Goal: Information Seeking & Learning: Learn about a topic

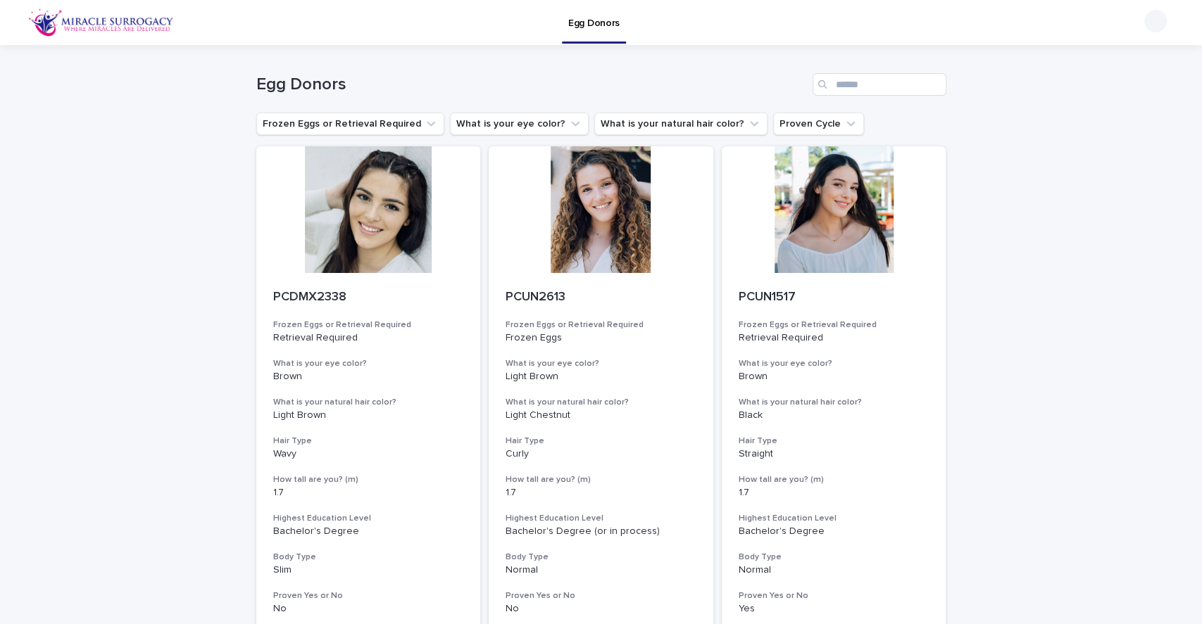
click at [594, 228] on div at bounding box center [601, 209] width 225 height 127
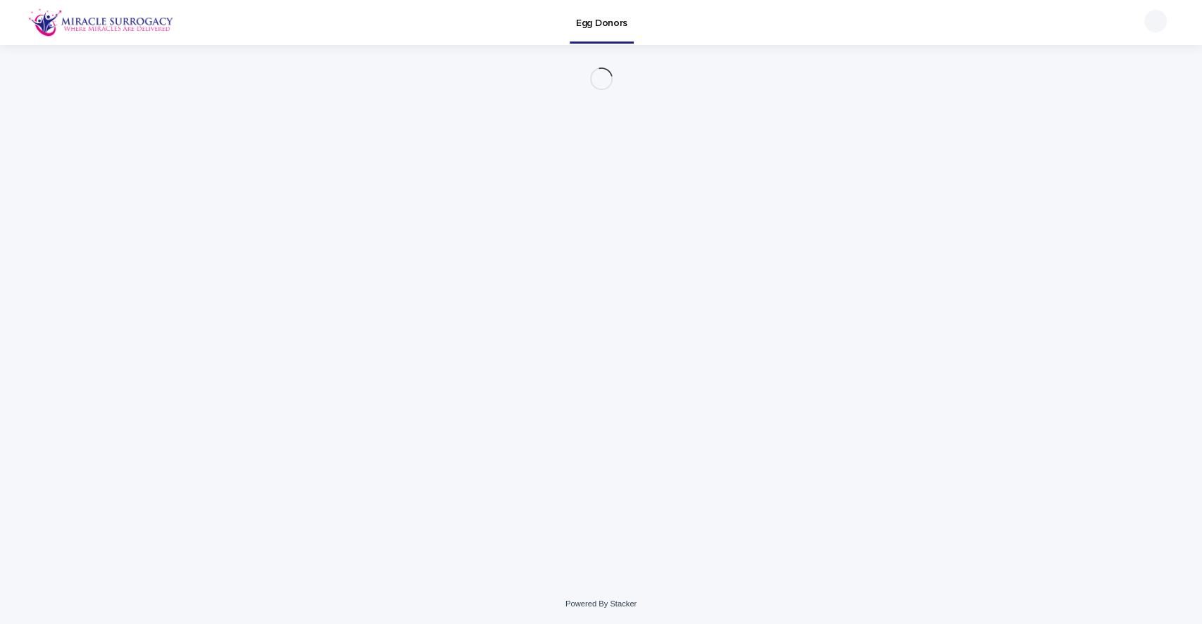
click at [574, 258] on div "Loading... Saving… Loading... Saving…" at bounding box center [601, 297] width 704 height 504
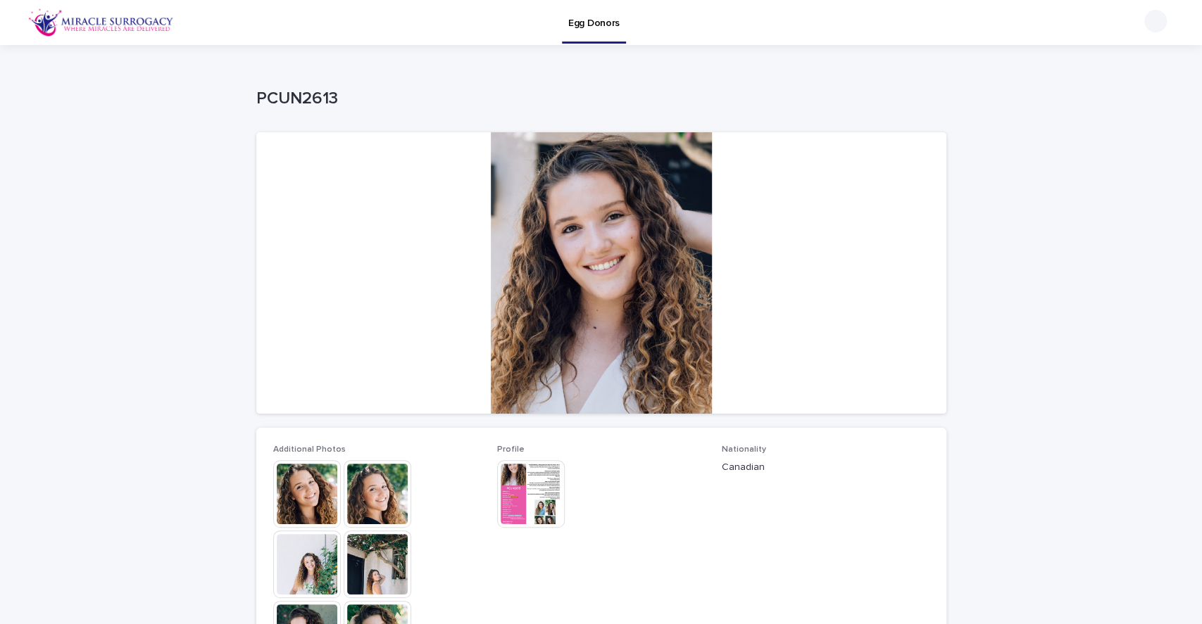
click at [1032, 119] on div "Loading... Saving… Loading... Saving… PCUN2613 PCUN2613 Sorry, there was an err…" at bounding box center [601, 573] width 1202 height 1056
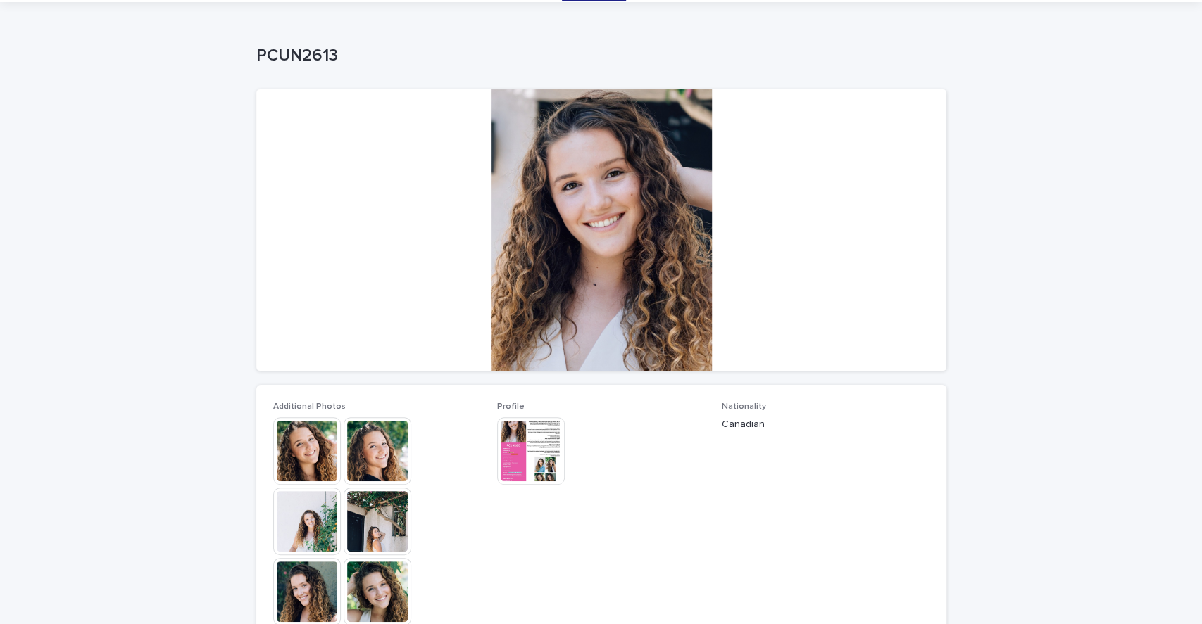
scroll to position [45, 0]
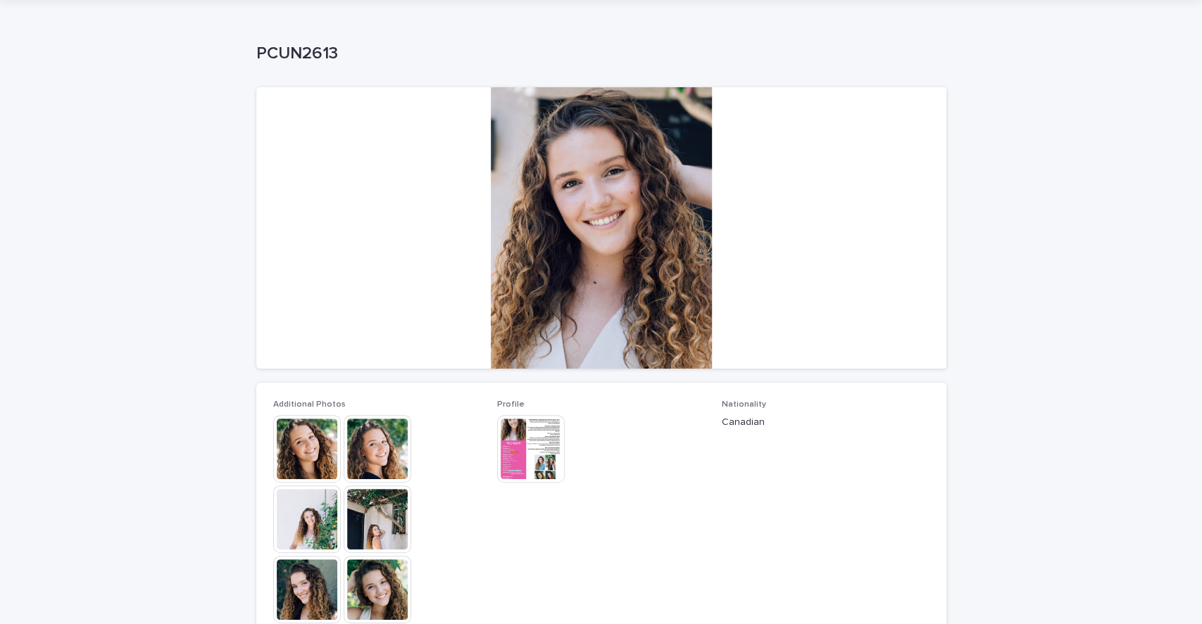
click at [376, 451] on img at bounding box center [378, 449] width 68 height 68
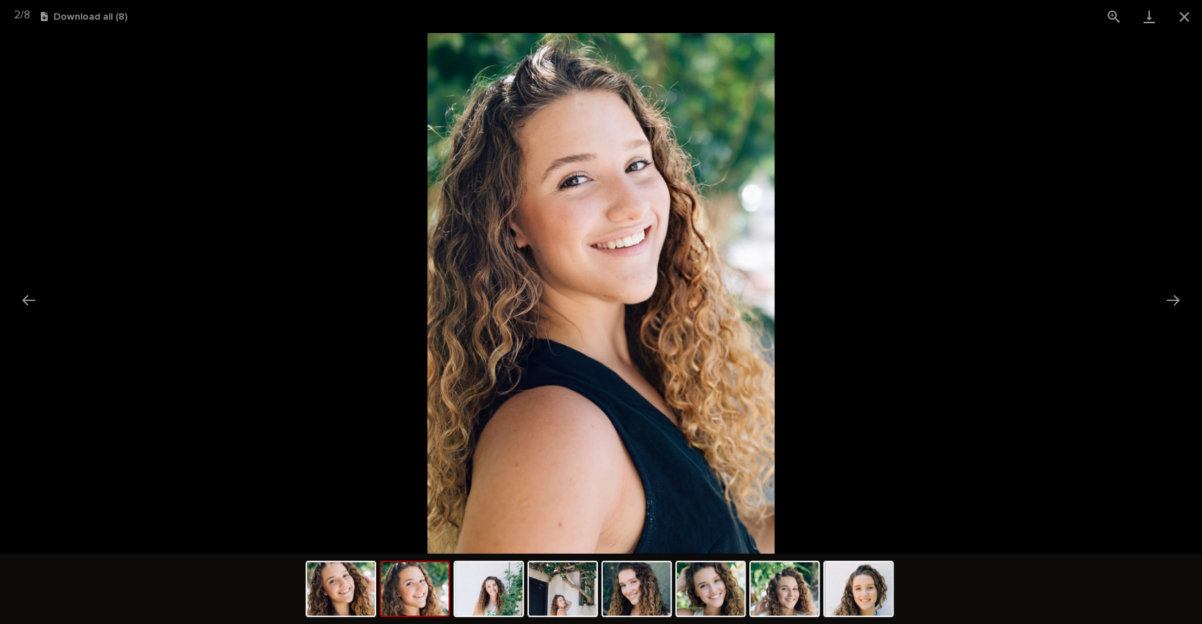
click at [873, 583] on img at bounding box center [858, 590] width 68 height 54
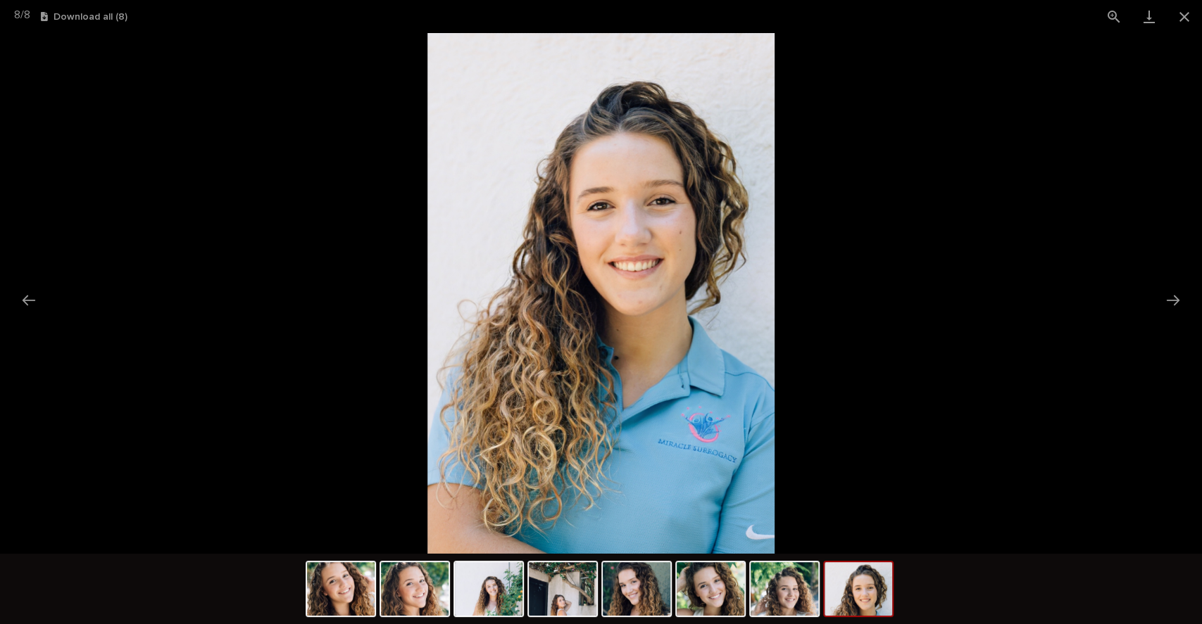
click at [772, 585] on img at bounding box center [785, 590] width 68 height 54
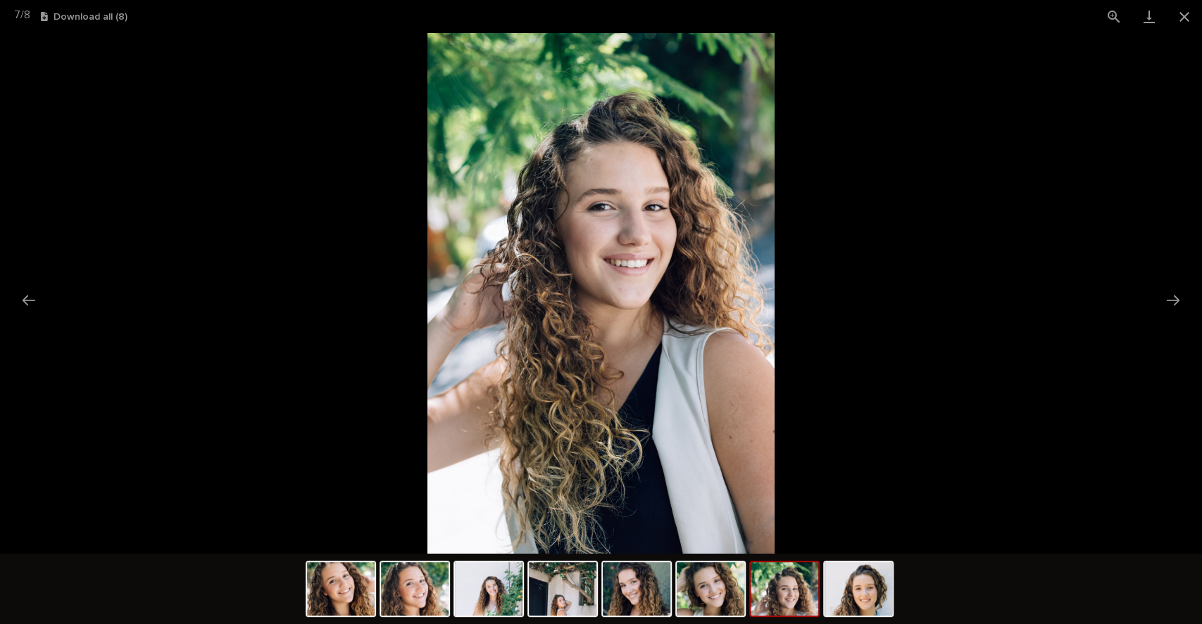
click at [727, 594] on img at bounding box center [711, 590] width 68 height 54
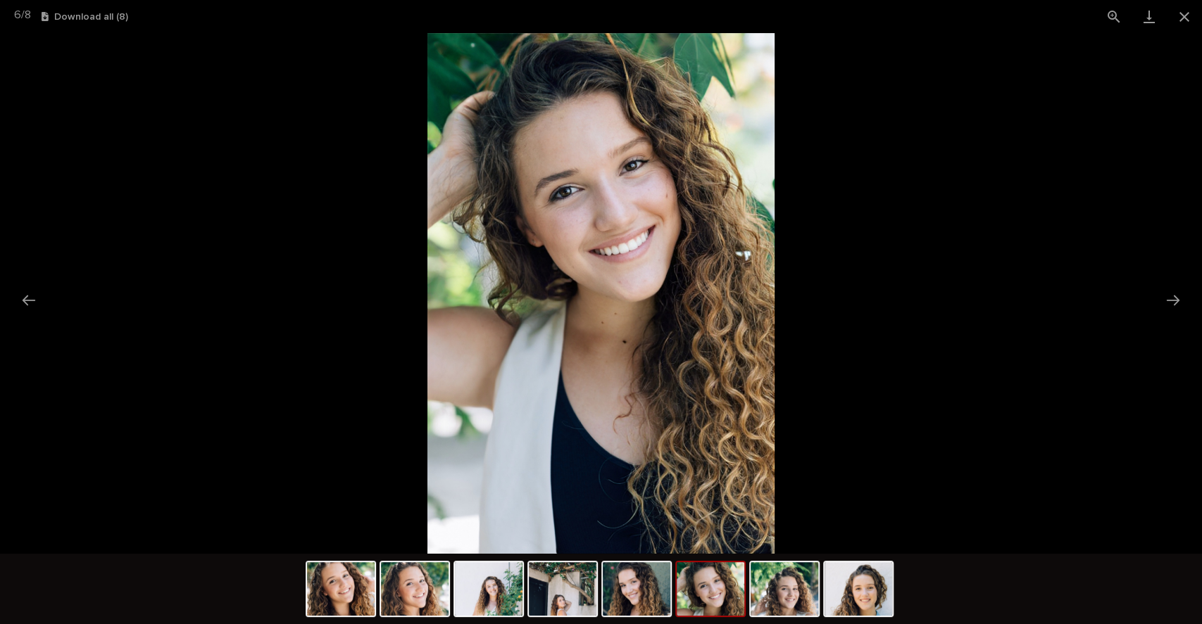
click at [625, 594] on img at bounding box center [637, 590] width 68 height 54
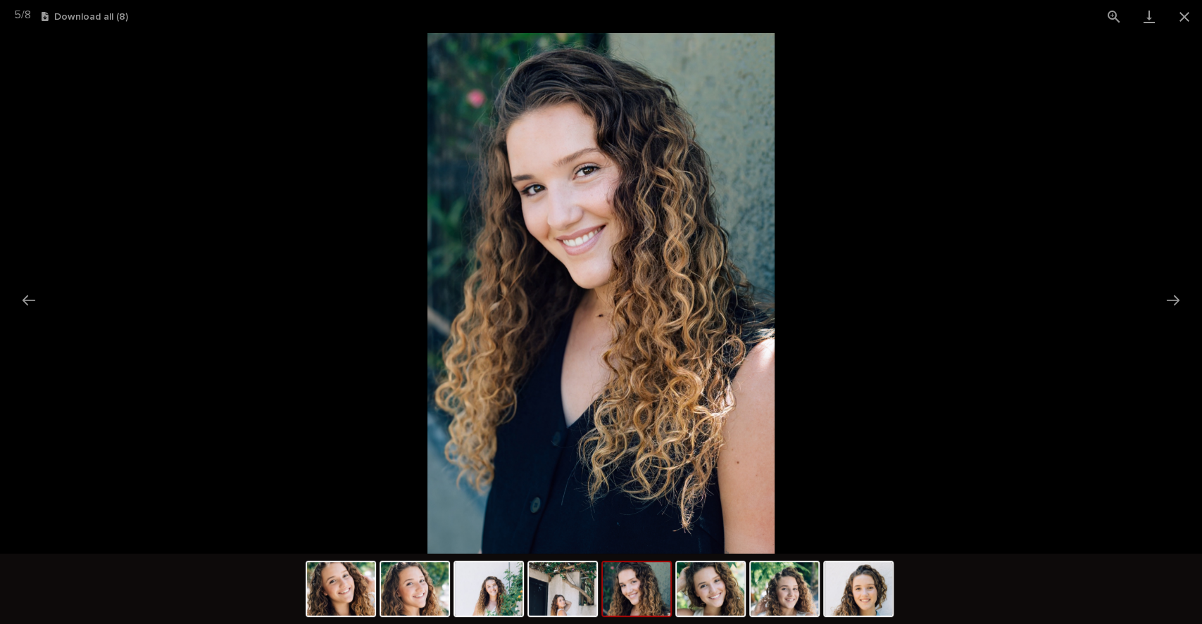
click at [569, 589] on img at bounding box center [563, 590] width 68 height 54
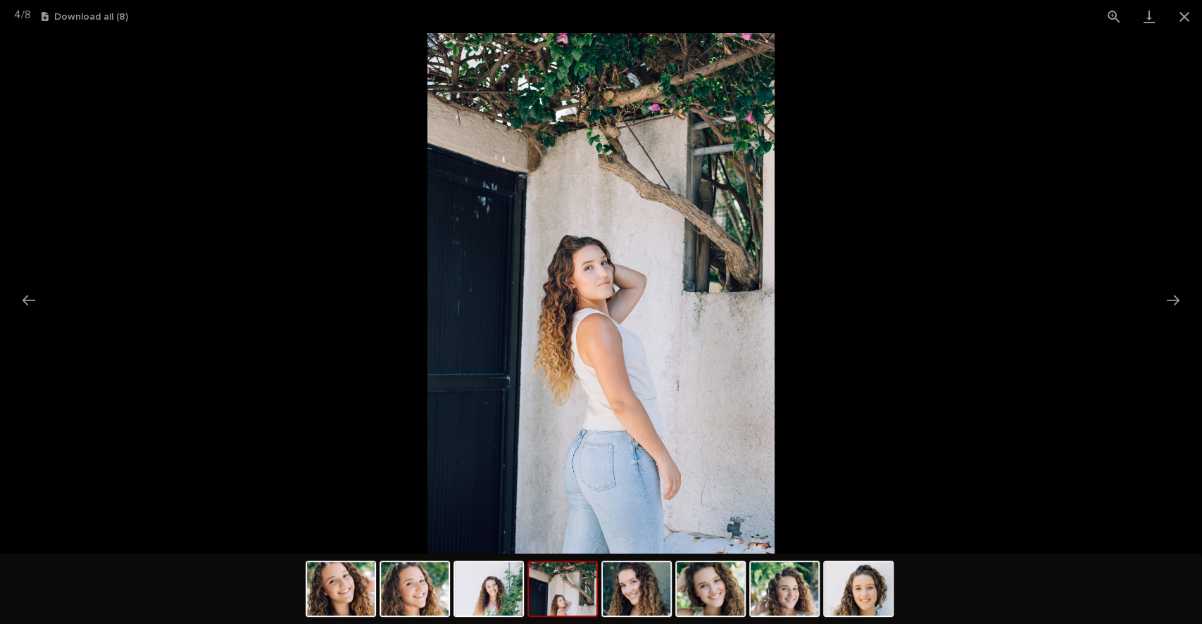
click at [659, 592] on img at bounding box center [637, 590] width 68 height 54
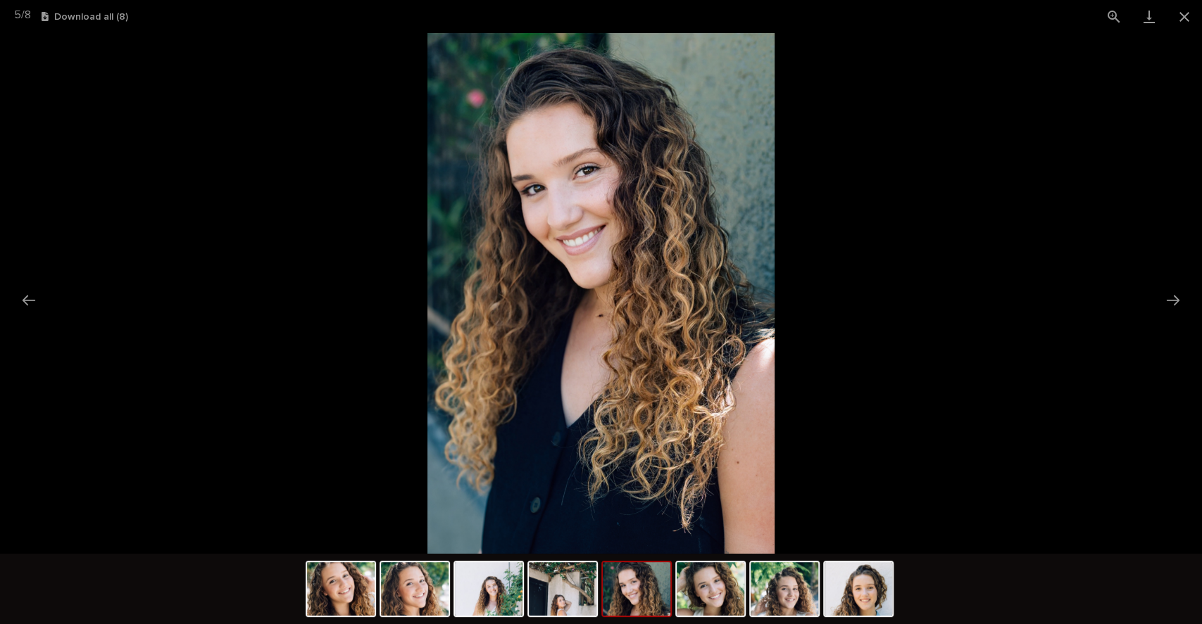
click at [859, 589] on img at bounding box center [858, 590] width 68 height 54
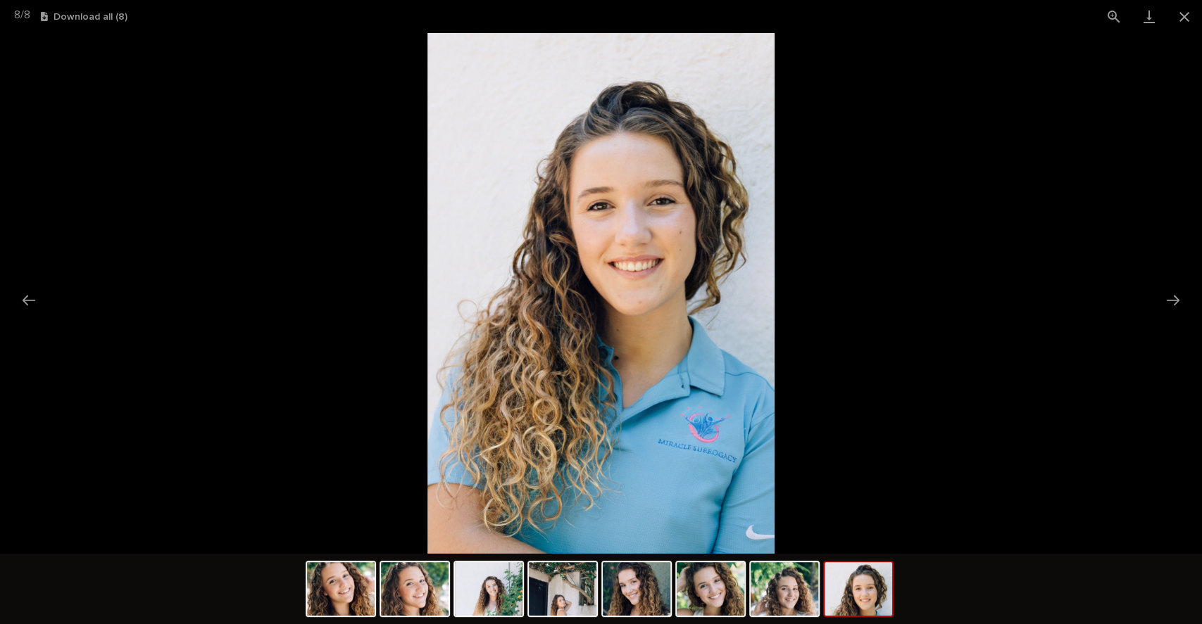
click at [777, 603] on img at bounding box center [785, 590] width 68 height 54
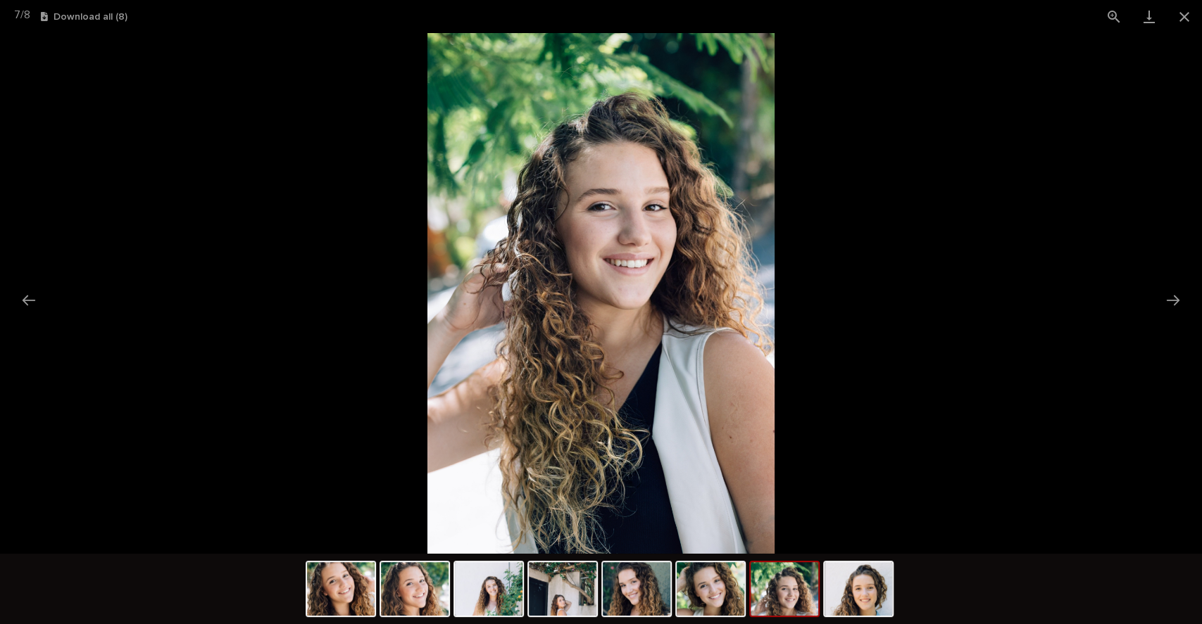
click at [706, 605] on img at bounding box center [711, 590] width 68 height 54
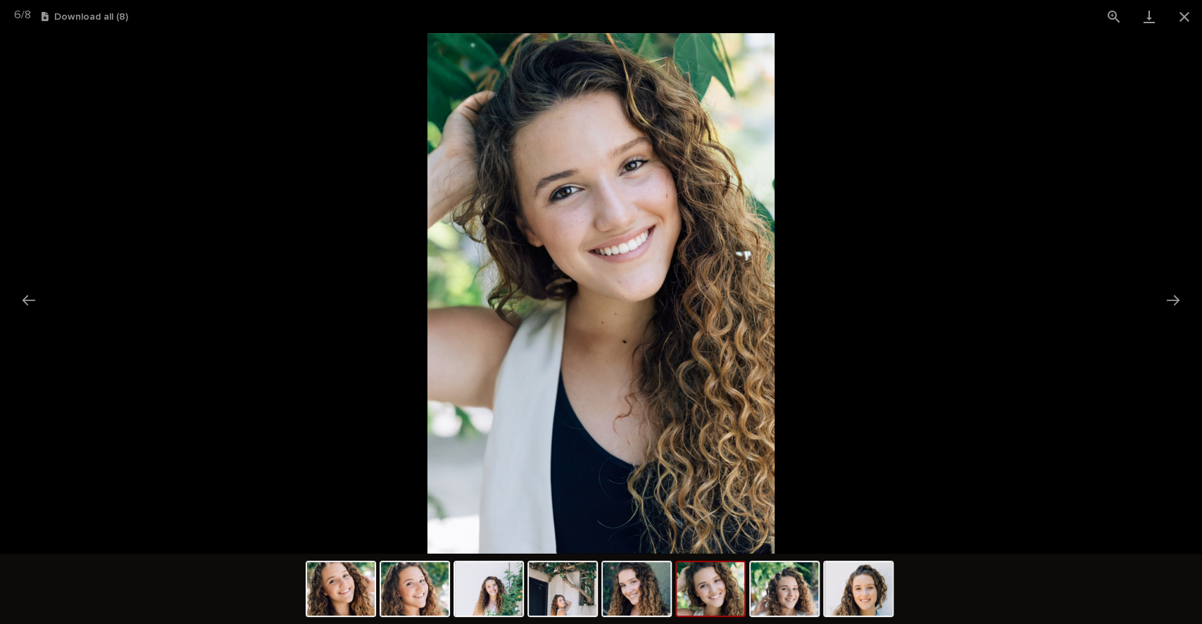
click at [389, 588] on img at bounding box center [415, 590] width 68 height 54
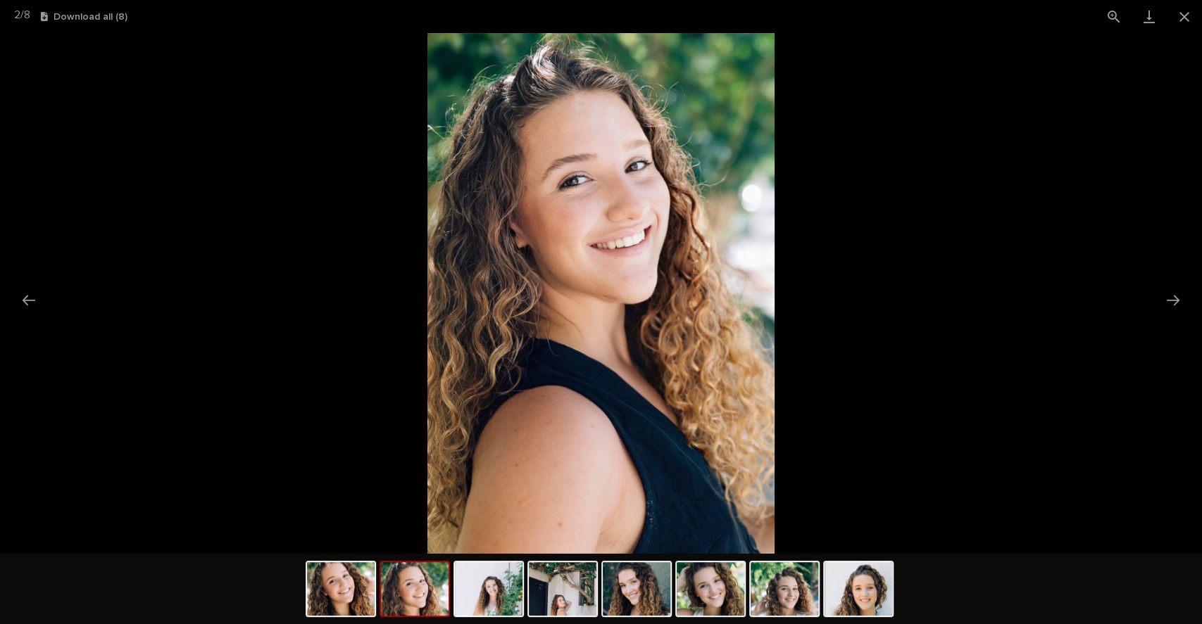
click at [341, 596] on img at bounding box center [341, 590] width 68 height 54
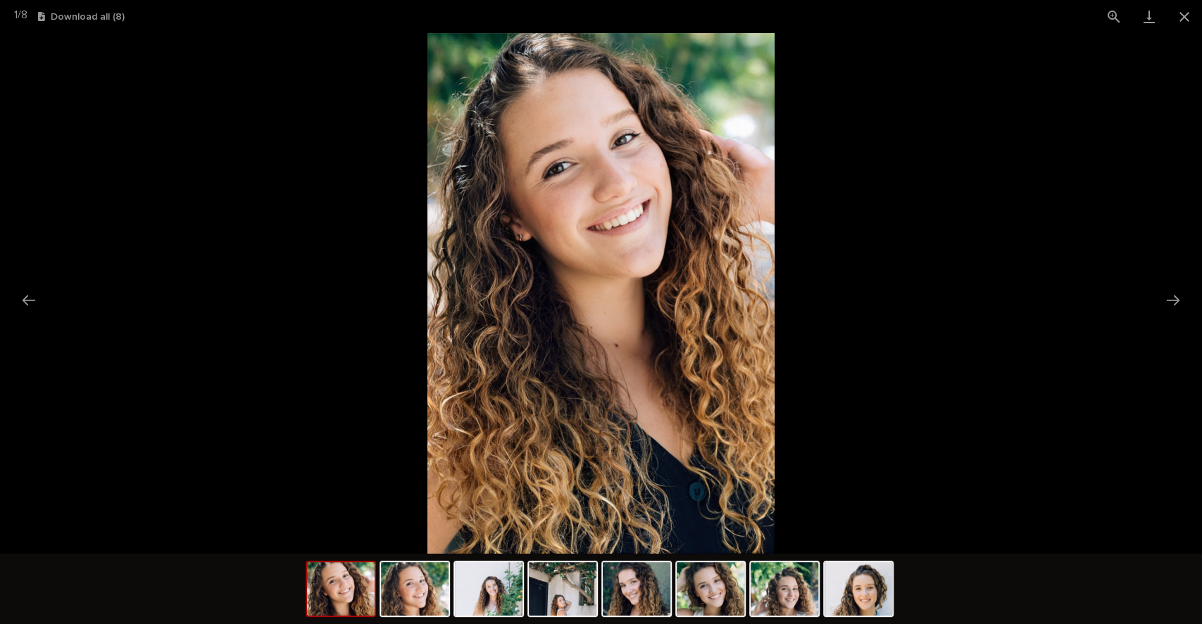
click at [495, 599] on img at bounding box center [489, 590] width 68 height 54
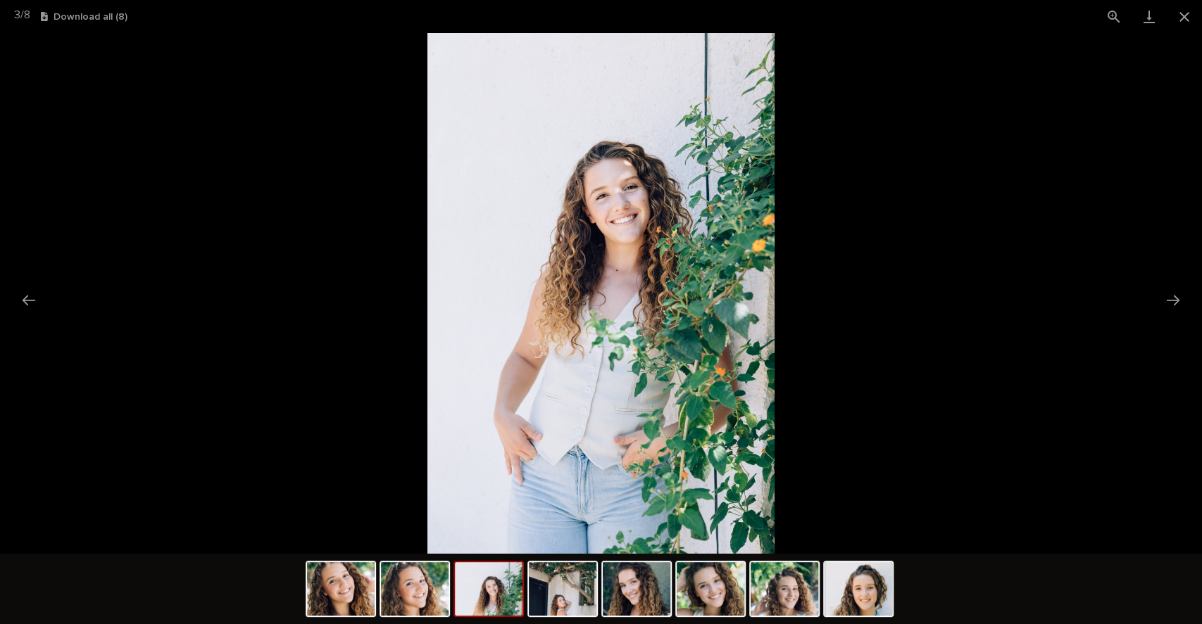
click at [541, 602] on img at bounding box center [563, 590] width 68 height 54
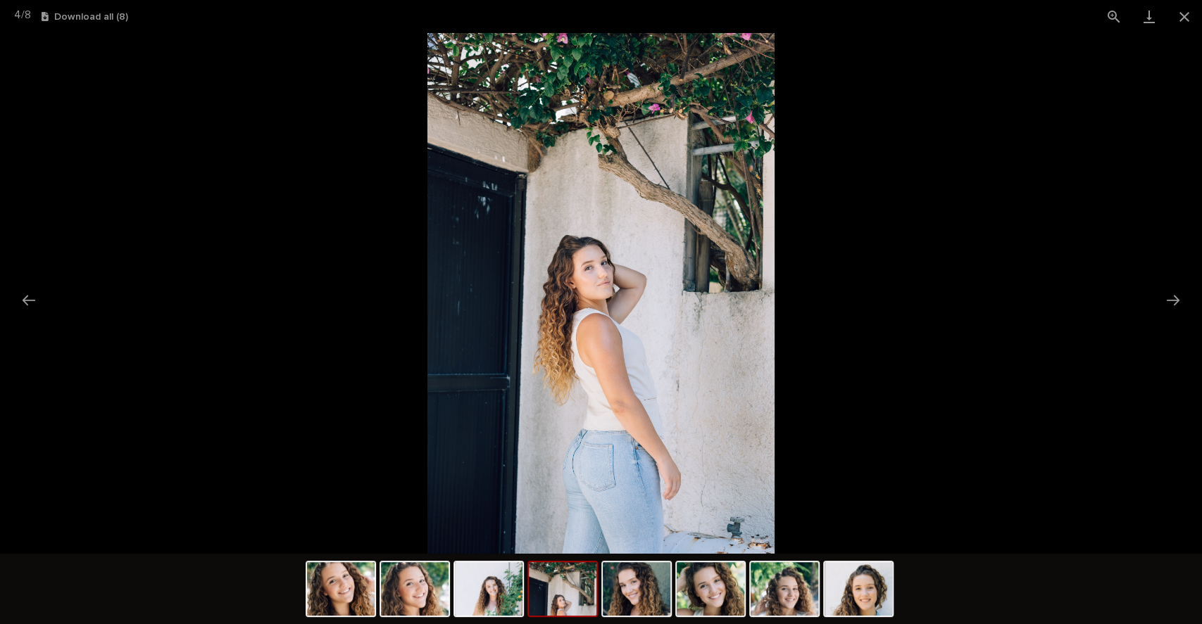
click at [649, 576] on img at bounding box center [637, 590] width 68 height 54
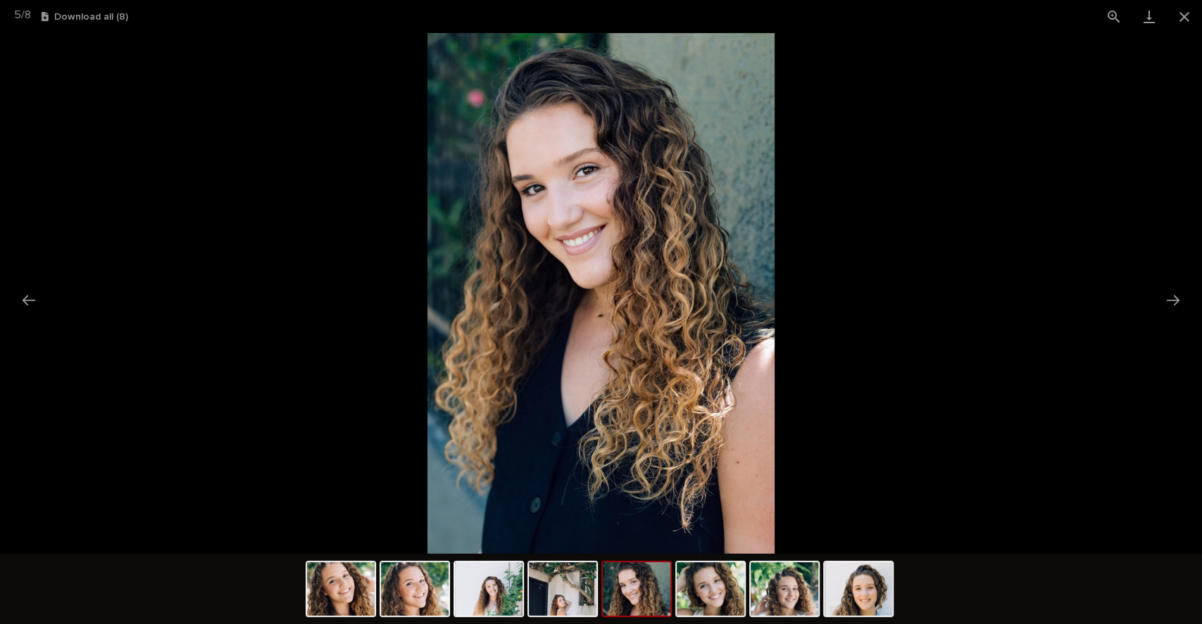
click at [713, 594] on img at bounding box center [711, 590] width 68 height 54
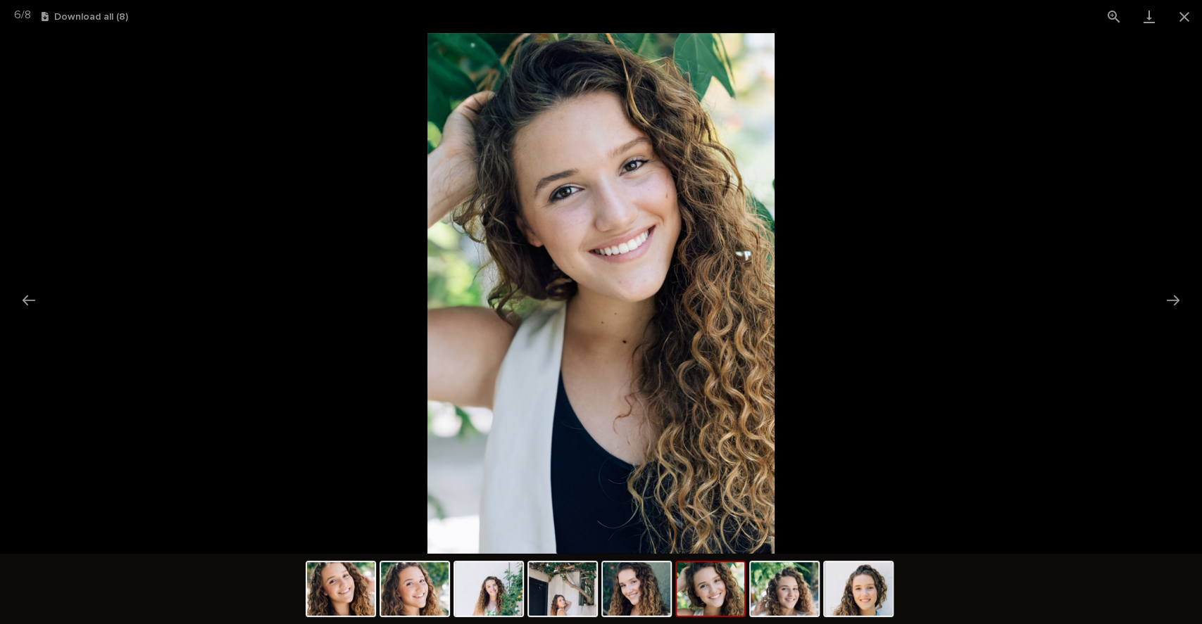
click at [1183, 20] on button "Close gallery" at bounding box center [1184, 16] width 35 height 33
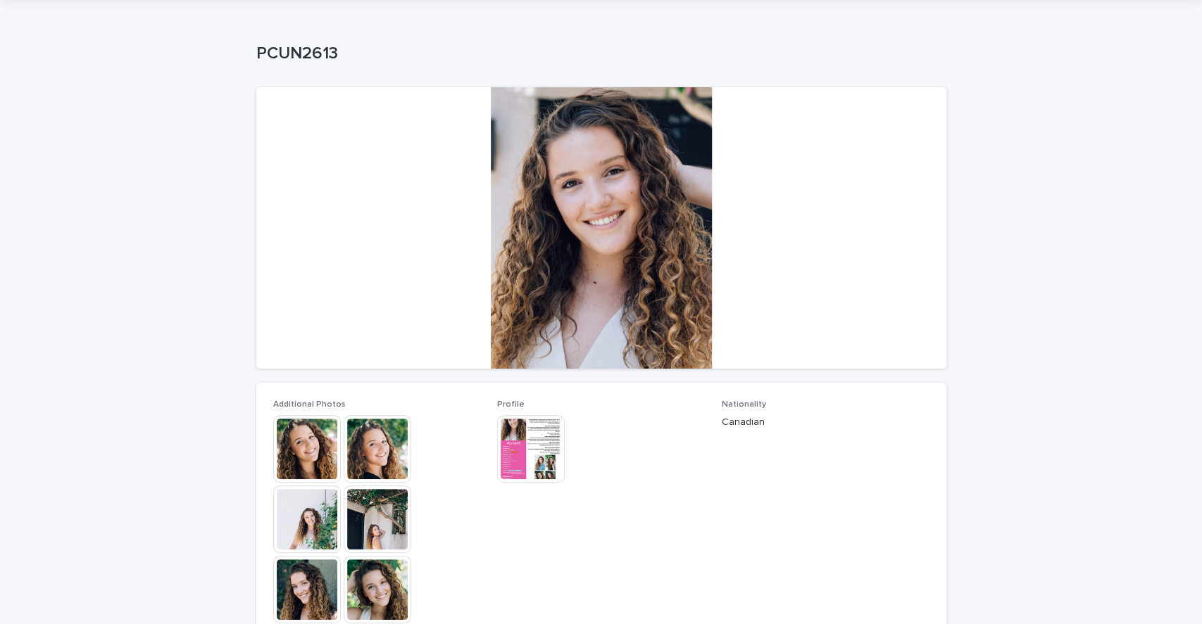
scroll to position [0, 0]
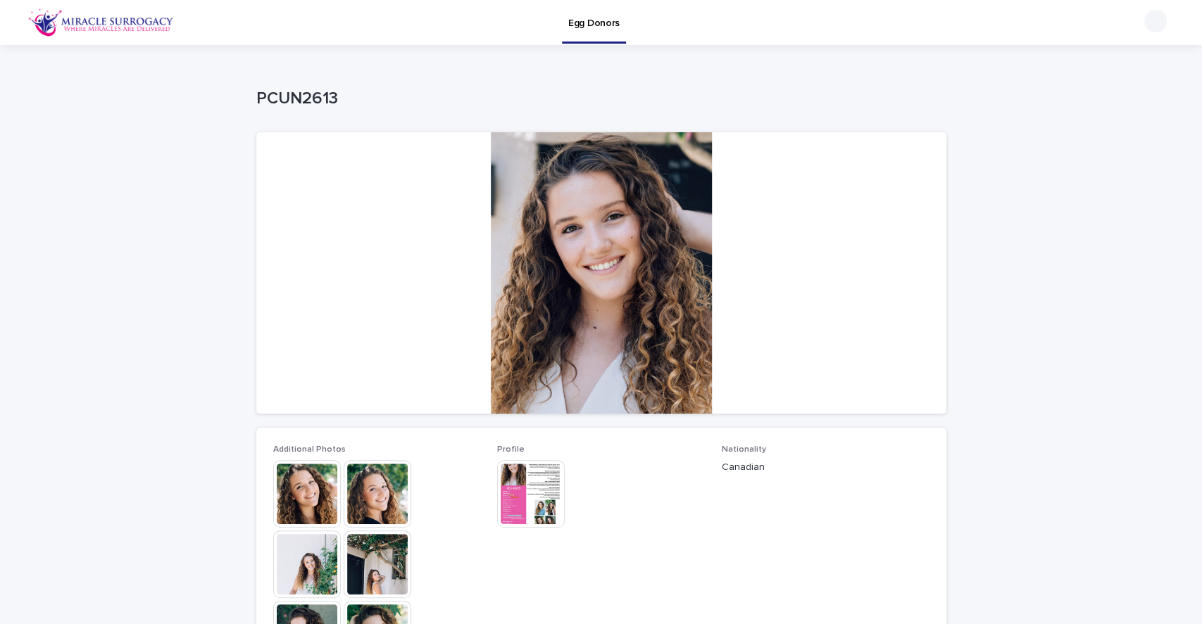
click at [614, 11] on p "Egg Donors" at bounding box center [593, 15] width 51 height 30
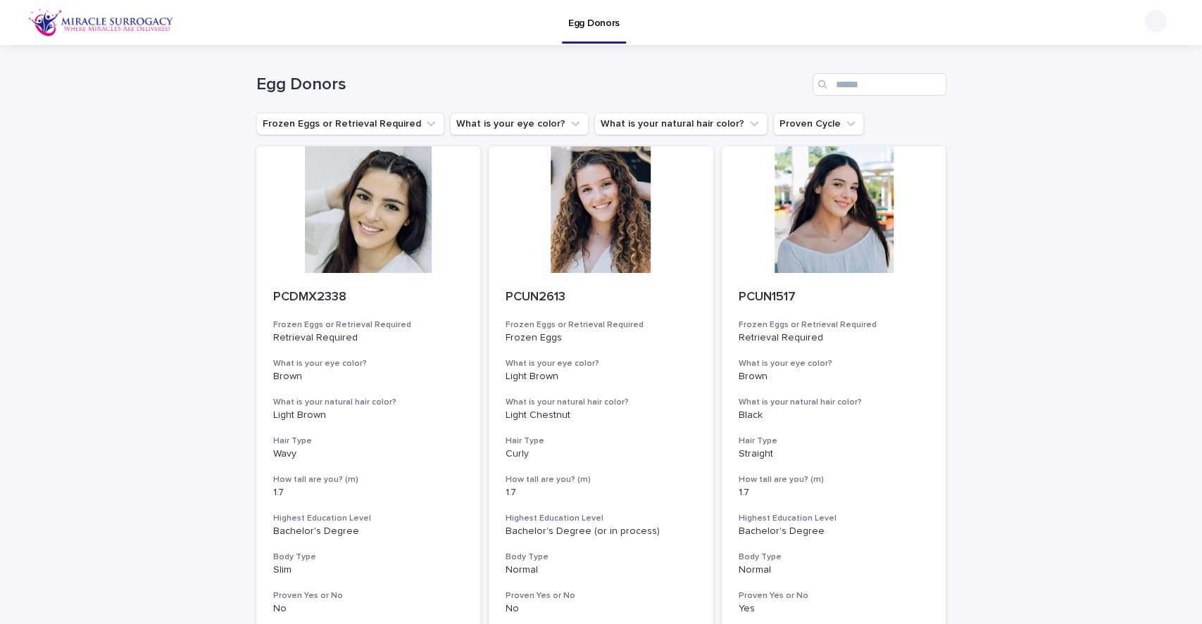
click at [510, 125] on button "What is your eye color?" at bounding box center [519, 124] width 139 height 23
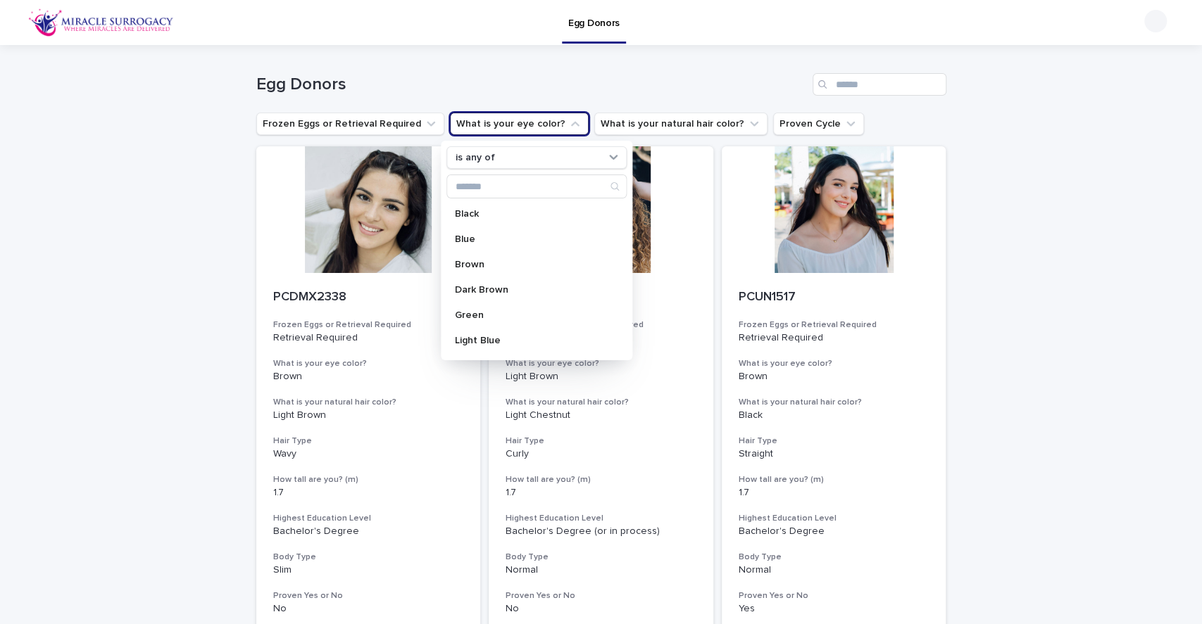
click at [504, 236] on p "Blue" at bounding box center [529, 239] width 149 height 10
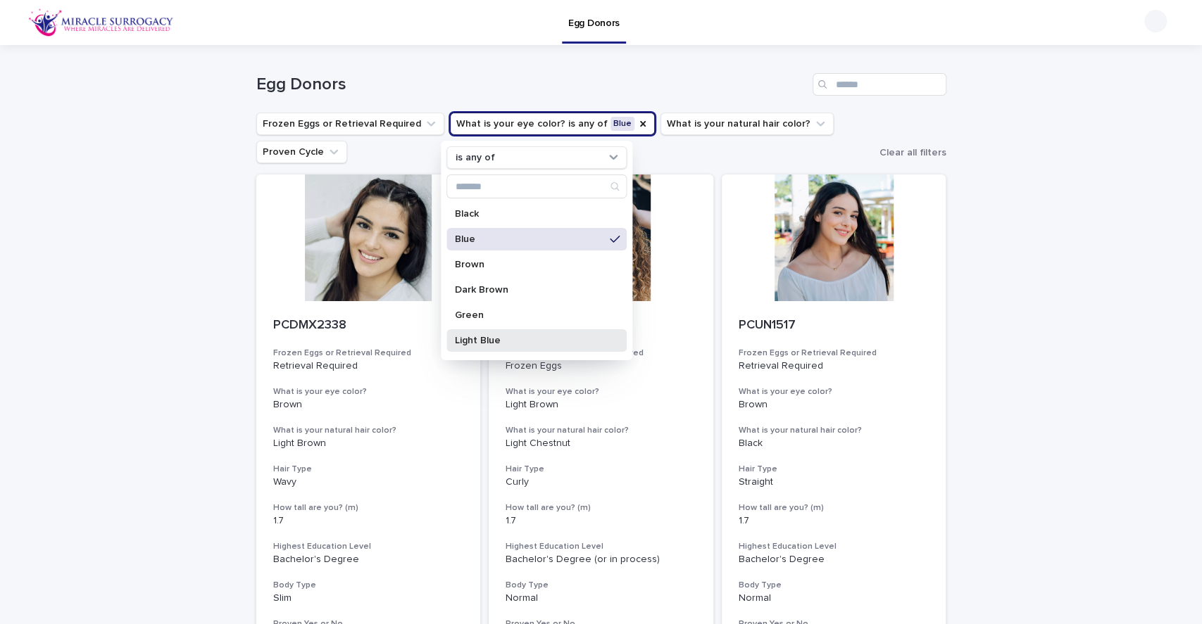
click at [490, 334] on div "Light Blue" at bounding box center [536, 340] width 180 height 23
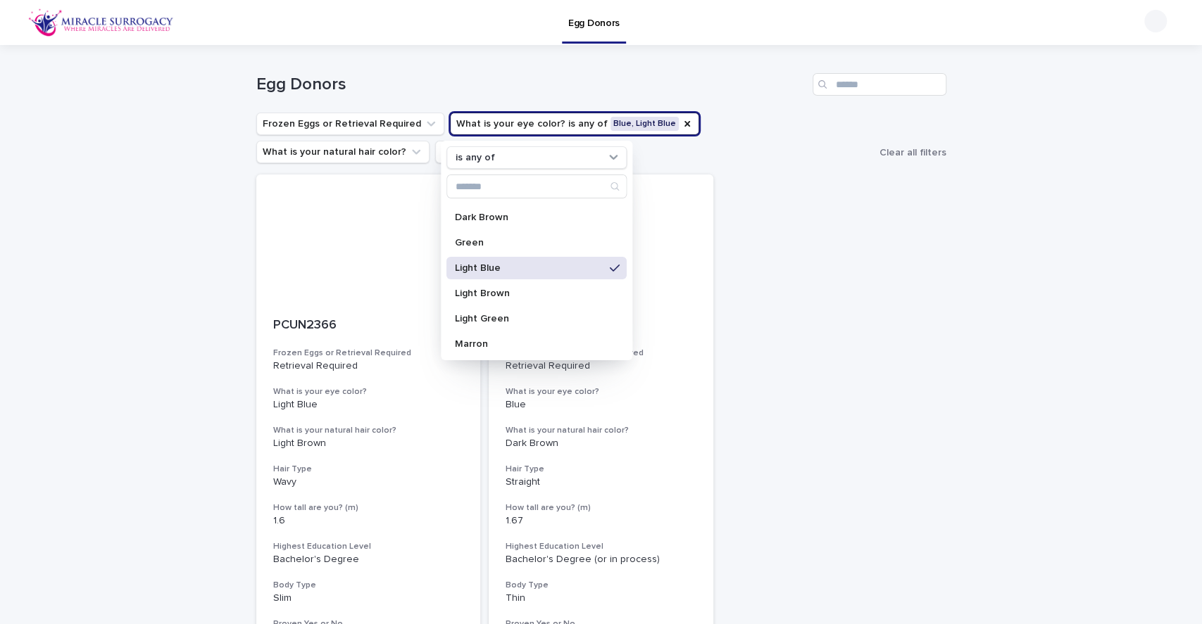
scroll to position [74, 0]
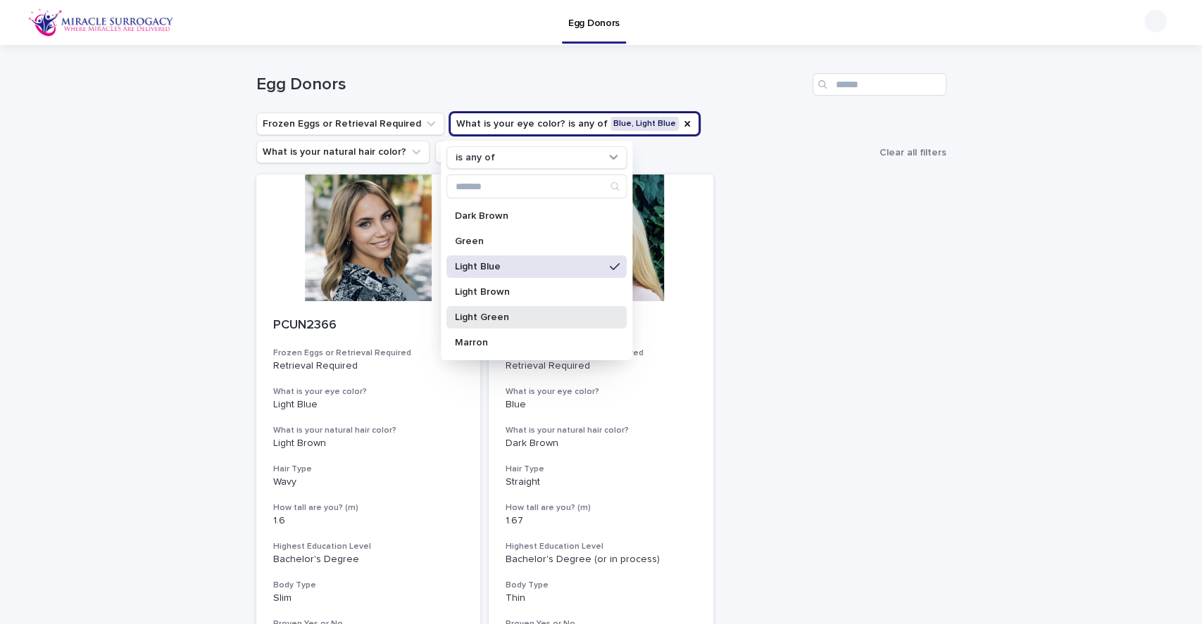
click at [531, 306] on div "Light Green" at bounding box center [536, 317] width 180 height 23
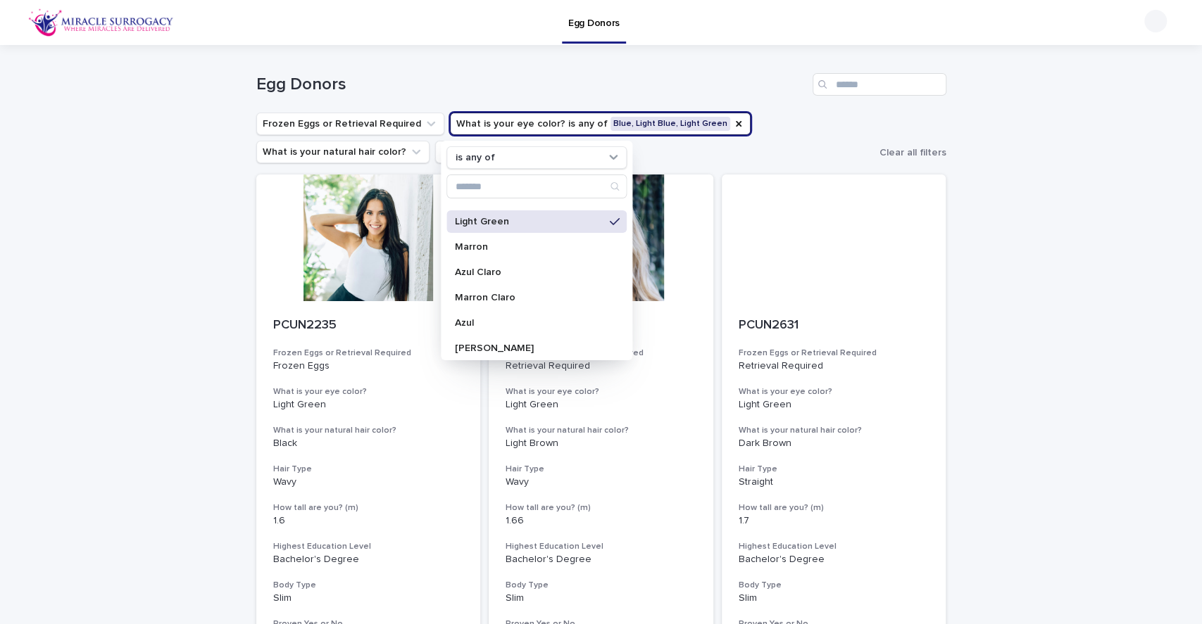
scroll to position [170, 0]
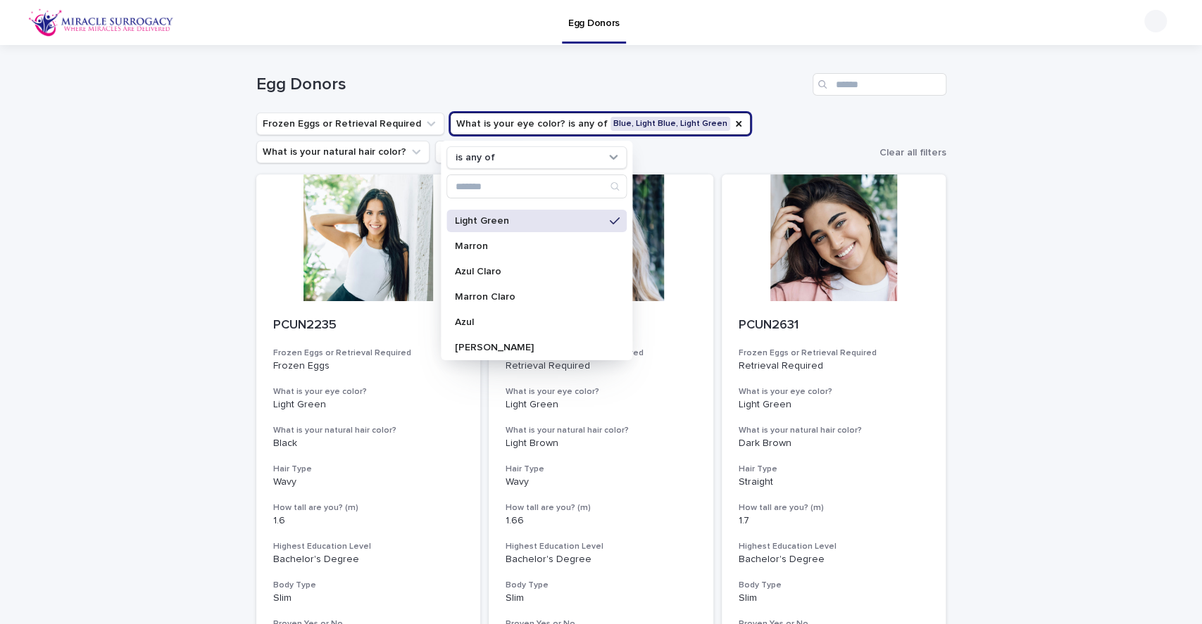
click at [528, 273] on p "Azul Claro" at bounding box center [529, 272] width 149 height 10
click at [511, 318] on p "Azul" at bounding box center [529, 323] width 149 height 10
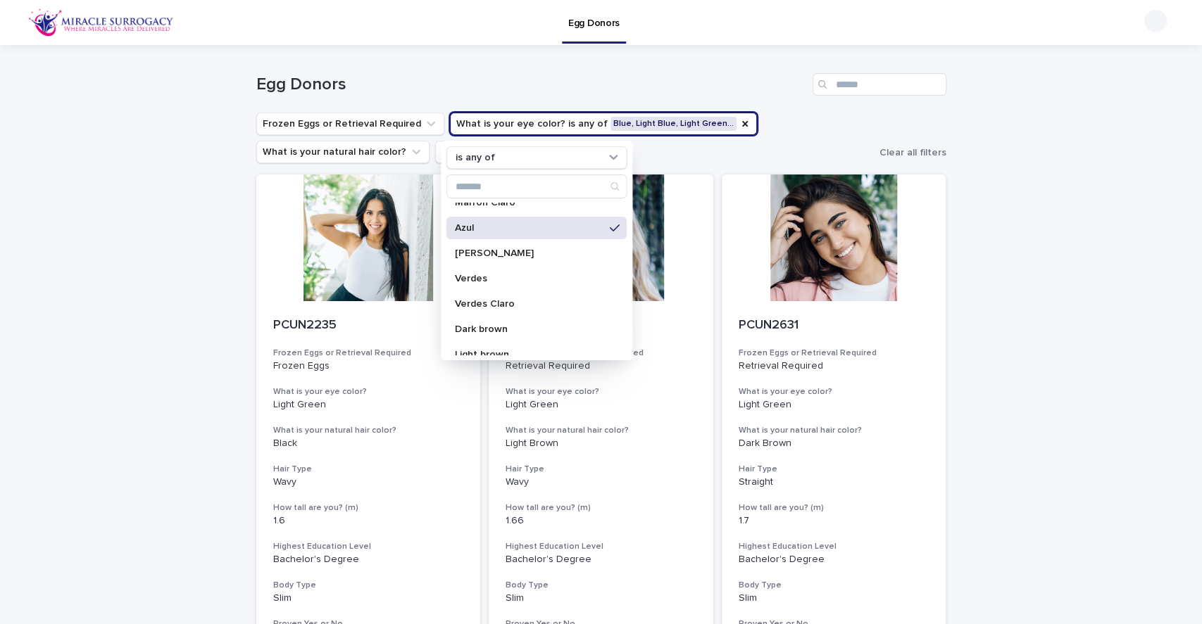
scroll to position [272, 0]
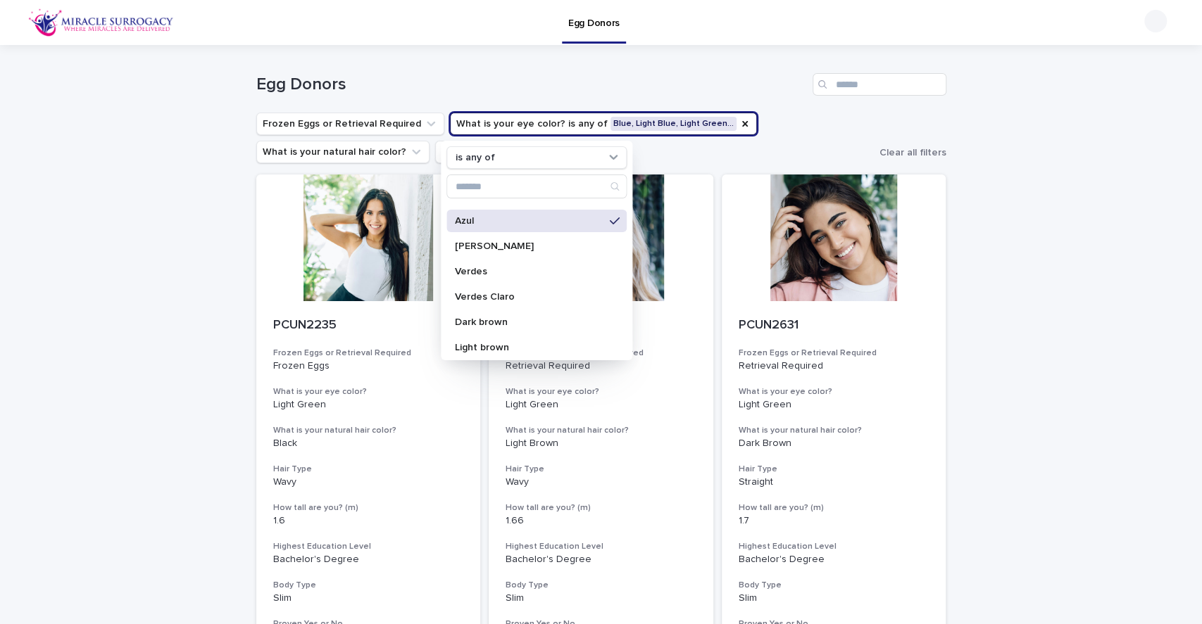
click at [541, 275] on p "Verdes" at bounding box center [529, 272] width 149 height 10
click at [520, 302] on div "Verdes Claro" at bounding box center [536, 297] width 180 height 23
click at [513, 315] on p "Green" at bounding box center [529, 315] width 149 height 10
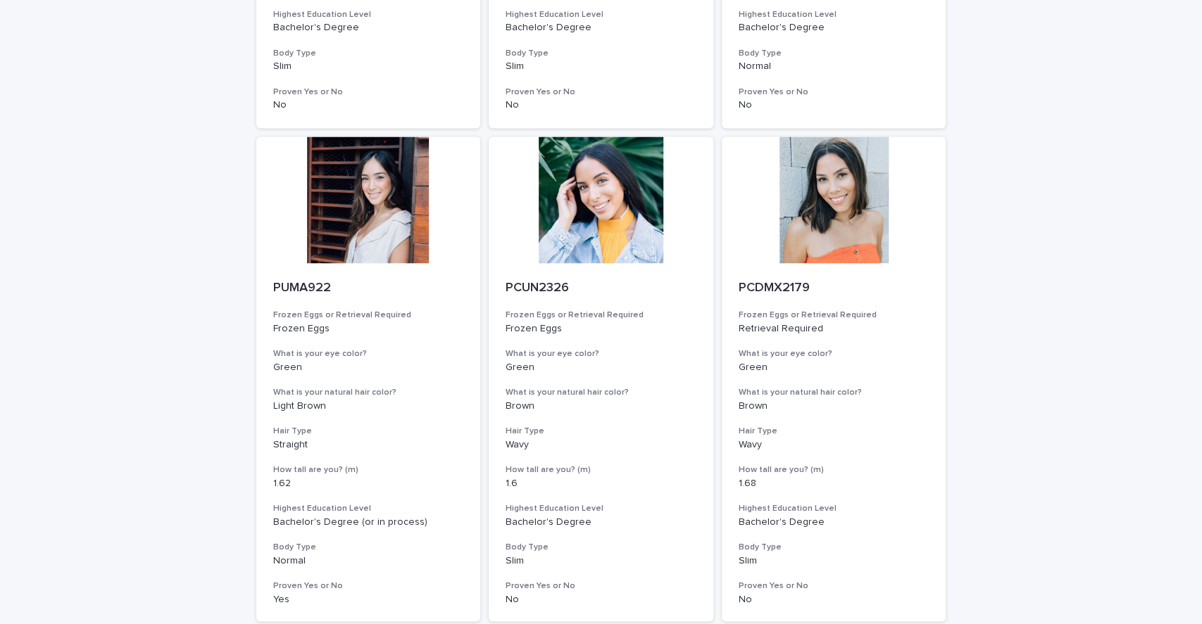
scroll to position [1662, 0]
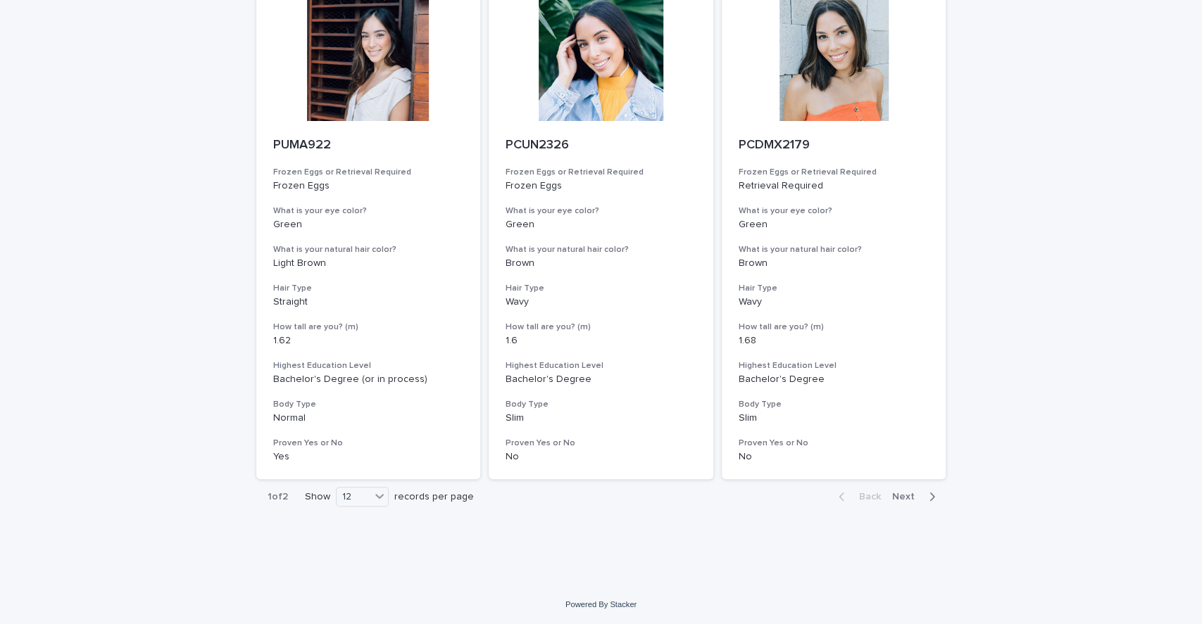
click at [907, 498] on span "Next" at bounding box center [907, 497] width 31 height 10
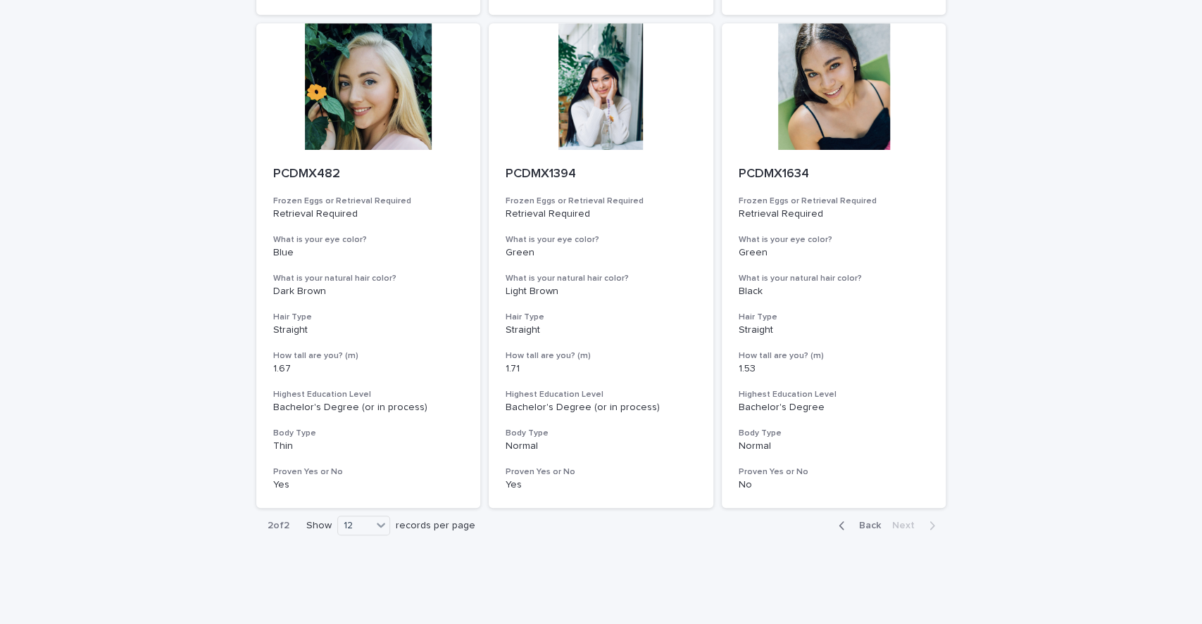
scroll to position [674, 0]
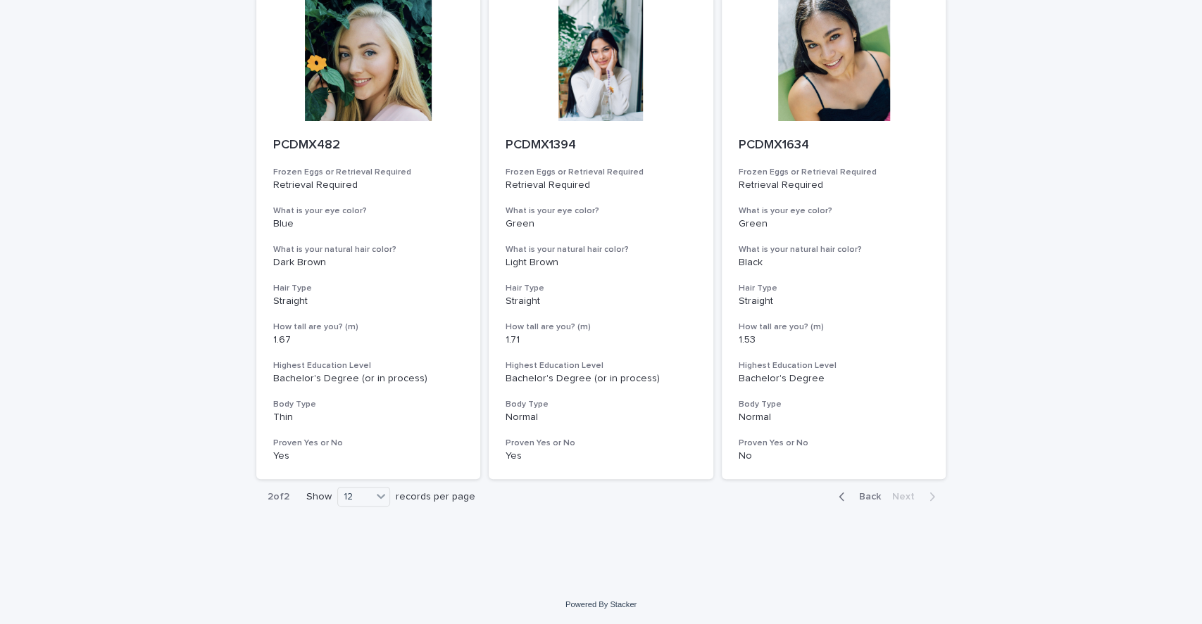
click at [860, 510] on div "Back Next" at bounding box center [886, 496] width 119 height 35
click at [860, 508] on div "Back Next" at bounding box center [886, 496] width 119 height 35
click at [858, 505] on div "Back Next" at bounding box center [886, 496] width 119 height 35
click at [858, 504] on div "Back Next" at bounding box center [886, 496] width 119 height 35
click at [856, 484] on div "Back Next" at bounding box center [886, 496] width 119 height 35
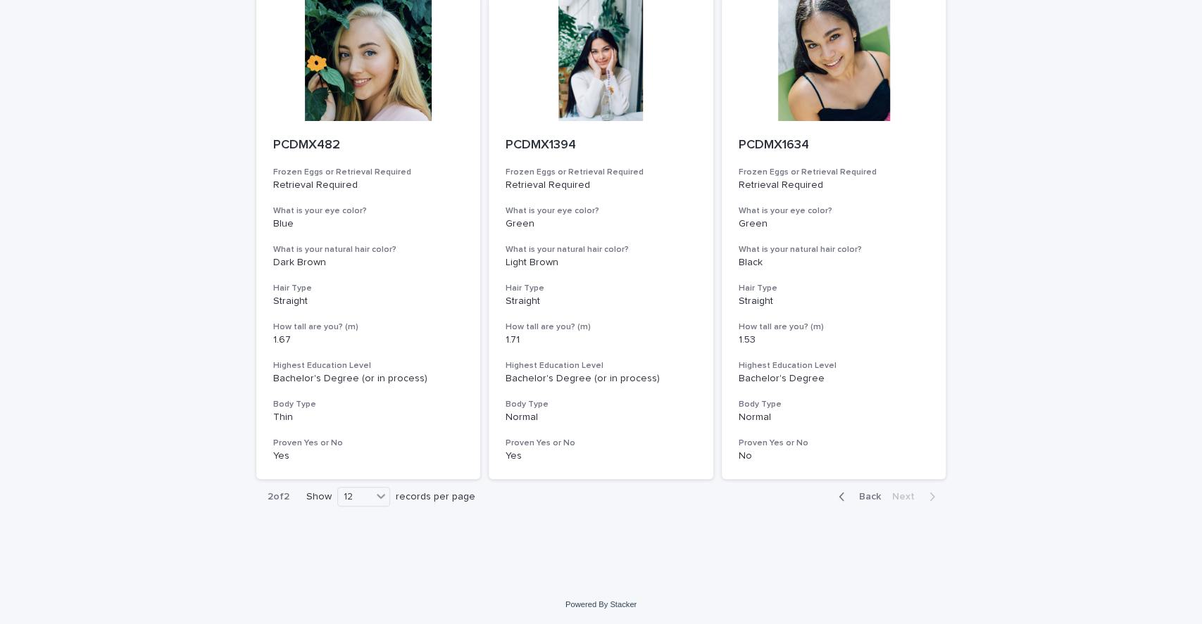
click at [858, 499] on span "Back" at bounding box center [865, 497] width 30 height 10
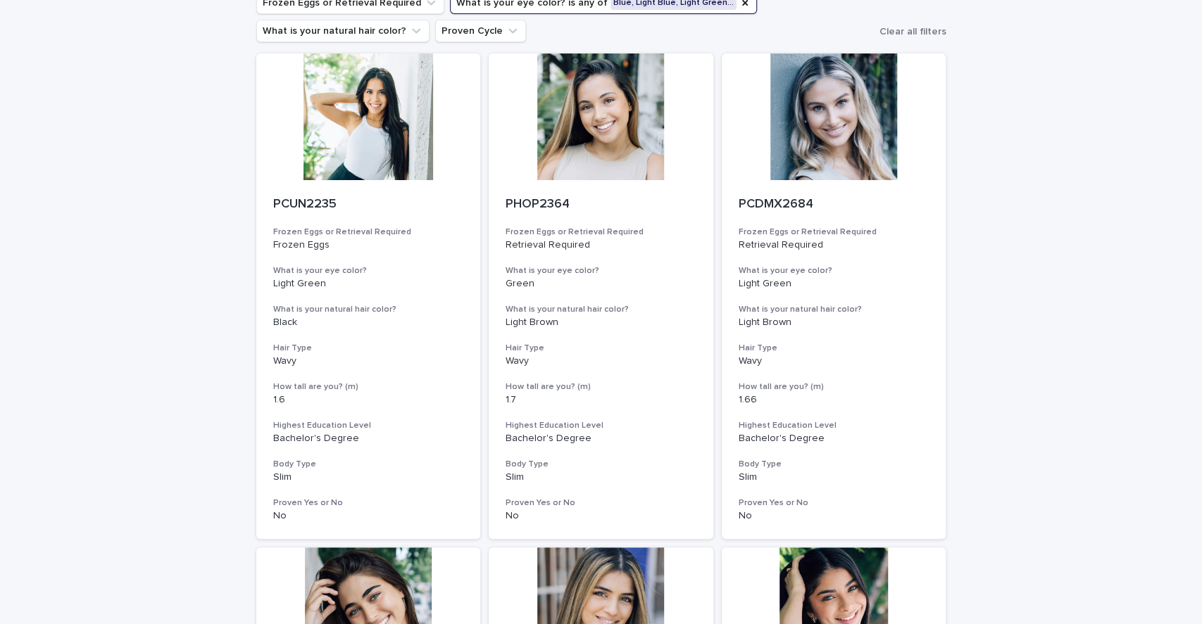
scroll to position [119, 0]
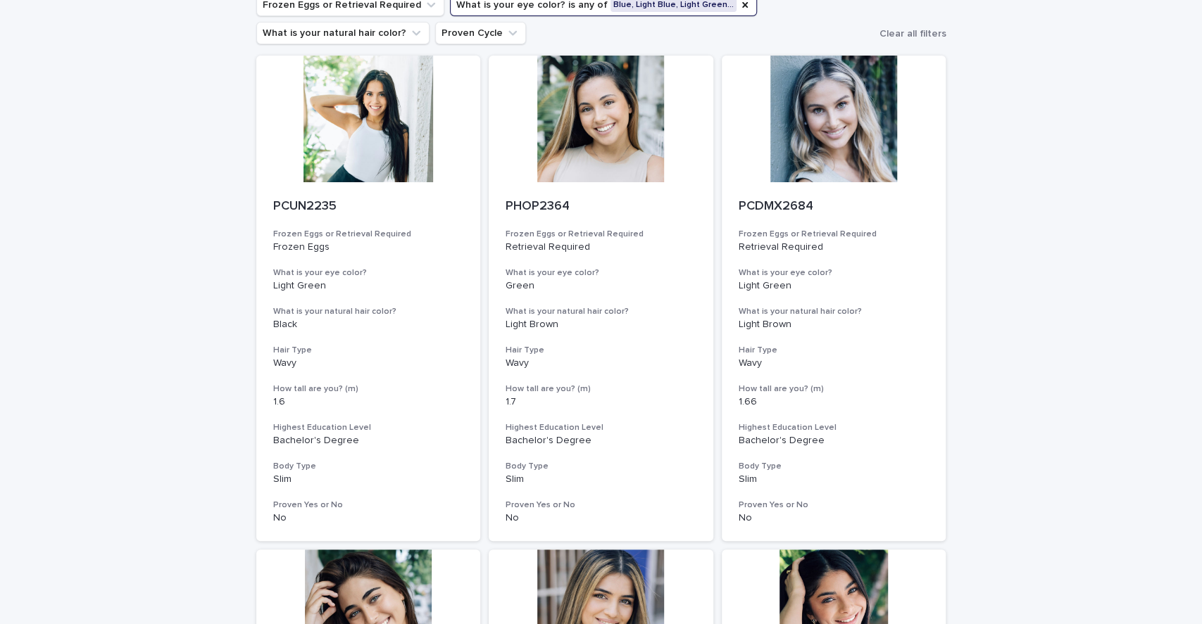
click at [619, 134] on div at bounding box center [601, 119] width 225 height 127
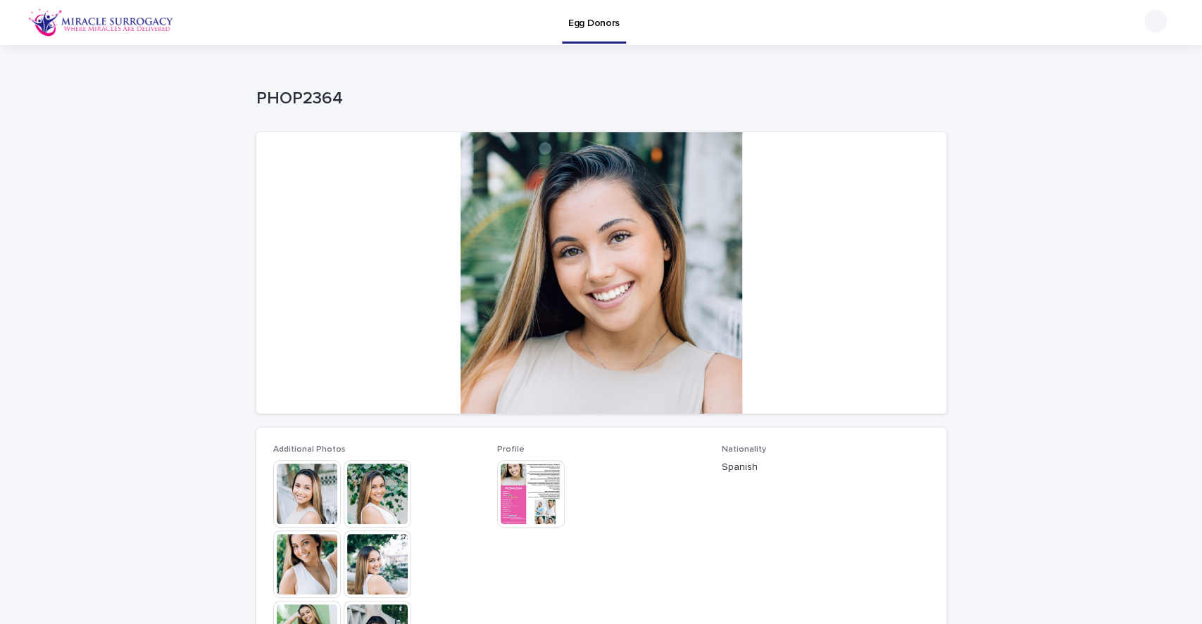
click at [360, 491] on img at bounding box center [378, 494] width 68 height 68
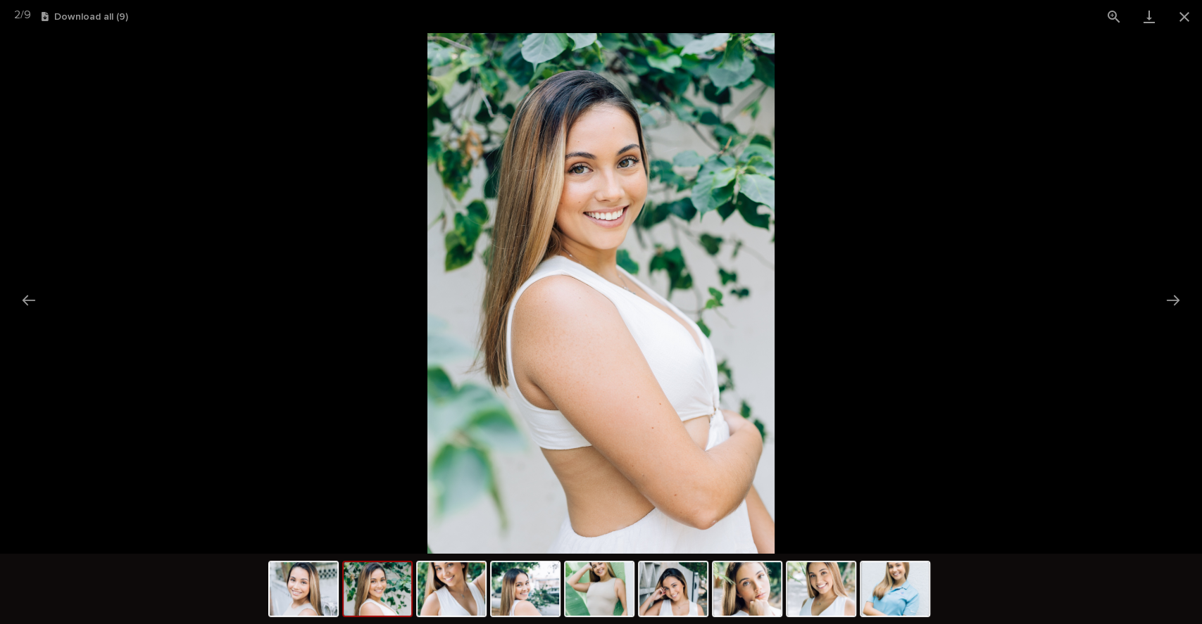
click at [1162, 287] on button "Next slide" at bounding box center [1173, 300] width 30 height 27
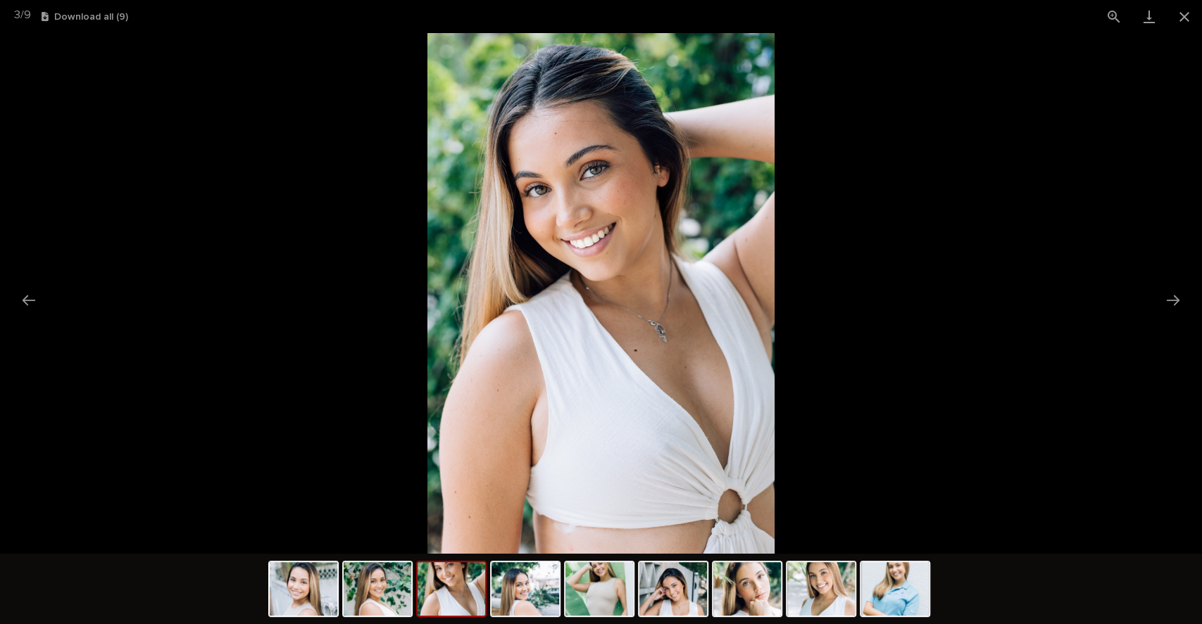
click at [614, 594] on img at bounding box center [599, 590] width 68 height 54
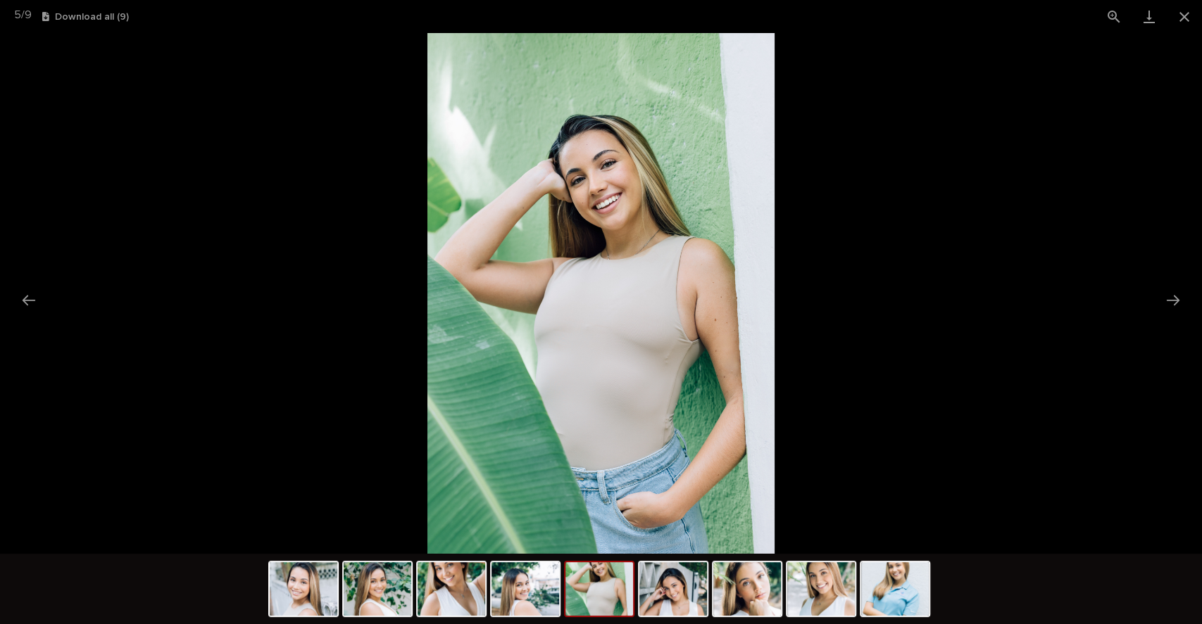
click at [672, 600] on img at bounding box center [673, 590] width 68 height 54
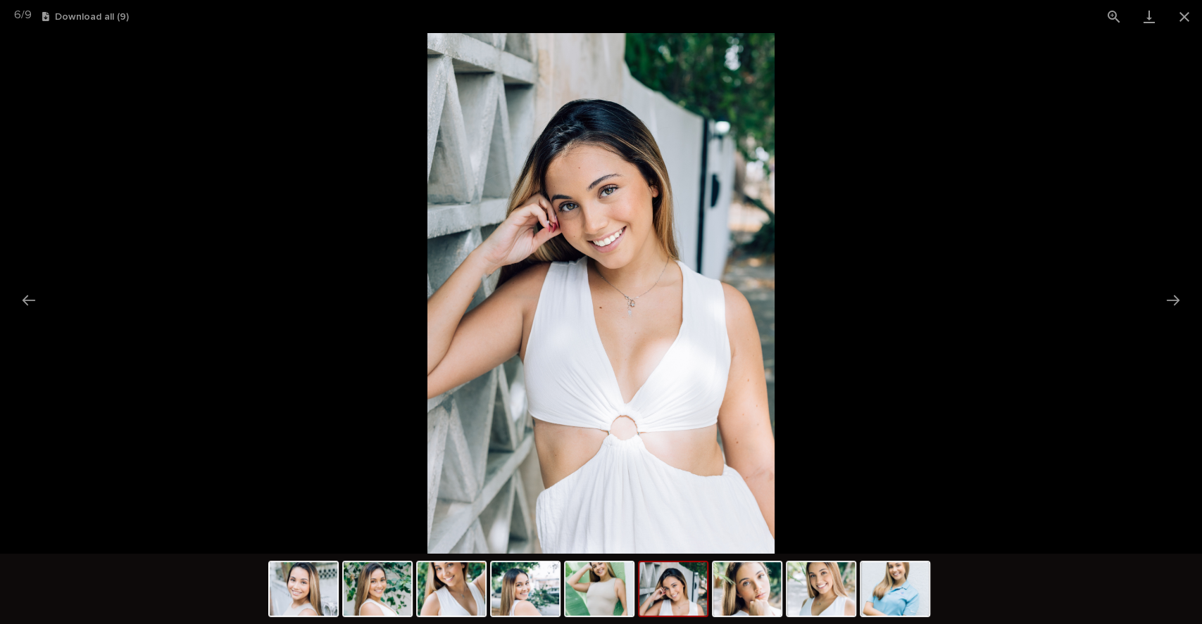
click at [850, 588] on img at bounding box center [821, 590] width 68 height 54
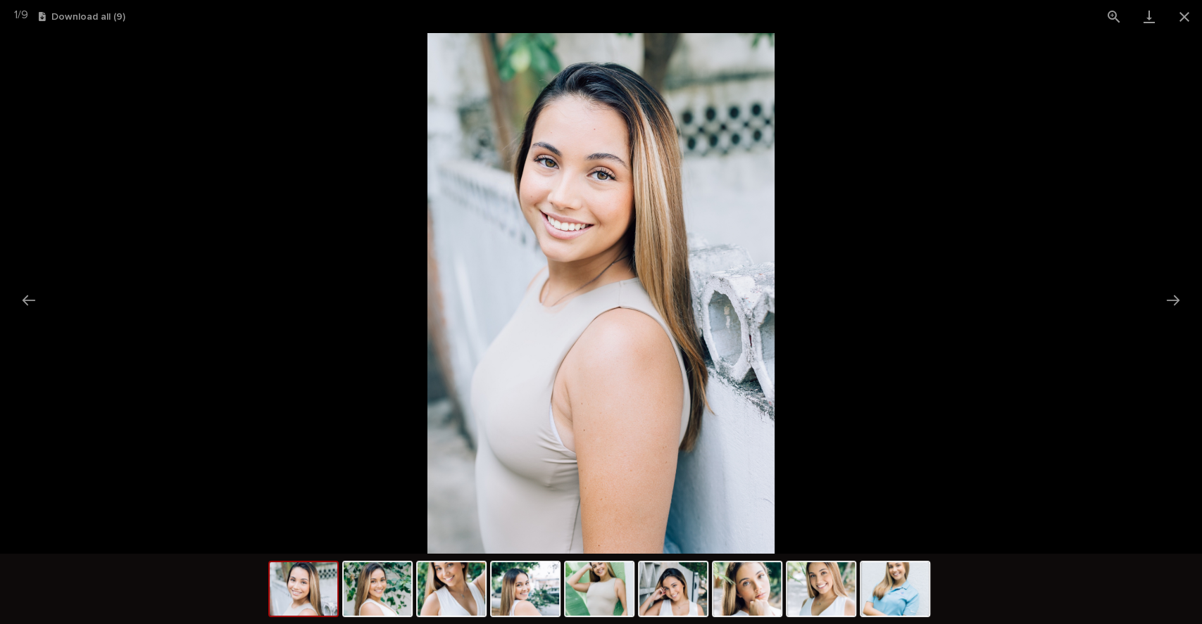
click at [390, 583] on img at bounding box center [378, 590] width 68 height 54
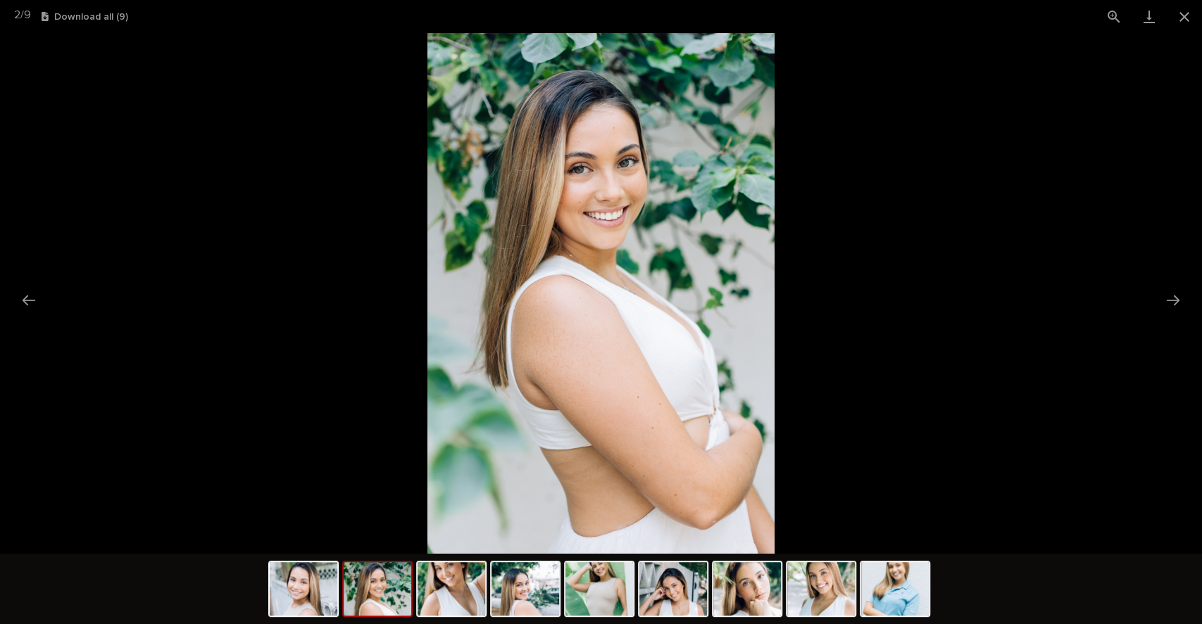
click at [448, 577] on img at bounding box center [451, 590] width 68 height 54
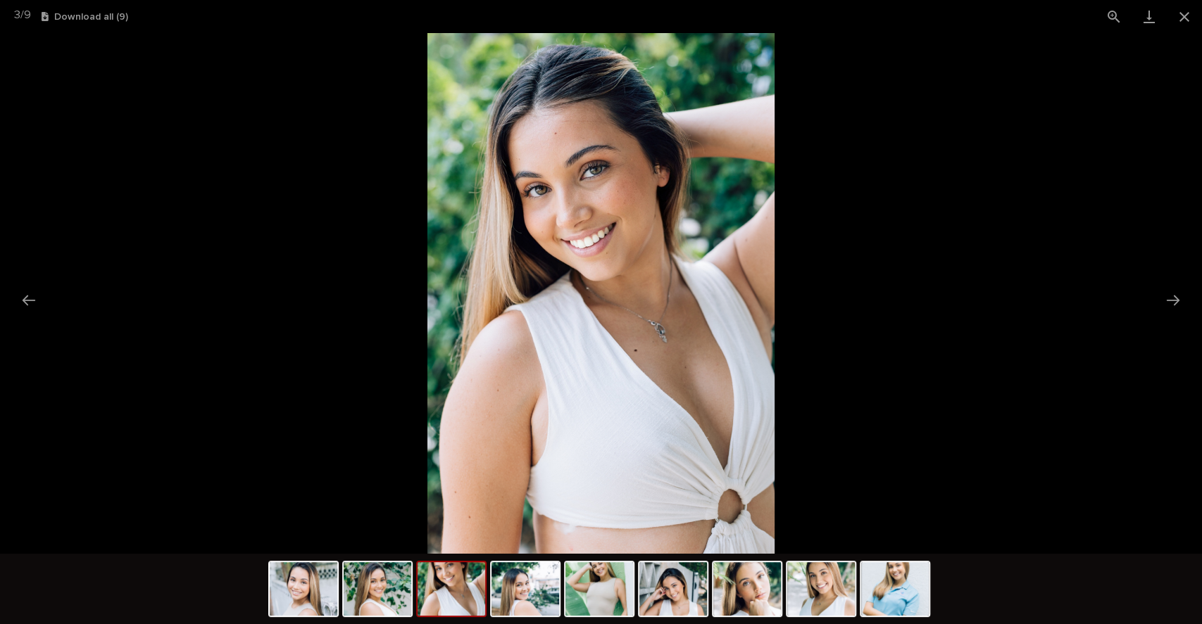
click at [505, 567] on img at bounding box center [525, 590] width 68 height 54
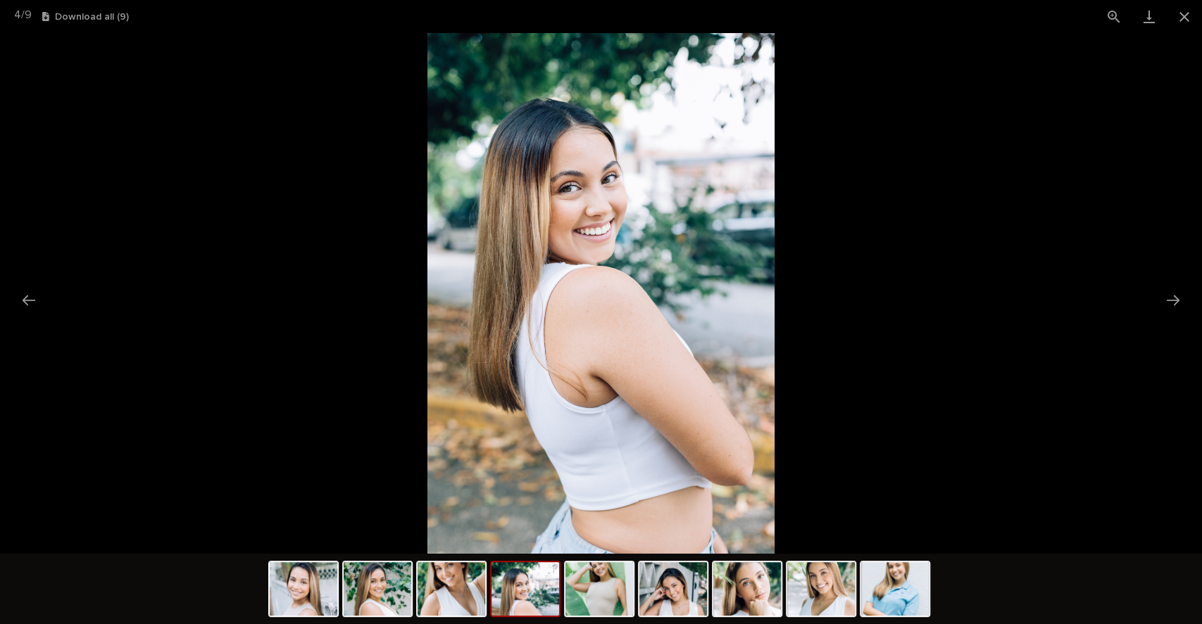
drag, startPoint x: 608, startPoint y: 596, endPoint x: 587, endPoint y: 594, distance: 20.5
click at [587, 594] on img at bounding box center [599, 590] width 68 height 54
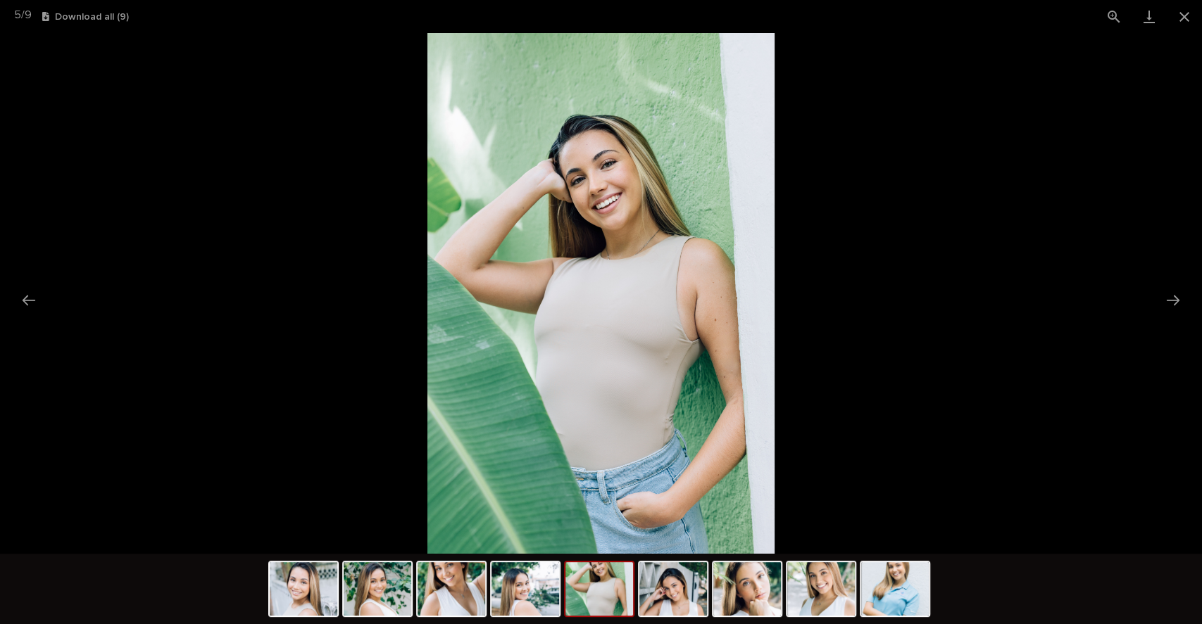
click at [676, 591] on img at bounding box center [673, 590] width 68 height 54
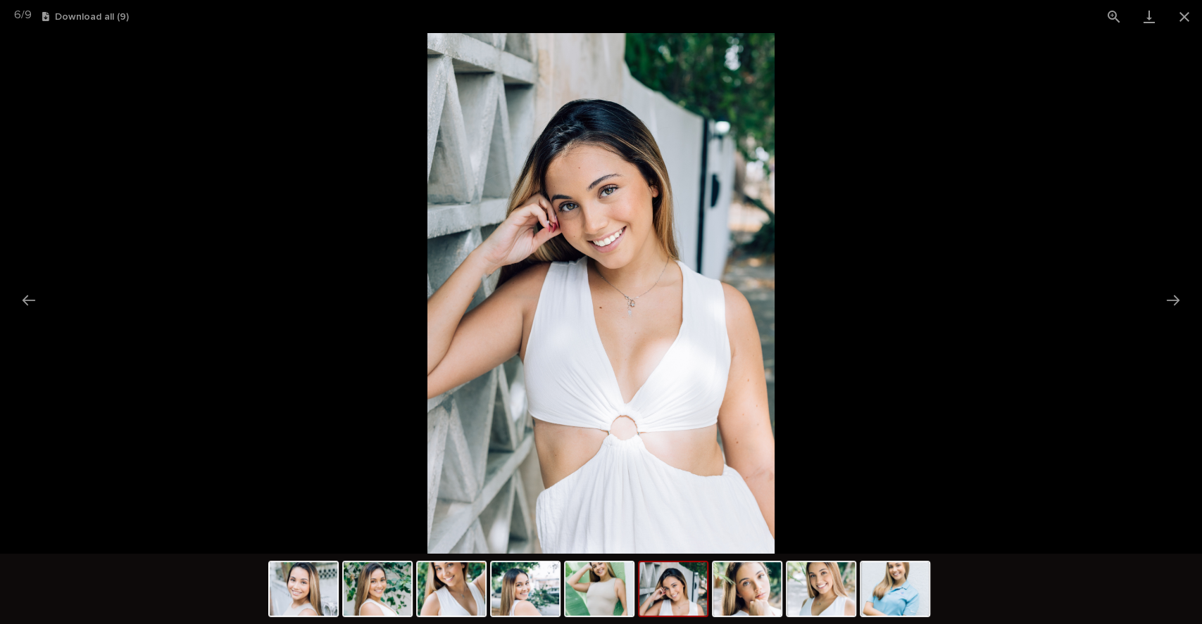
click at [1175, 18] on button "Close gallery" at bounding box center [1184, 16] width 35 height 33
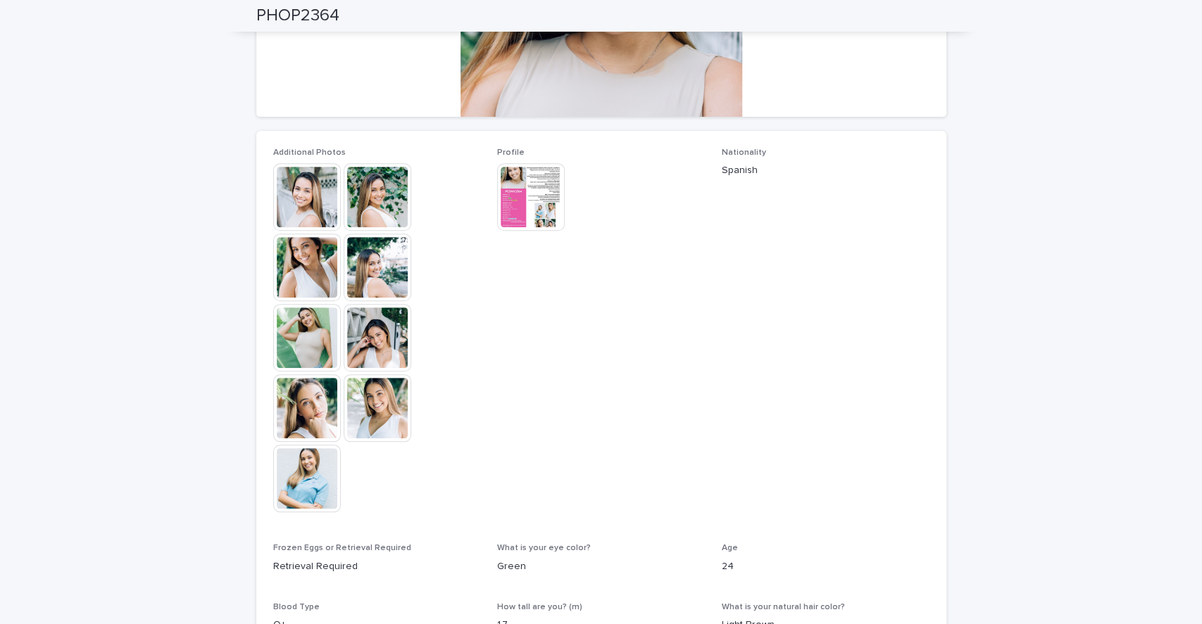
scroll to position [296, 0]
click at [524, 194] on img at bounding box center [531, 199] width 68 height 68
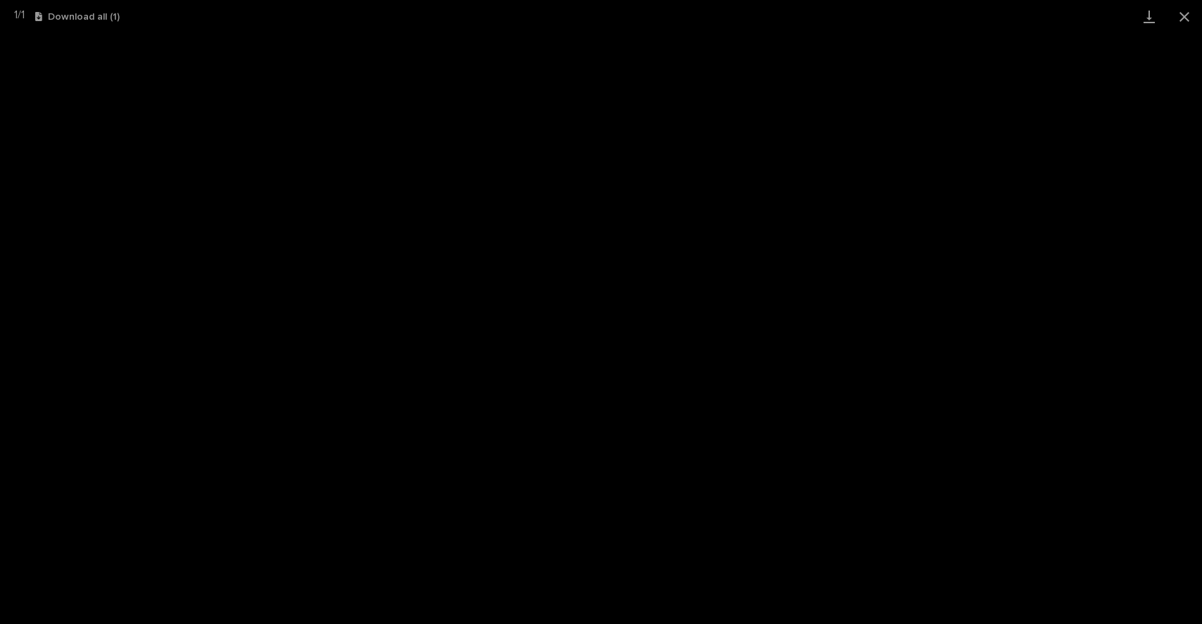
click at [1193, 18] on button "Close gallery" at bounding box center [1184, 16] width 35 height 33
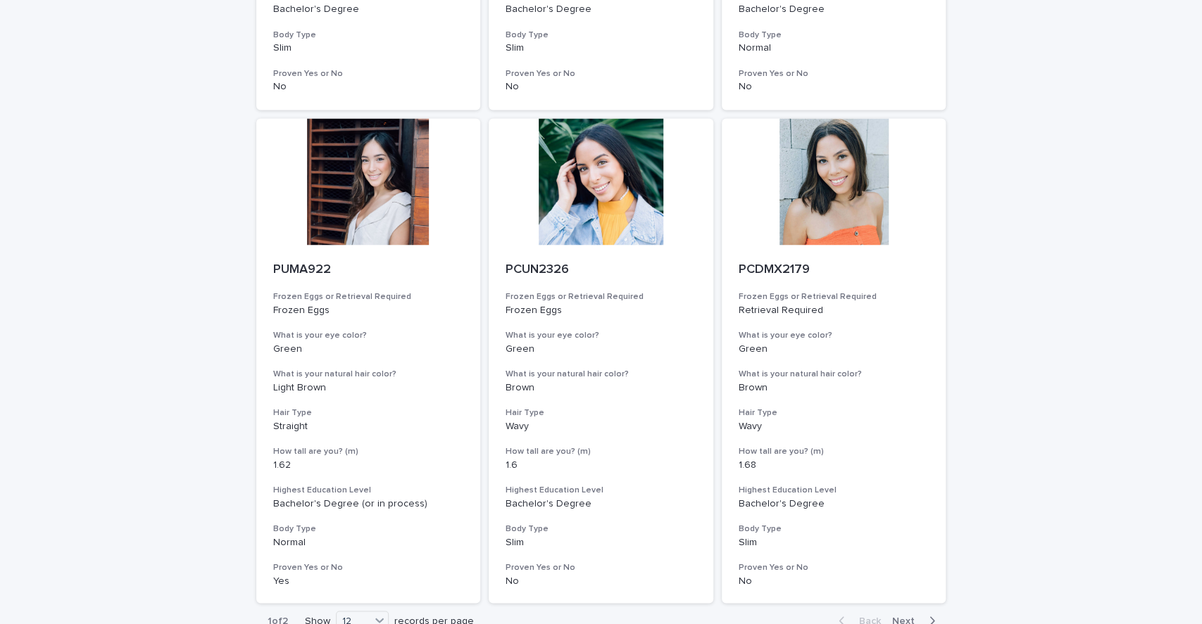
scroll to position [1662, 0]
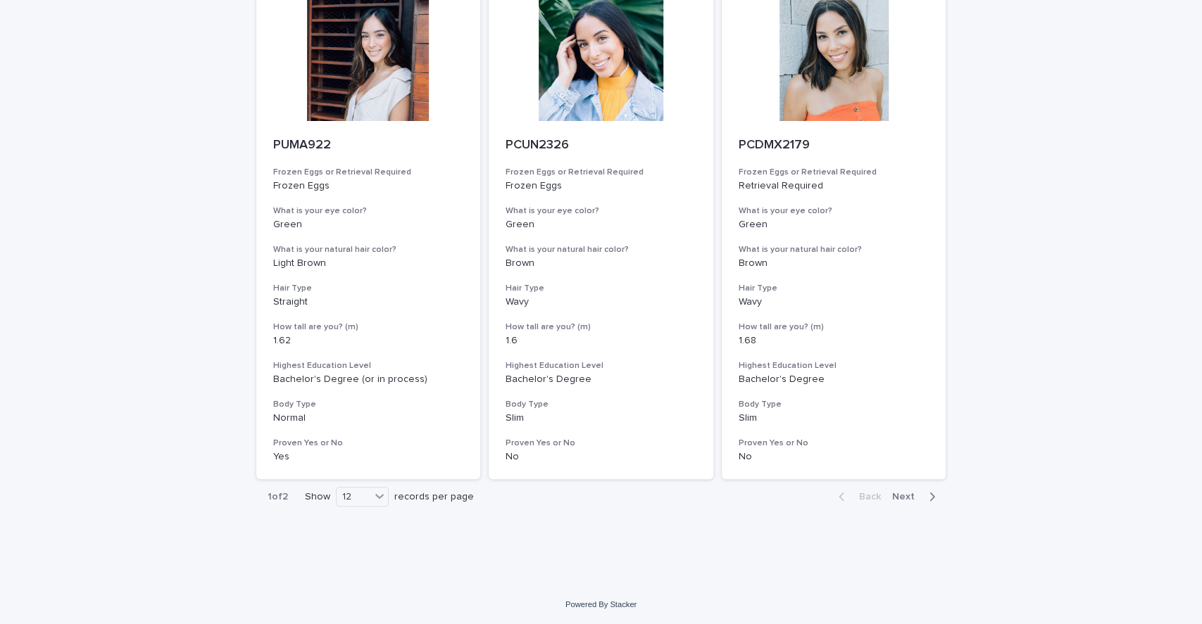
click at [896, 312] on div "PCDMX2179 Frozen Eggs or Retrieval Required Retrieval Required What is your eye…" at bounding box center [834, 300] width 225 height 359
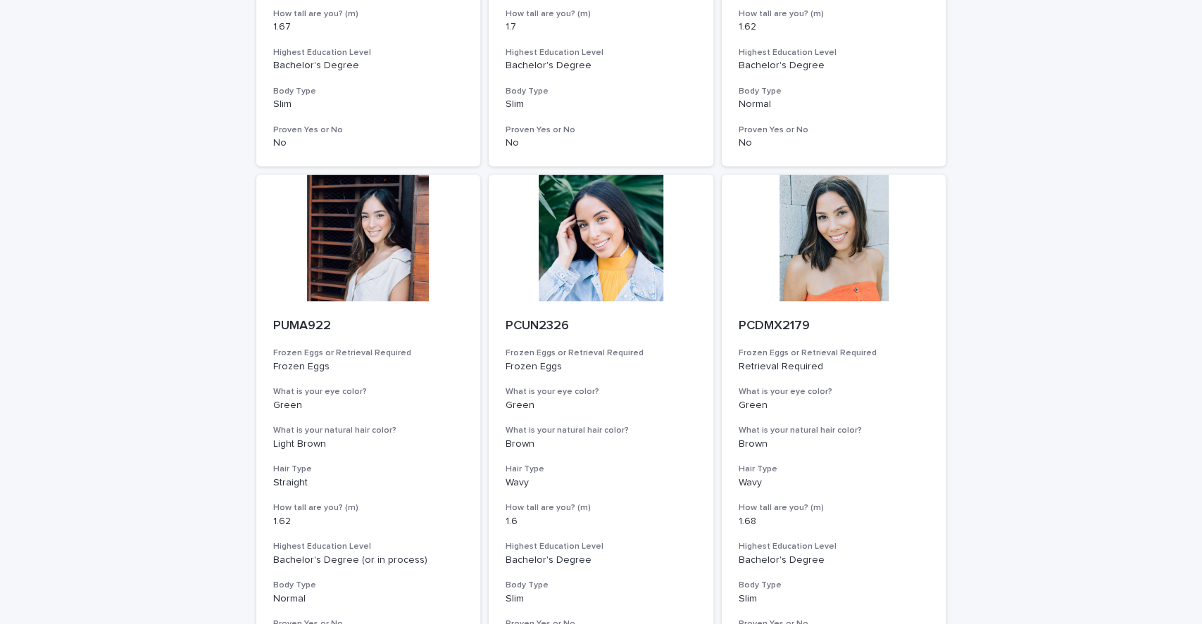
scroll to position [1662, 0]
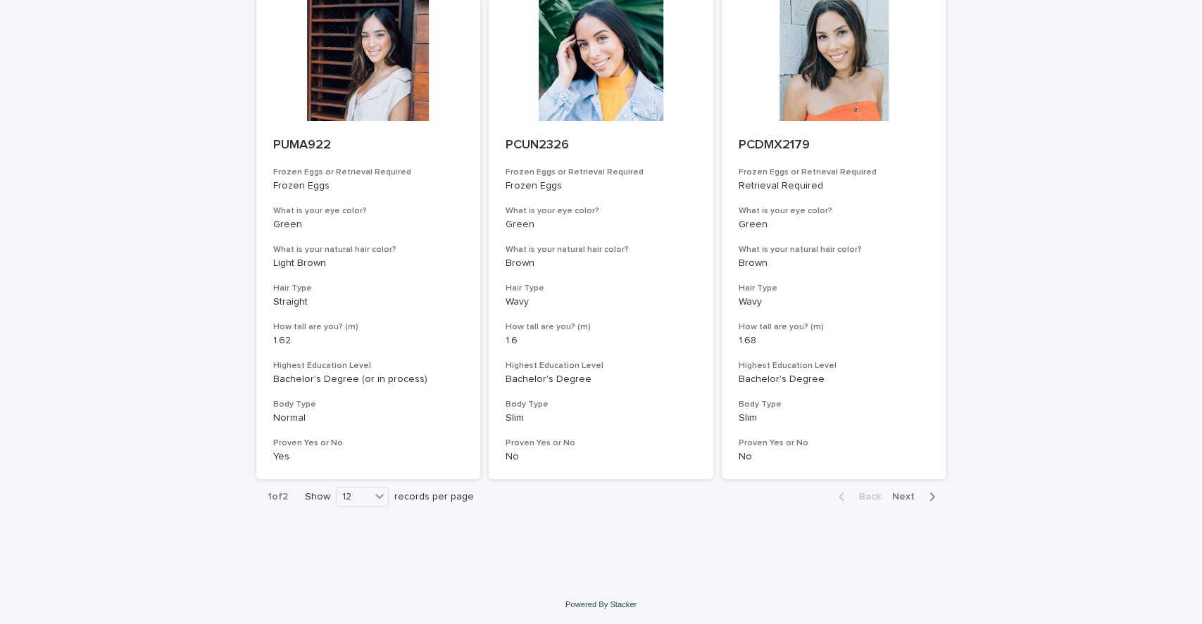
click at [900, 498] on span "Next" at bounding box center [907, 497] width 31 height 10
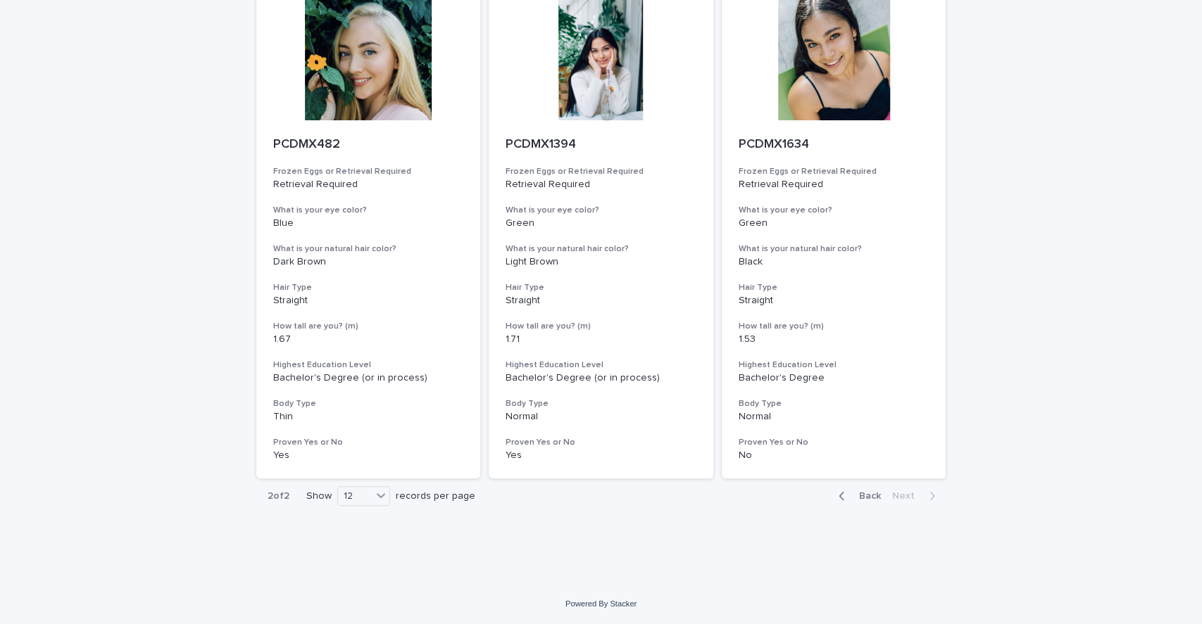
scroll to position [674, 0]
click at [350, 82] on div at bounding box center [368, 57] width 225 height 127
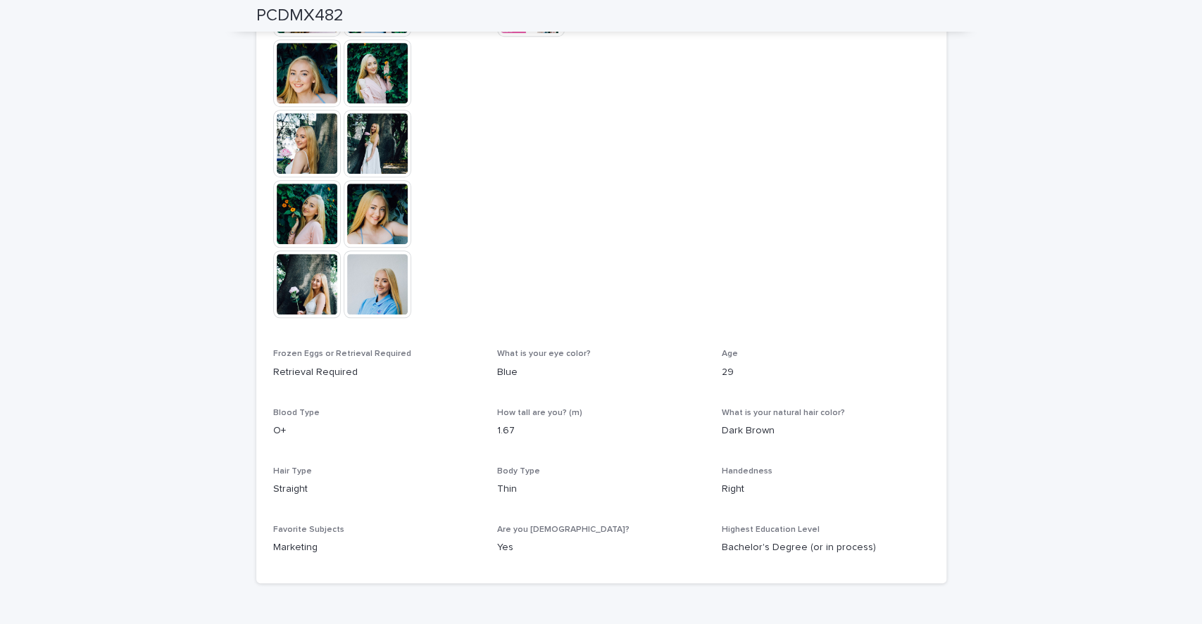
scroll to position [496, 0]
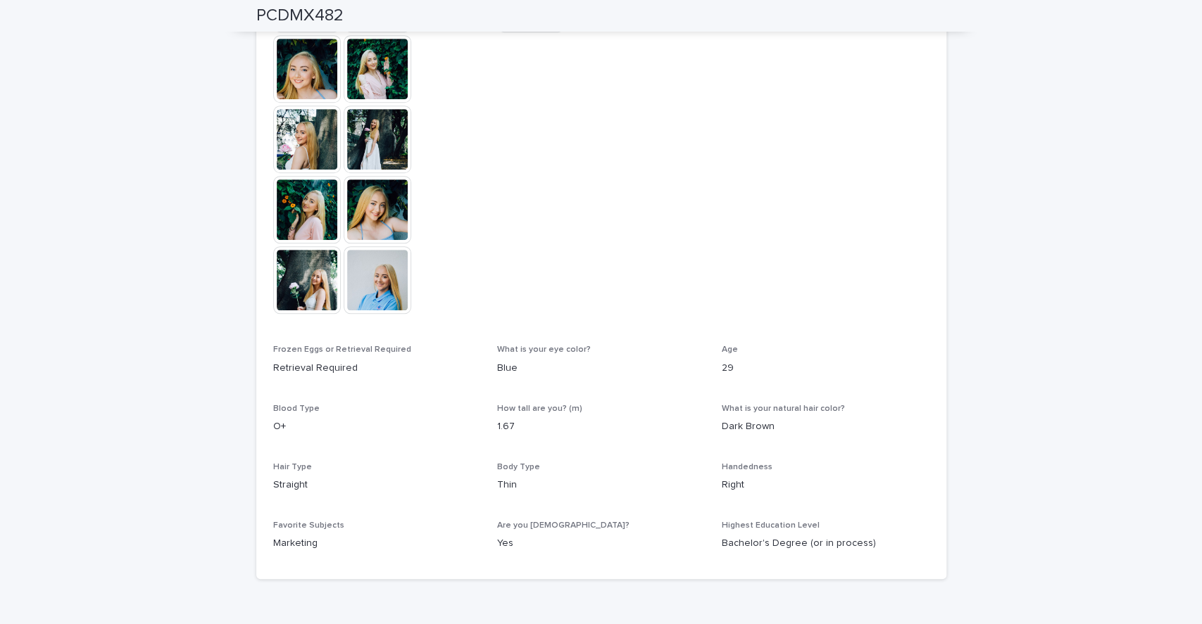
click at [385, 217] on img at bounding box center [378, 210] width 68 height 68
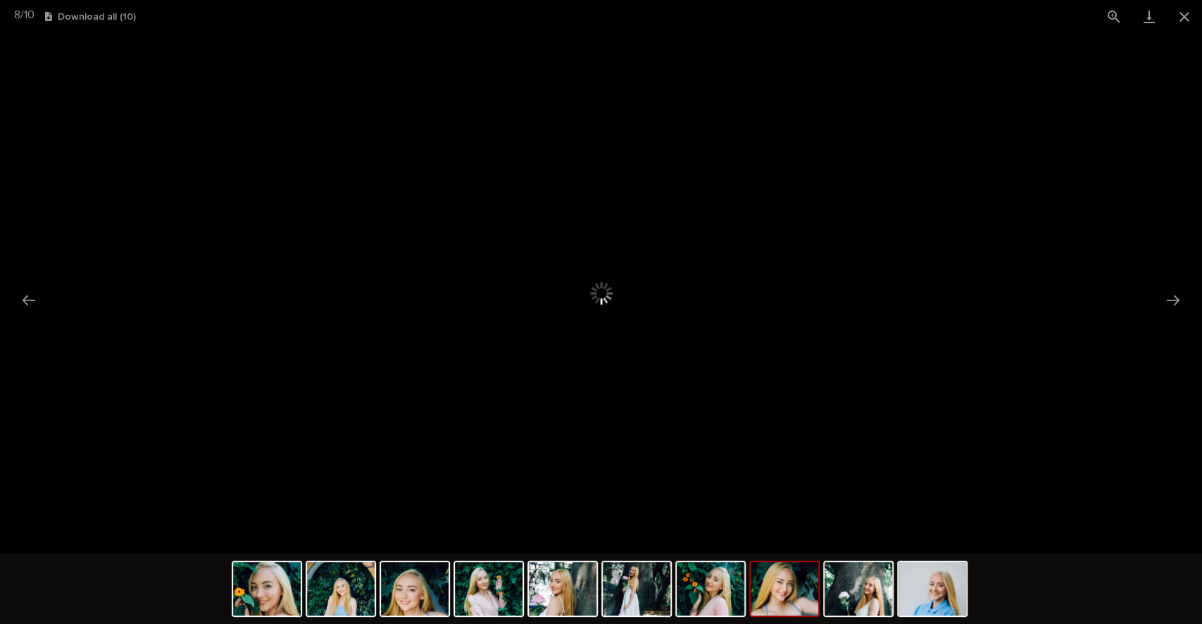
click at [415, 574] on img at bounding box center [415, 590] width 68 height 54
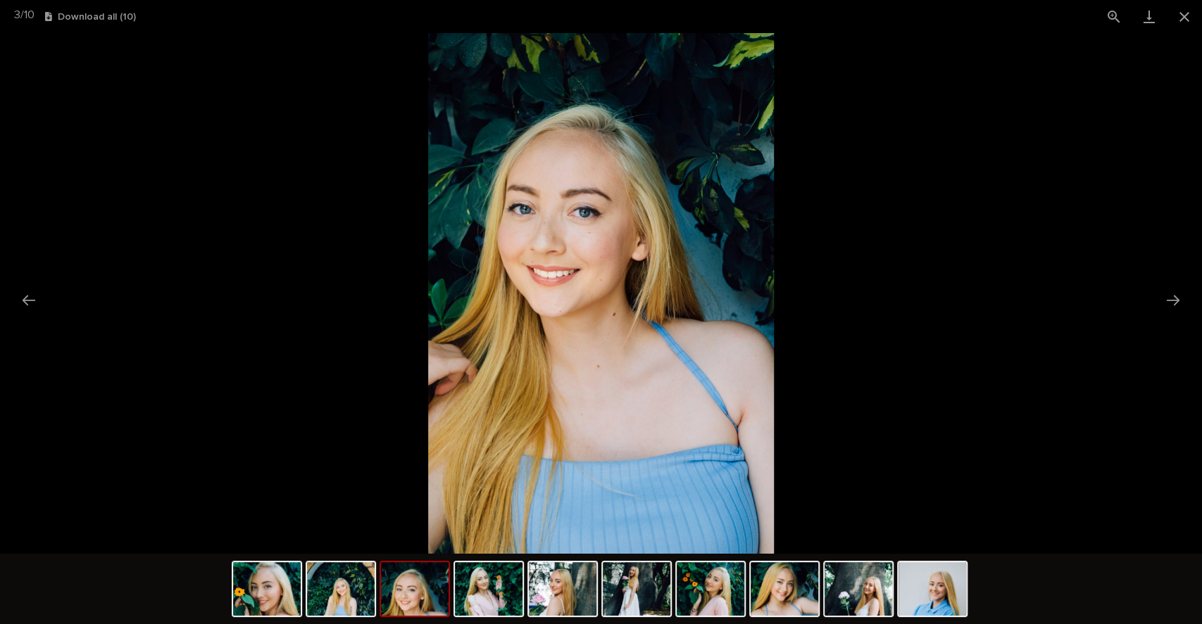
click at [494, 594] on img at bounding box center [489, 590] width 68 height 54
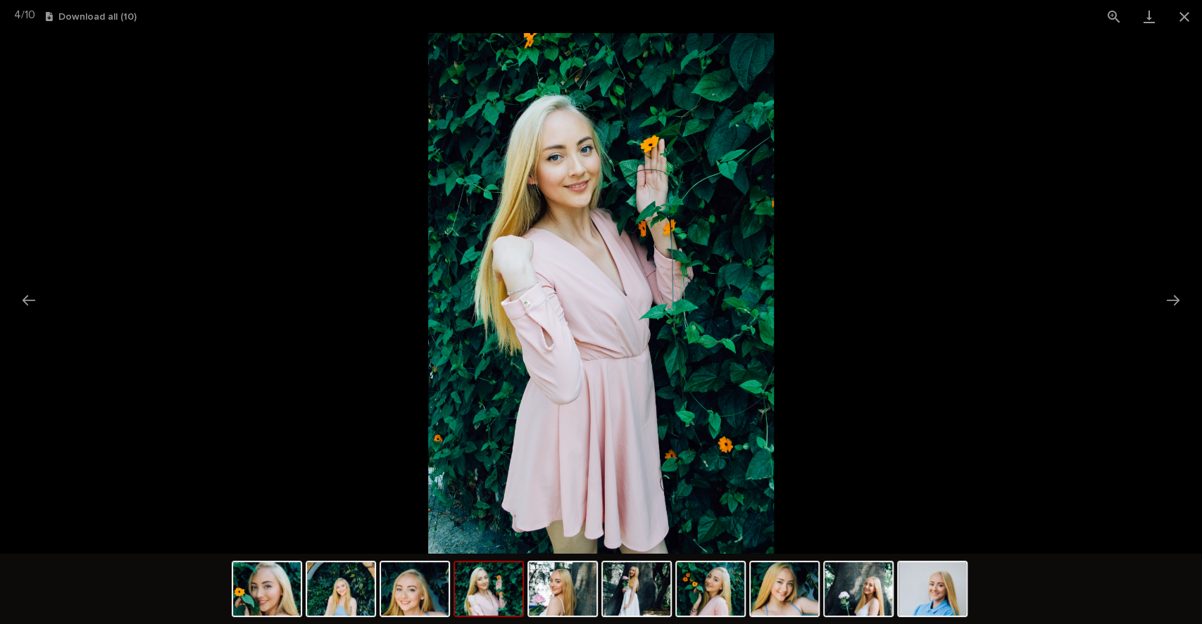
click at [582, 594] on img at bounding box center [563, 590] width 68 height 54
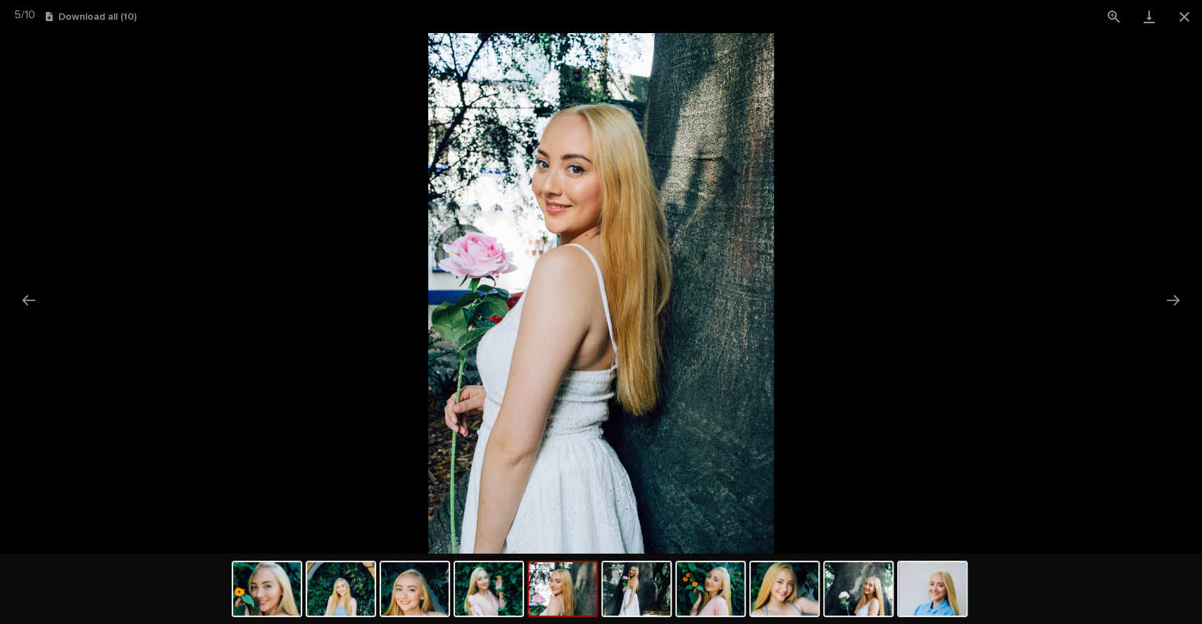
click at [627, 593] on img at bounding box center [637, 590] width 68 height 54
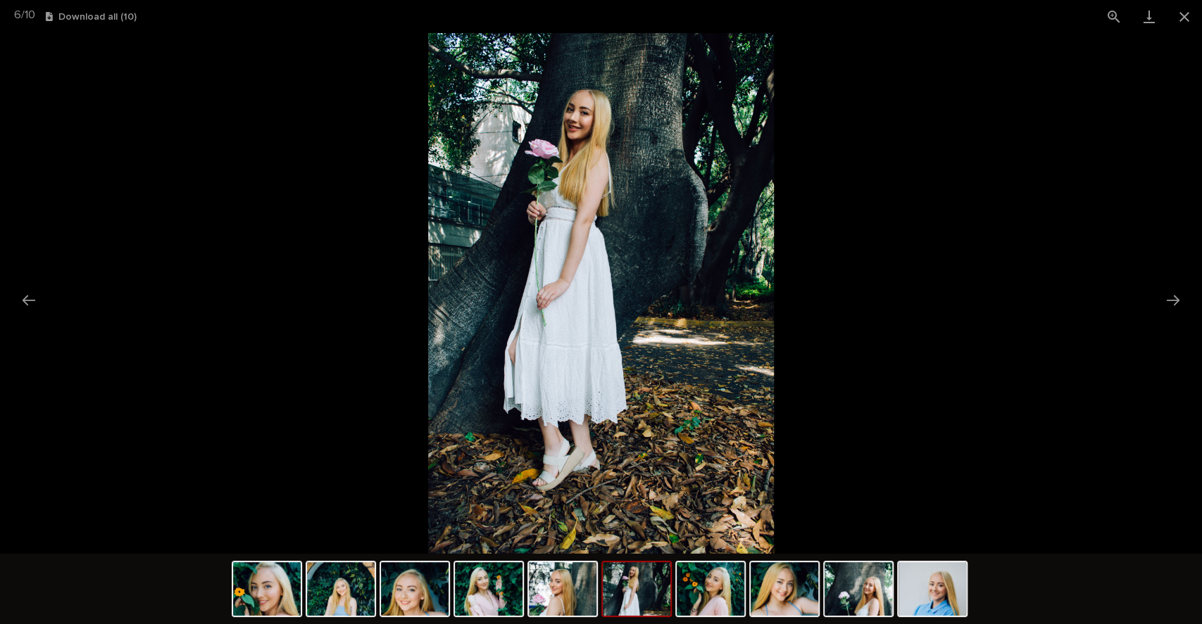
click at [714, 598] on img at bounding box center [711, 590] width 68 height 54
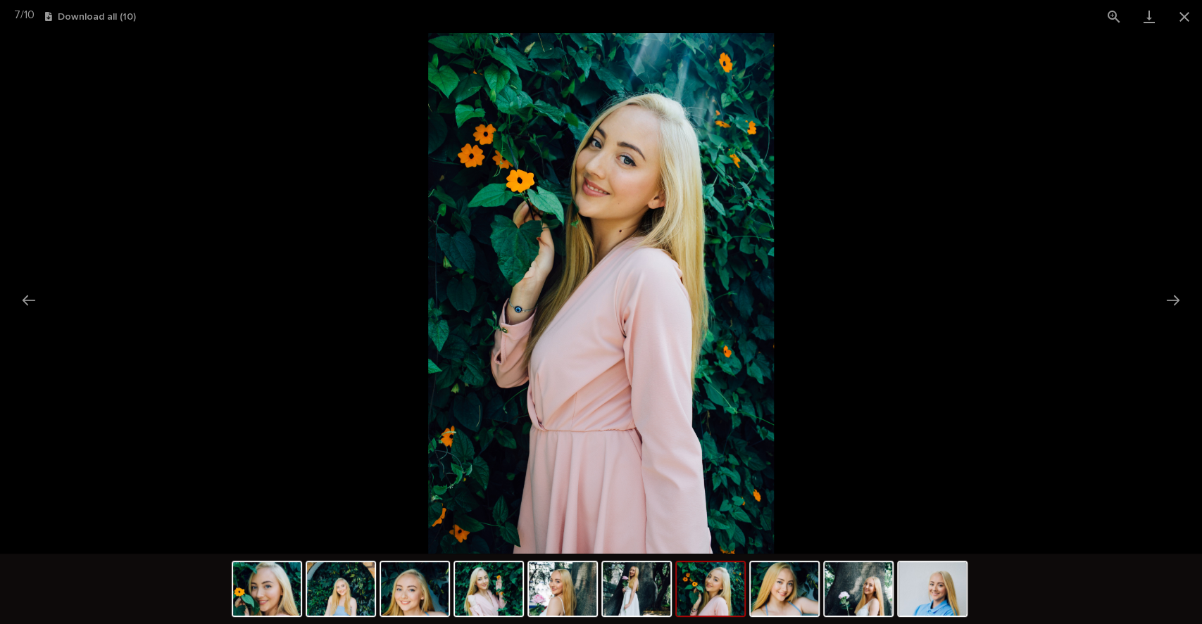
click at [798, 594] on img at bounding box center [785, 590] width 68 height 54
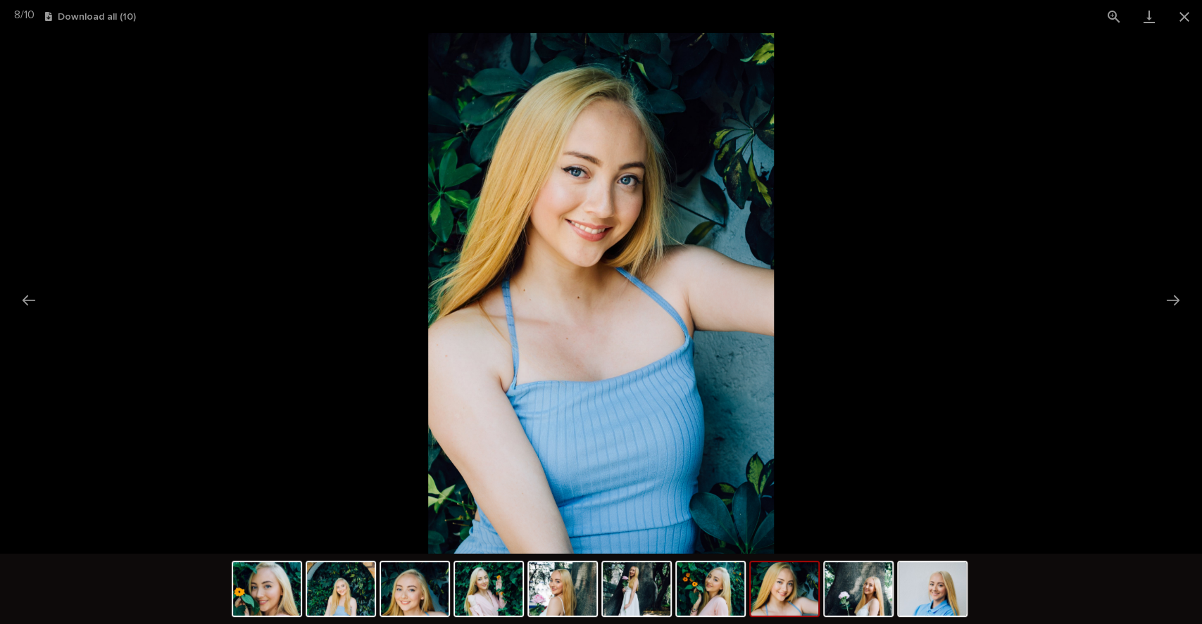
click at [862, 596] on img at bounding box center [858, 590] width 68 height 54
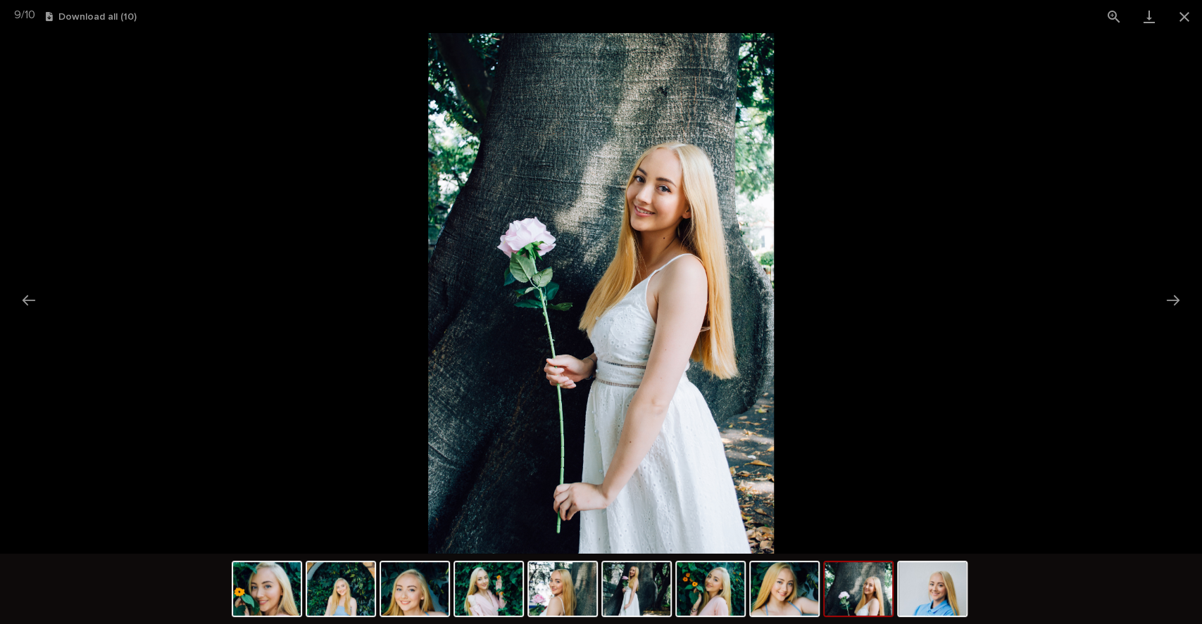
click at [946, 600] on img at bounding box center [932, 590] width 68 height 54
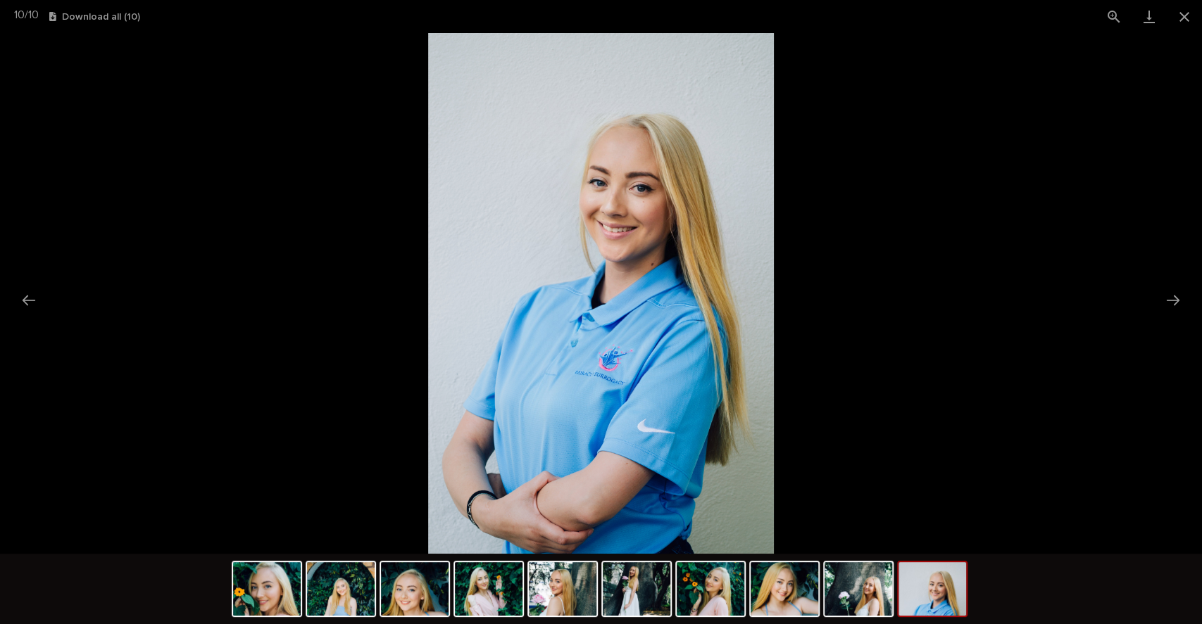
click at [322, 603] on img at bounding box center [341, 590] width 68 height 54
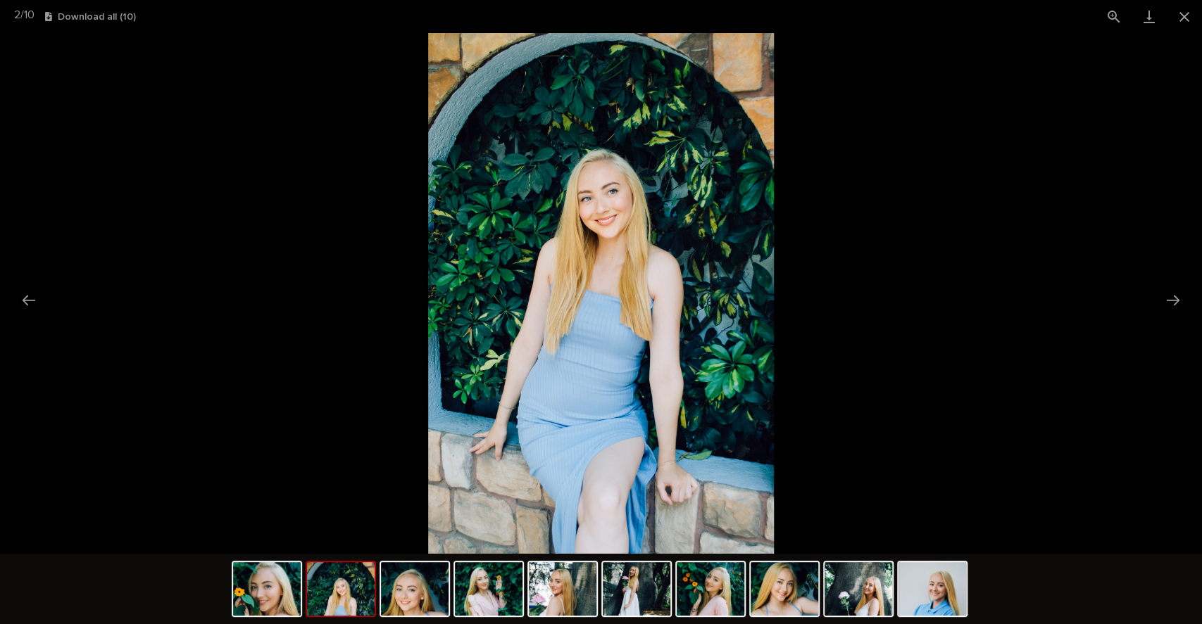
click at [959, 598] on img at bounding box center [932, 590] width 68 height 54
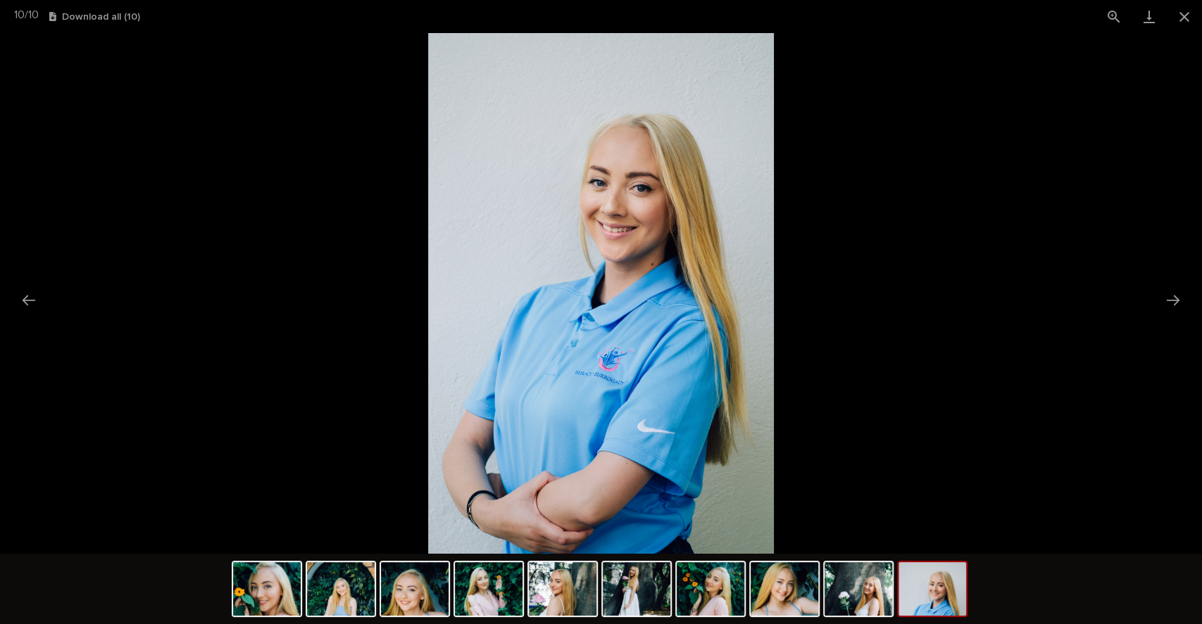
click at [453, 590] on div at bounding box center [488, 589] width 70 height 56
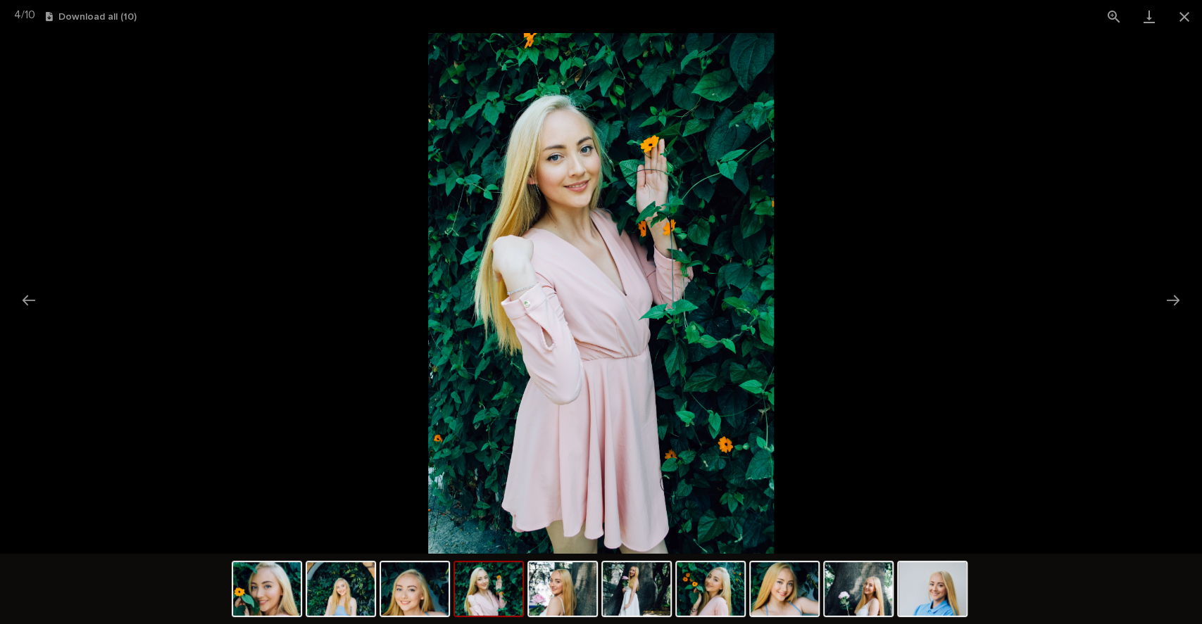
click at [919, 565] on img at bounding box center [932, 590] width 68 height 54
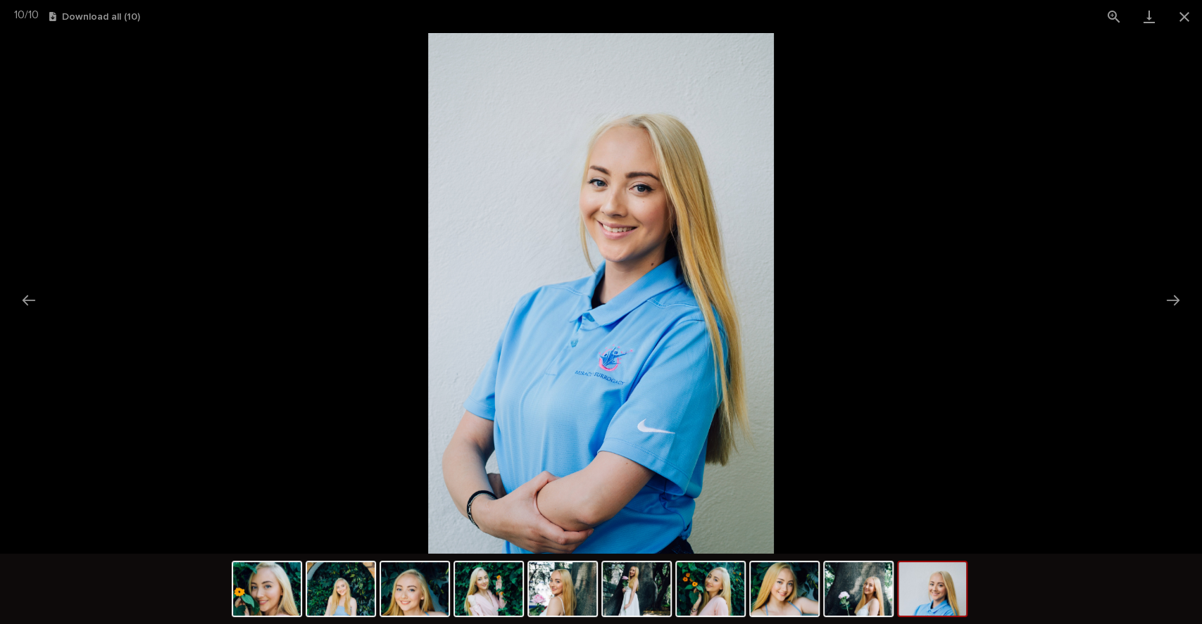
click at [1186, 23] on button "Close gallery" at bounding box center [1184, 16] width 35 height 33
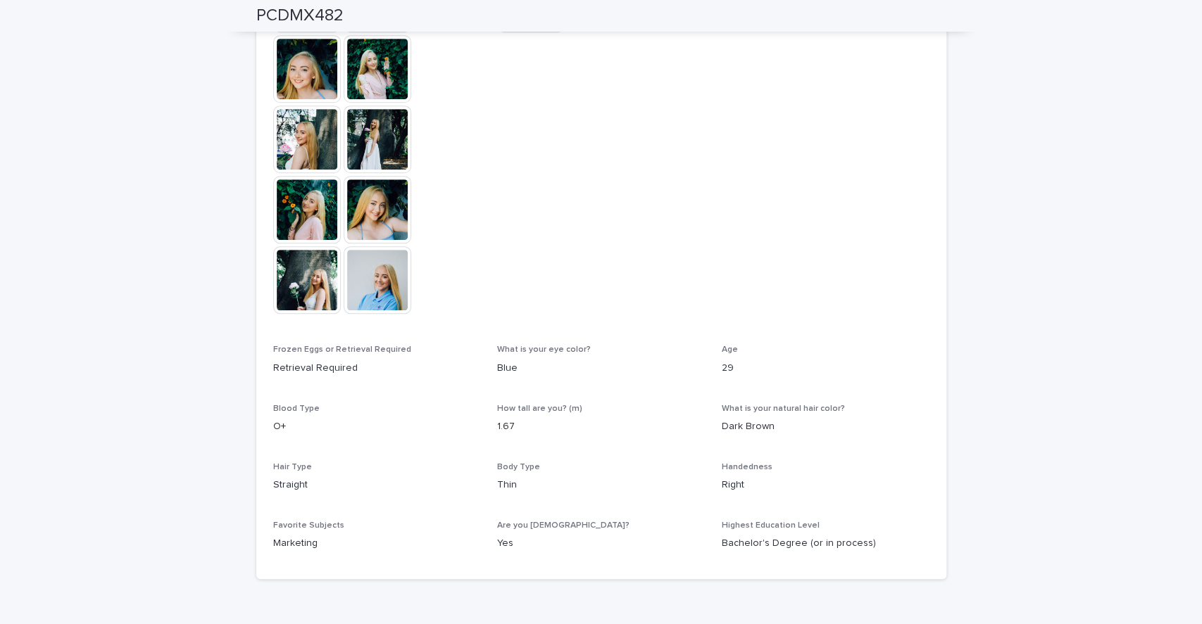
scroll to position [0, 0]
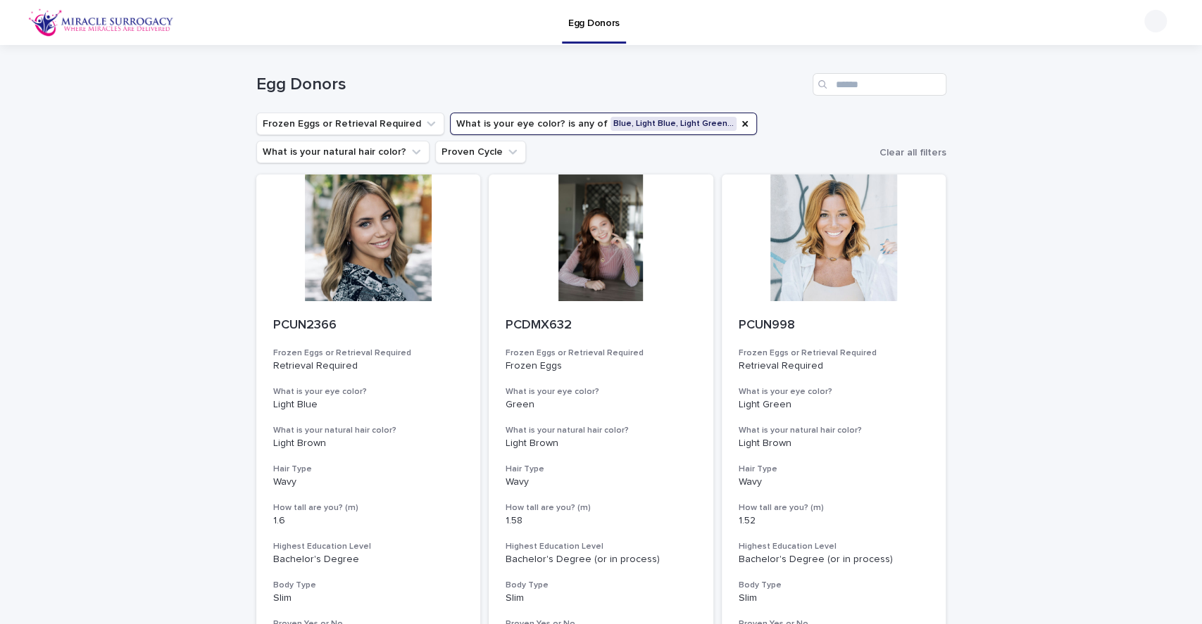
click at [336, 232] on div at bounding box center [368, 238] width 225 height 127
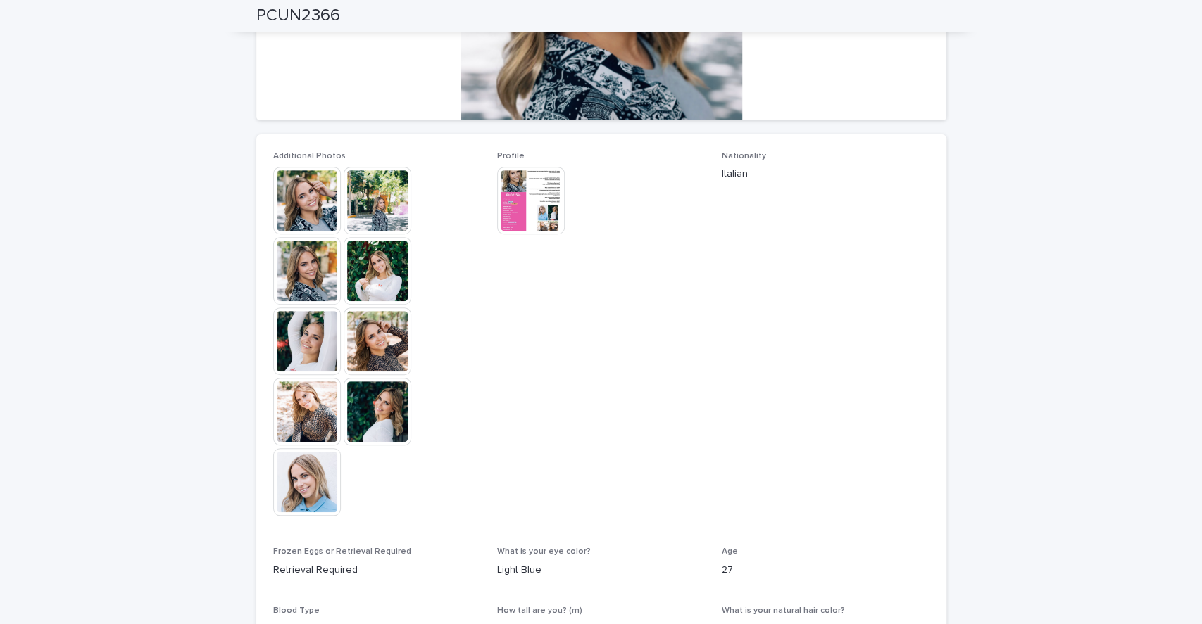
scroll to position [294, 0]
click at [404, 434] on div at bounding box center [379, 411] width 70 height 68
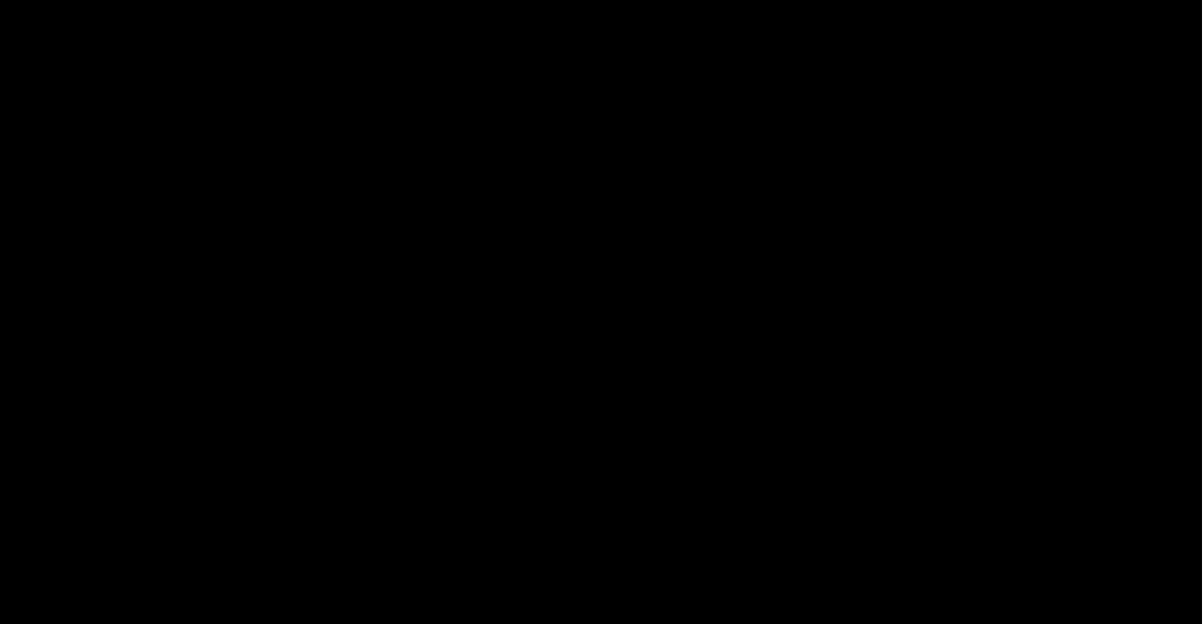
click at [388, 434] on div at bounding box center [601, 293] width 1202 height 521
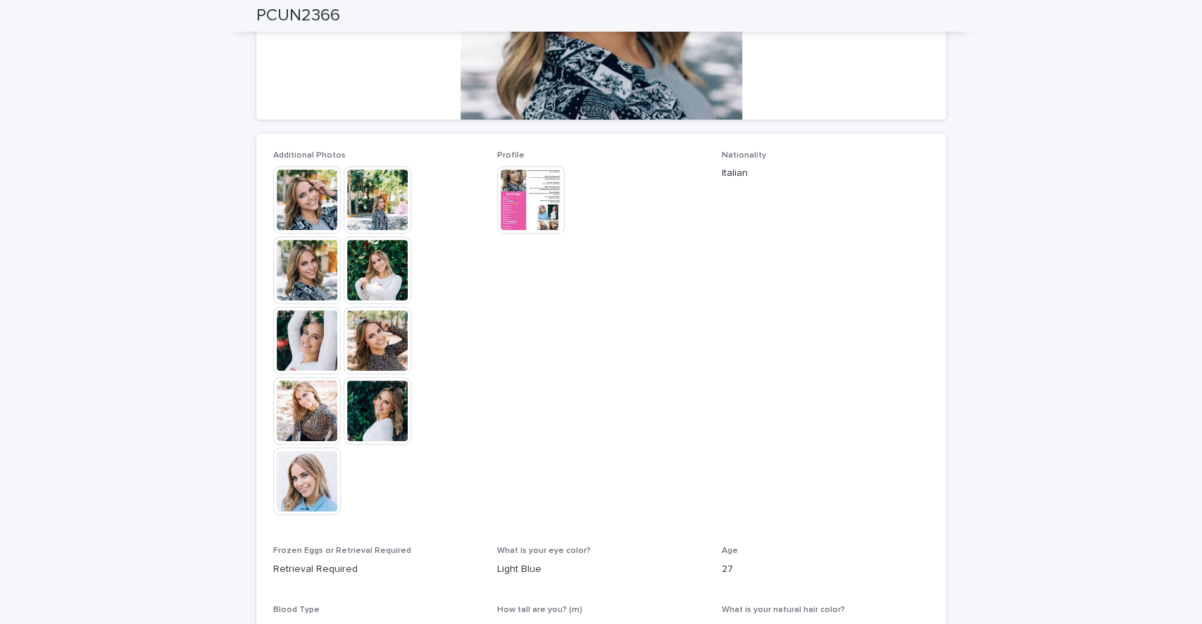
click at [384, 425] on img at bounding box center [378, 411] width 68 height 68
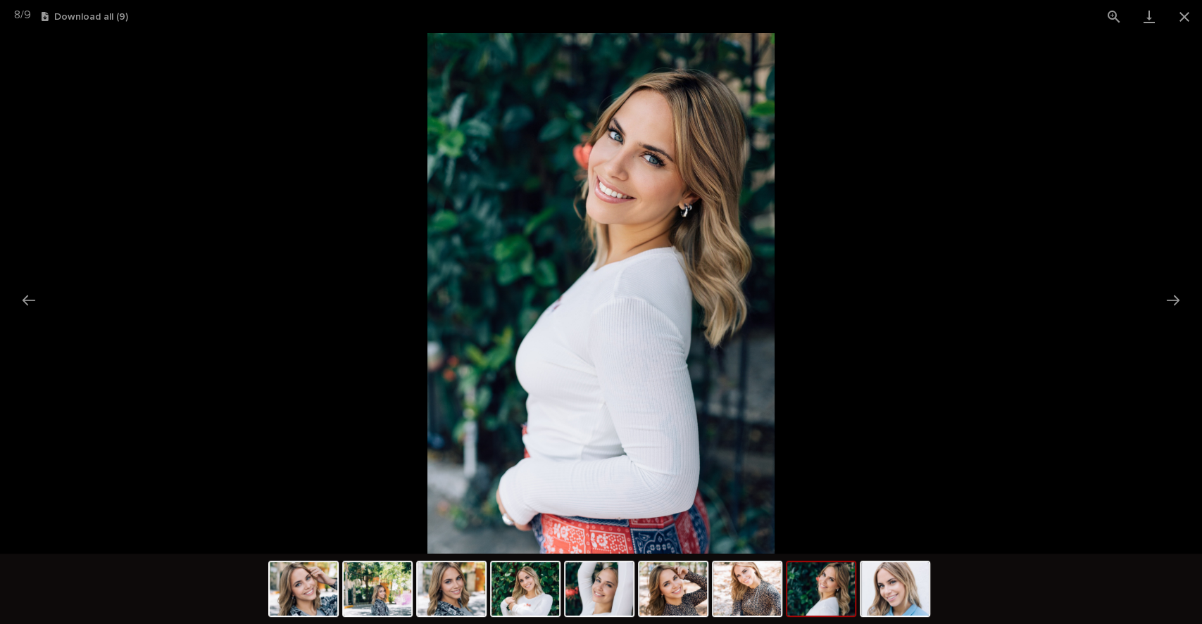
click at [506, 594] on img at bounding box center [525, 590] width 68 height 54
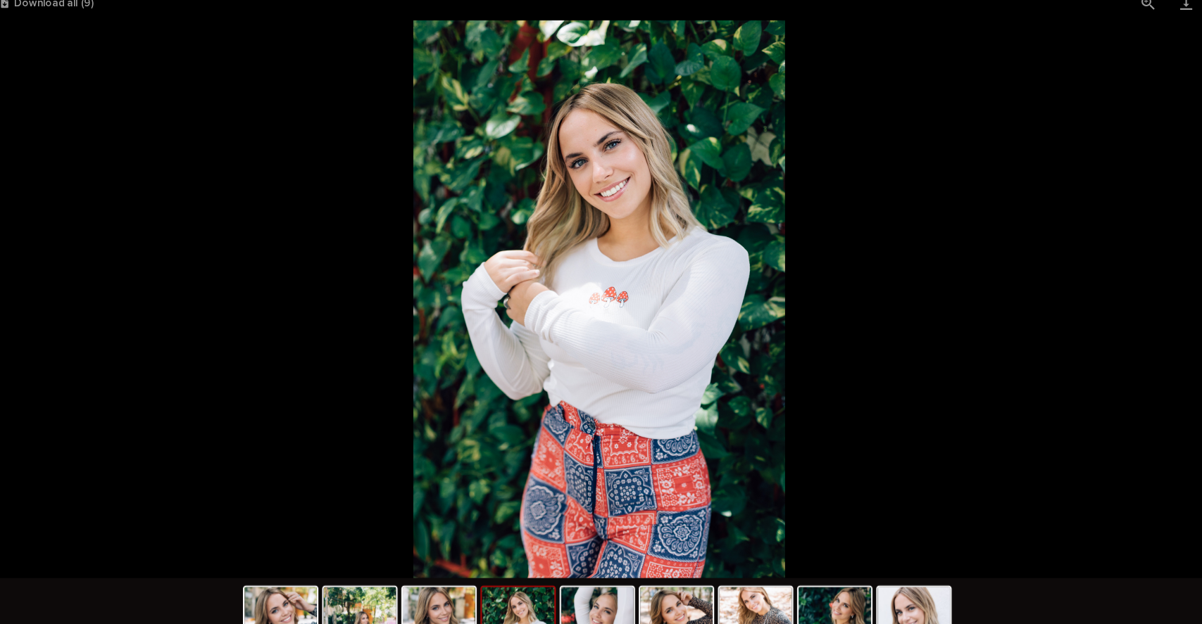
click at [312, 567] on img at bounding box center [304, 590] width 68 height 54
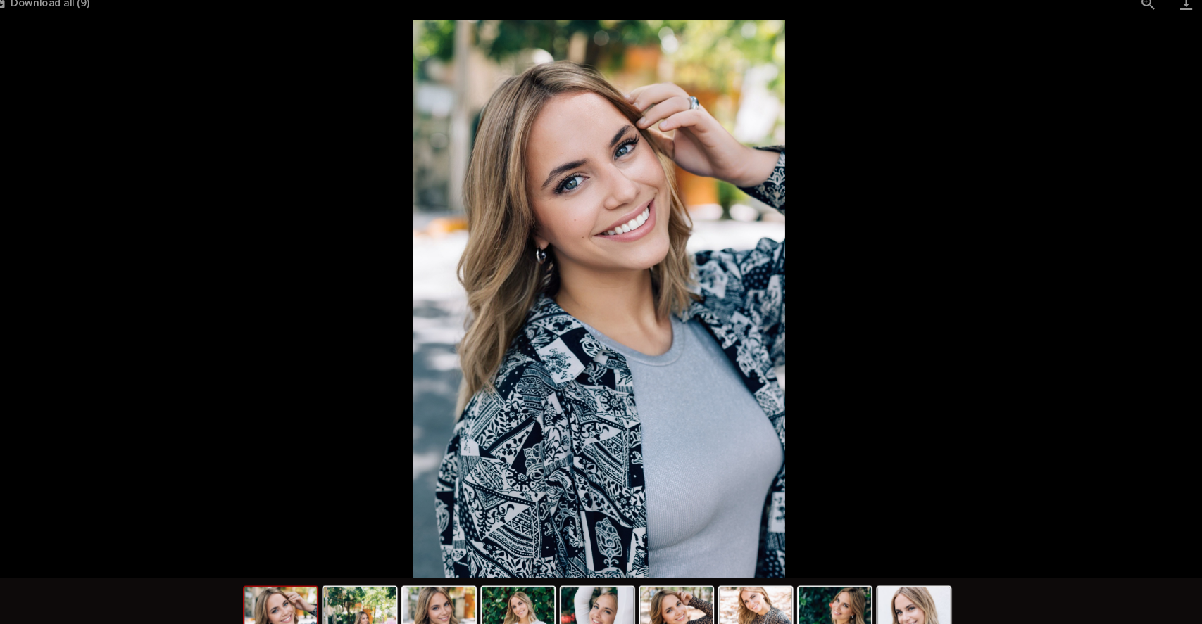
click at [1052, 130] on picture at bounding box center [601, 293] width 1202 height 521
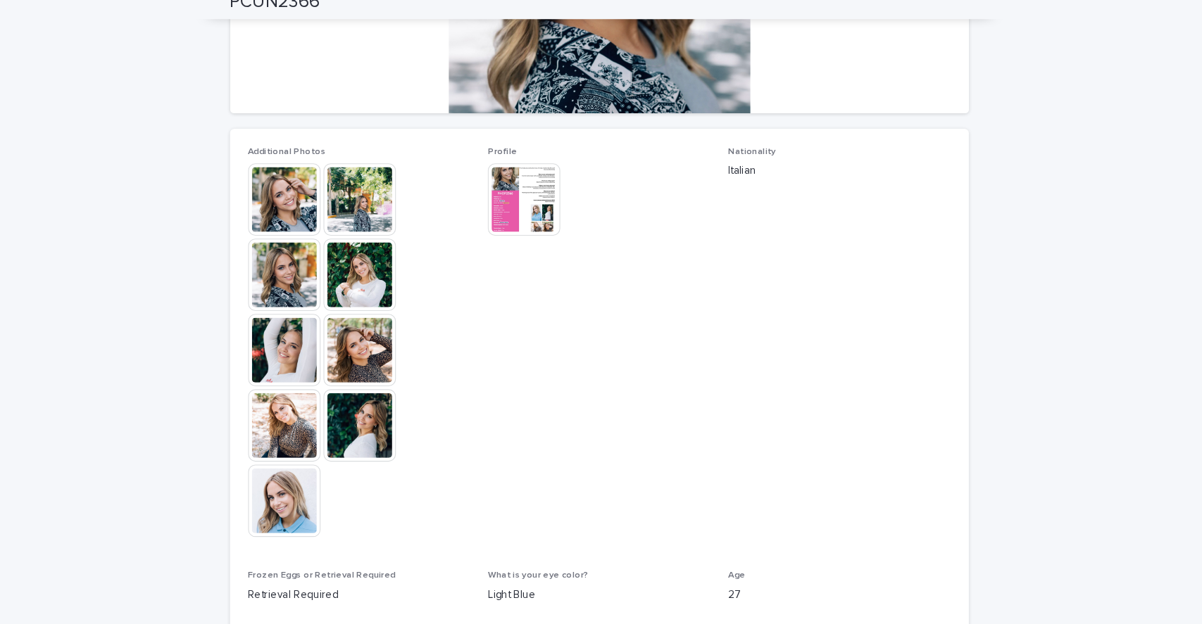
scroll to position [0, 0]
click at [1052, 130] on picture at bounding box center [601, 293] width 1202 height 521
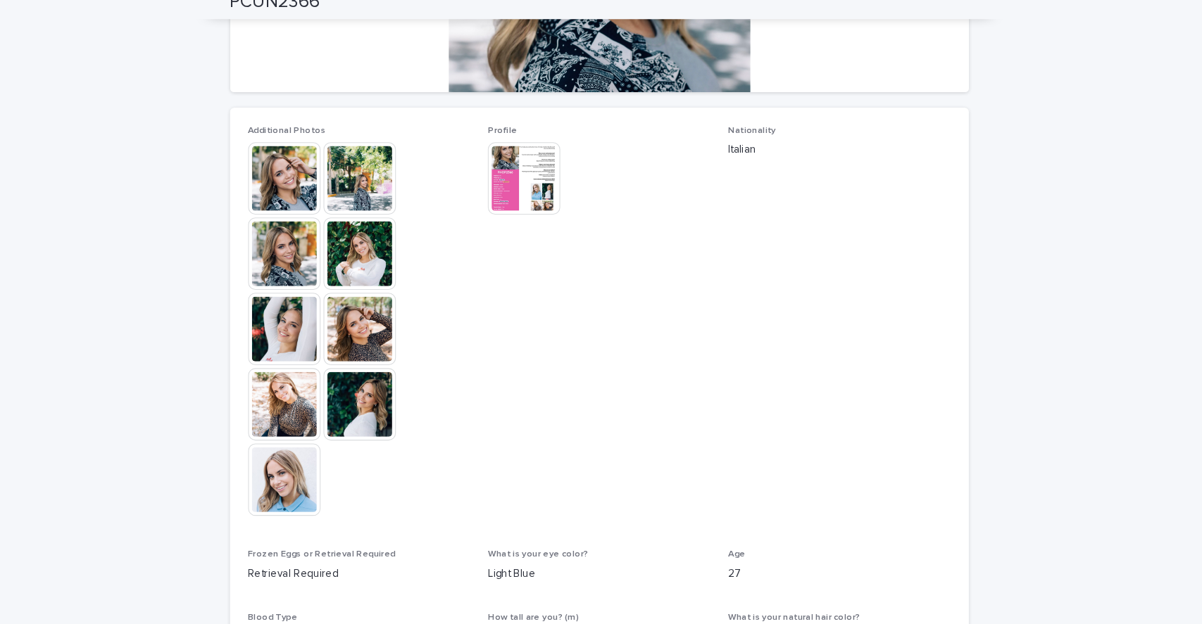
scroll to position [307, 0]
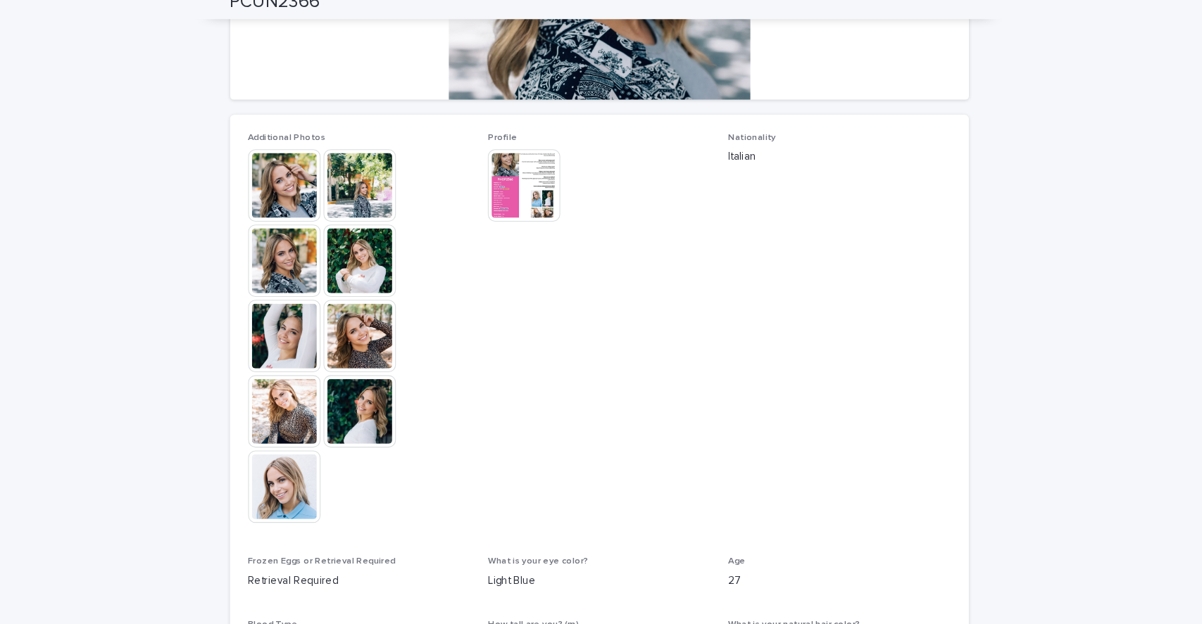
click at [525, 218] on img at bounding box center [531, 187] width 68 height 68
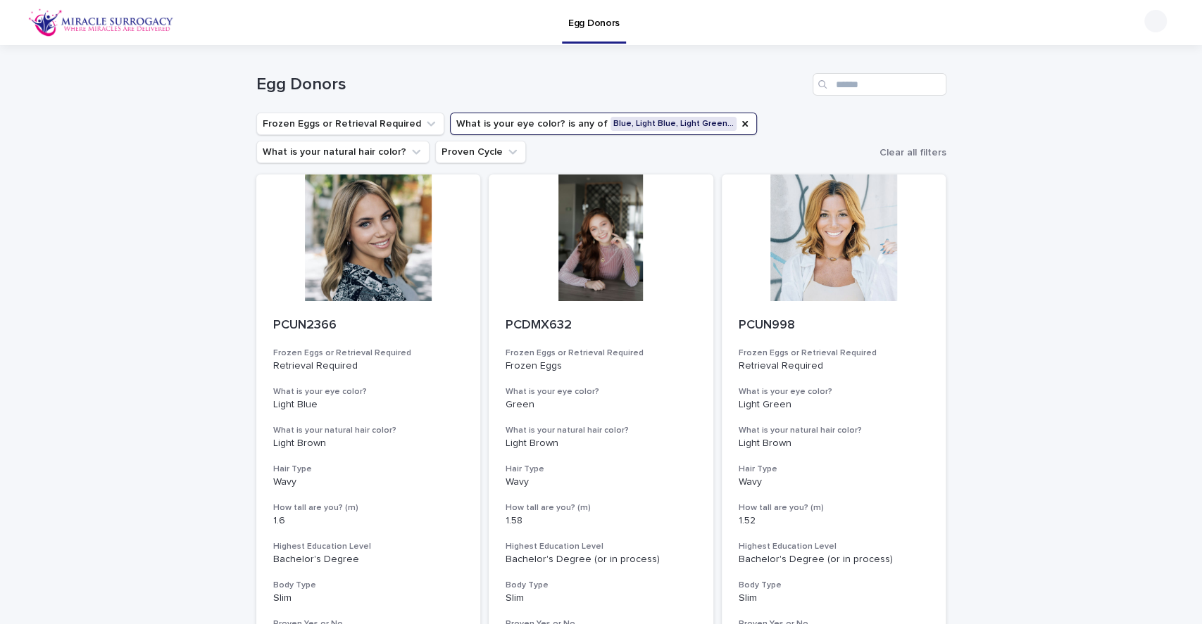
click at [358, 291] on div at bounding box center [368, 238] width 225 height 127
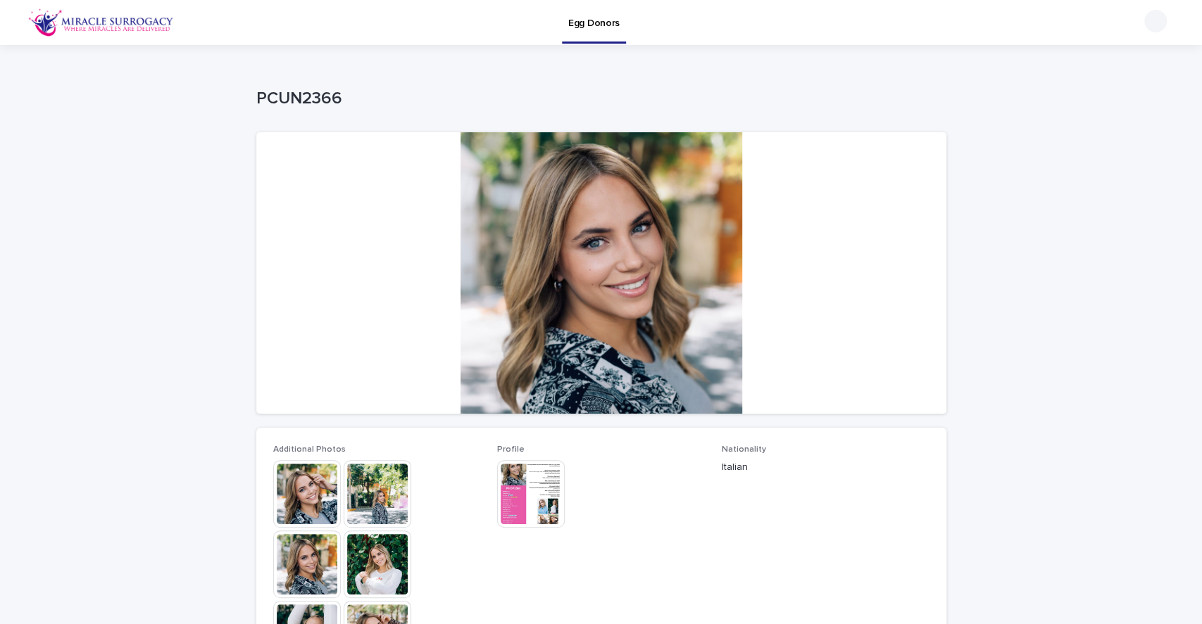
scroll to position [360, 0]
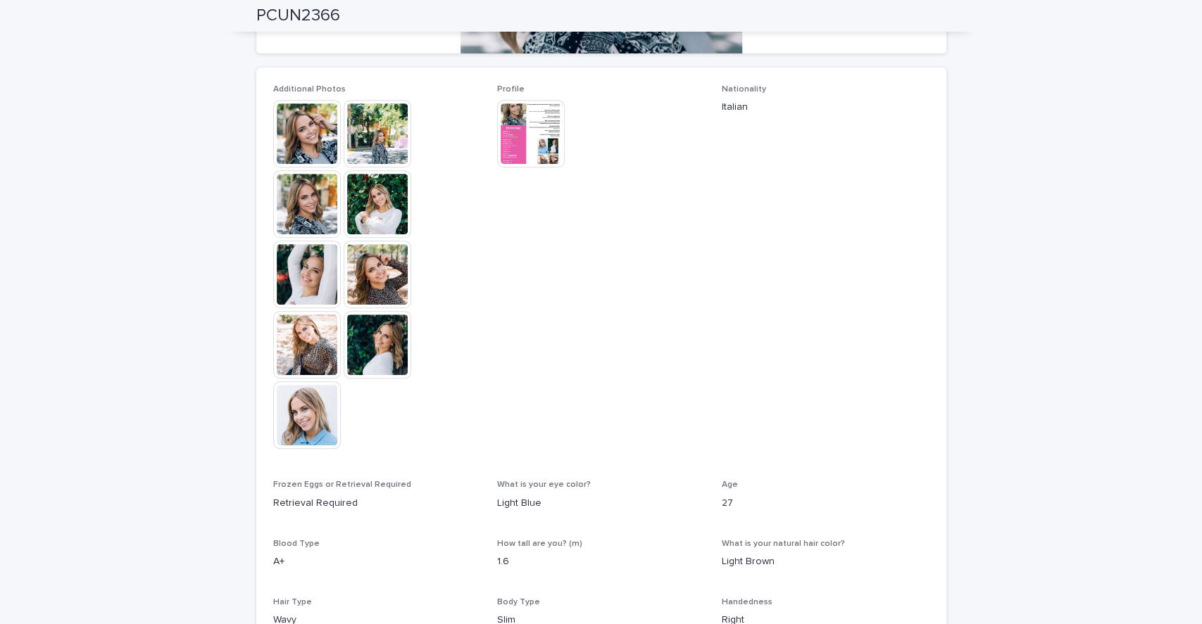
click at [301, 441] on img at bounding box center [307, 416] width 68 height 68
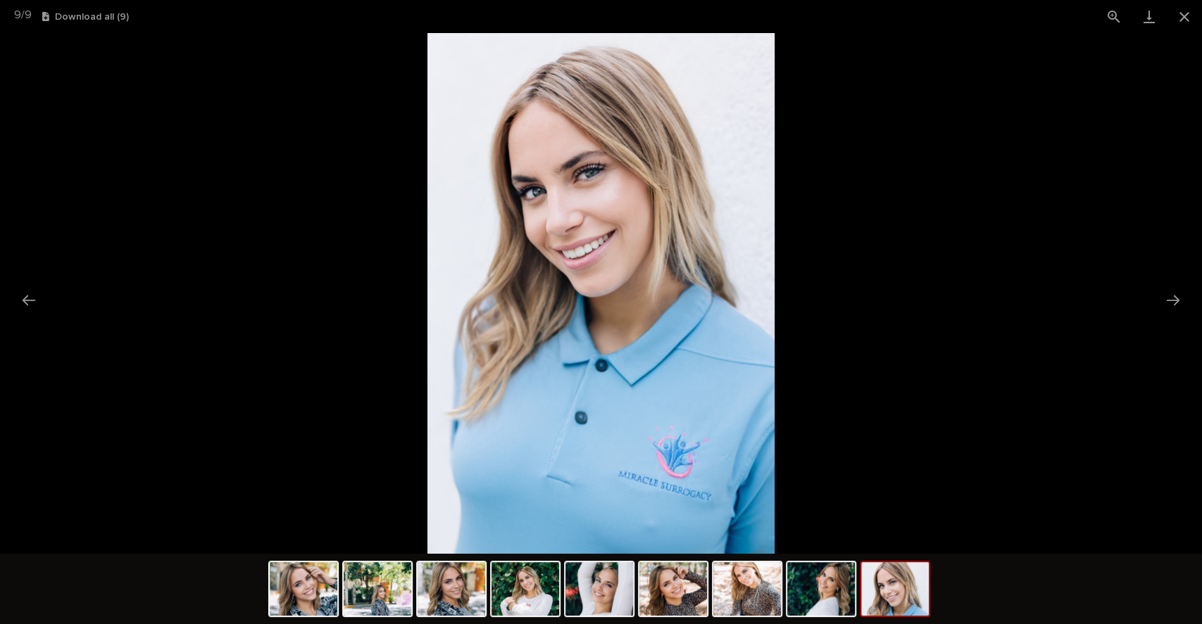
click at [1174, 13] on button "Close gallery" at bounding box center [1184, 16] width 35 height 33
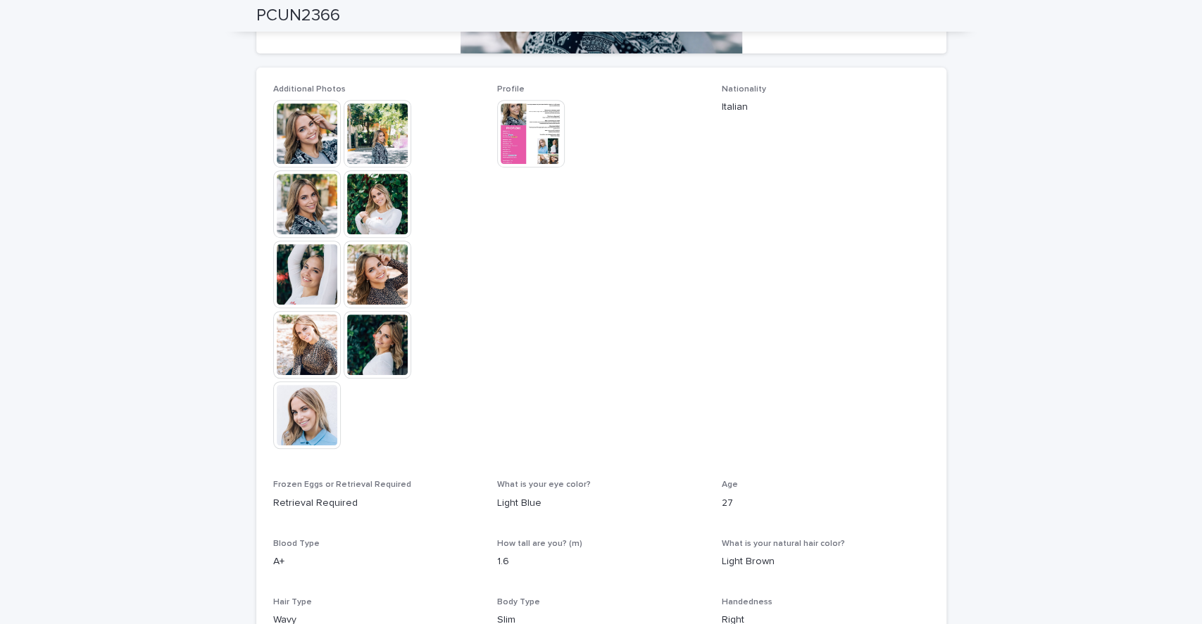
scroll to position [0, 0]
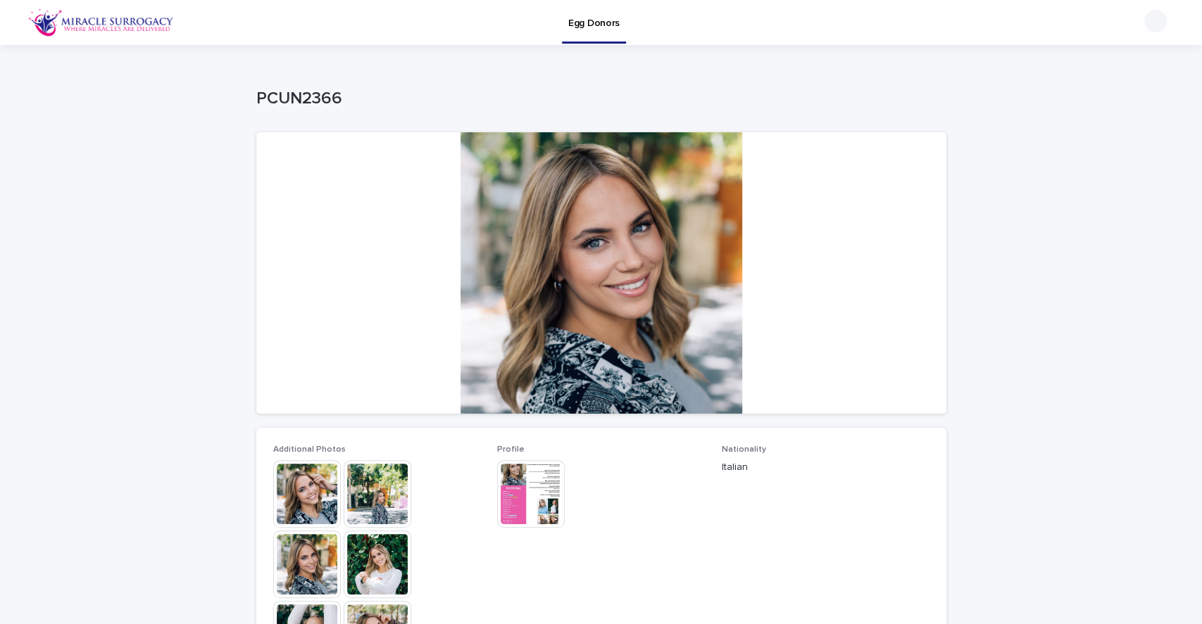
click at [305, 99] on p "PCUN2366" at bounding box center [598, 99] width 684 height 20
copy p "PCUN2366"
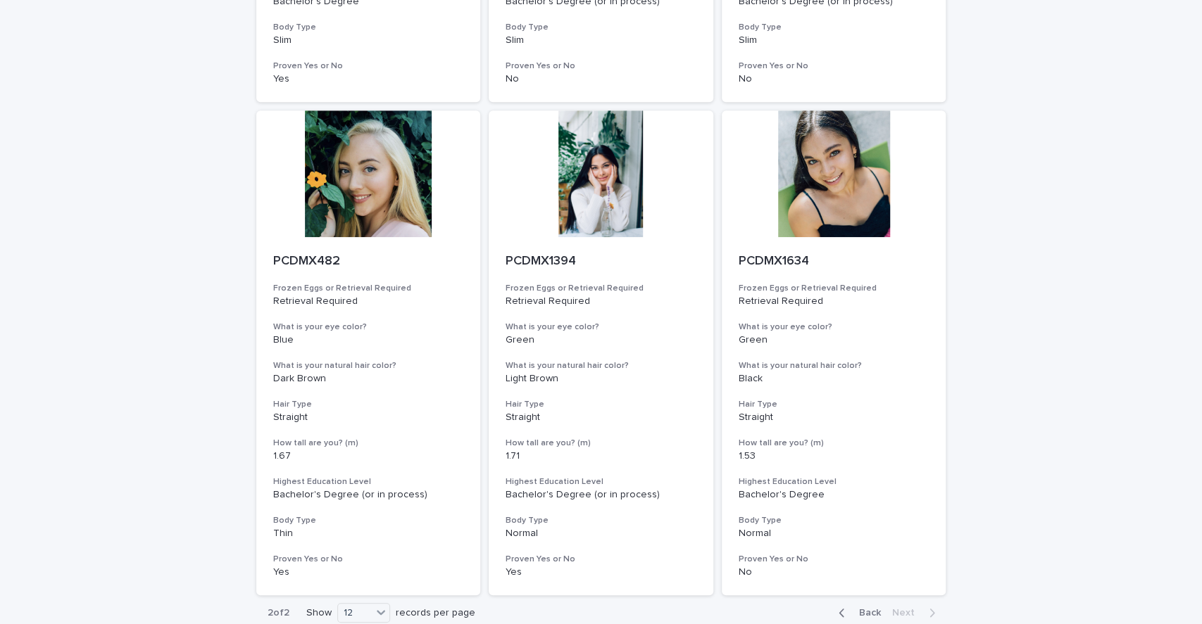
scroll to position [674, 0]
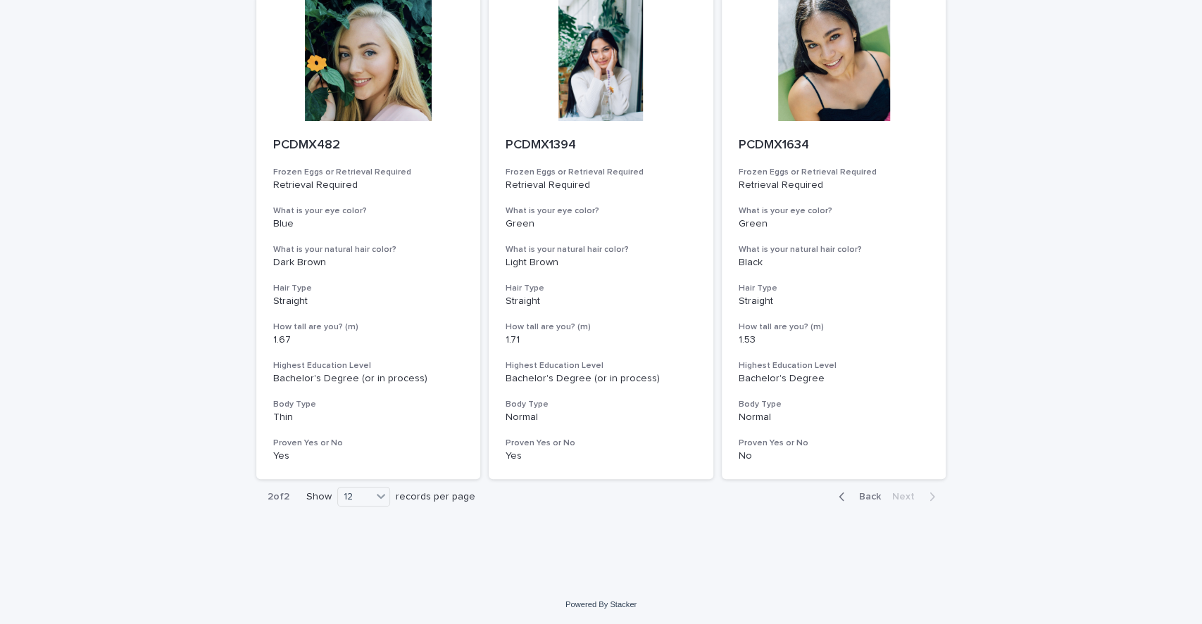
click at [859, 503] on div "Back Next" at bounding box center [886, 496] width 119 height 35
click at [872, 497] on span "Back" at bounding box center [865, 497] width 30 height 10
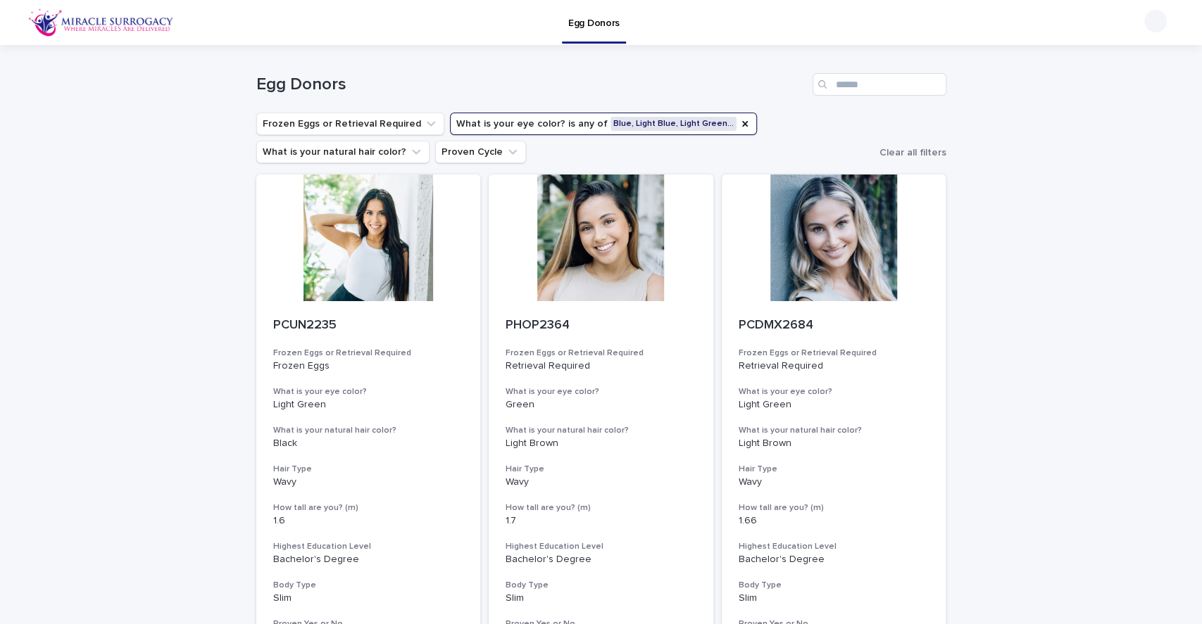
click at [602, 241] on div at bounding box center [601, 238] width 225 height 127
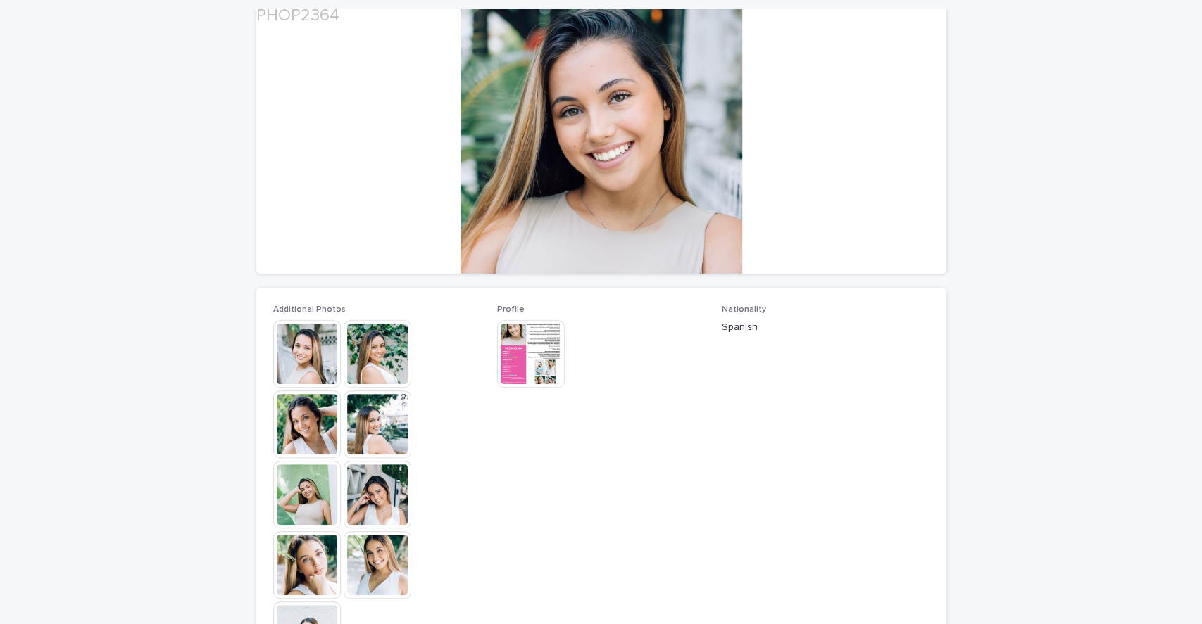
scroll to position [144, 0]
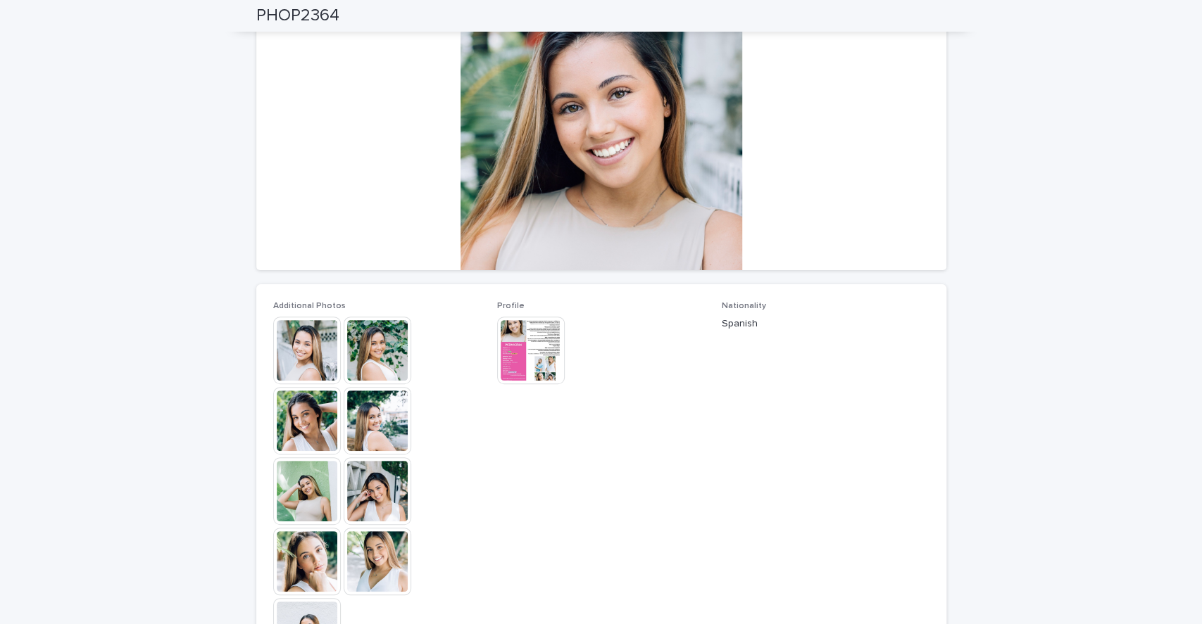
click at [287, 618] on img at bounding box center [307, 632] width 68 height 68
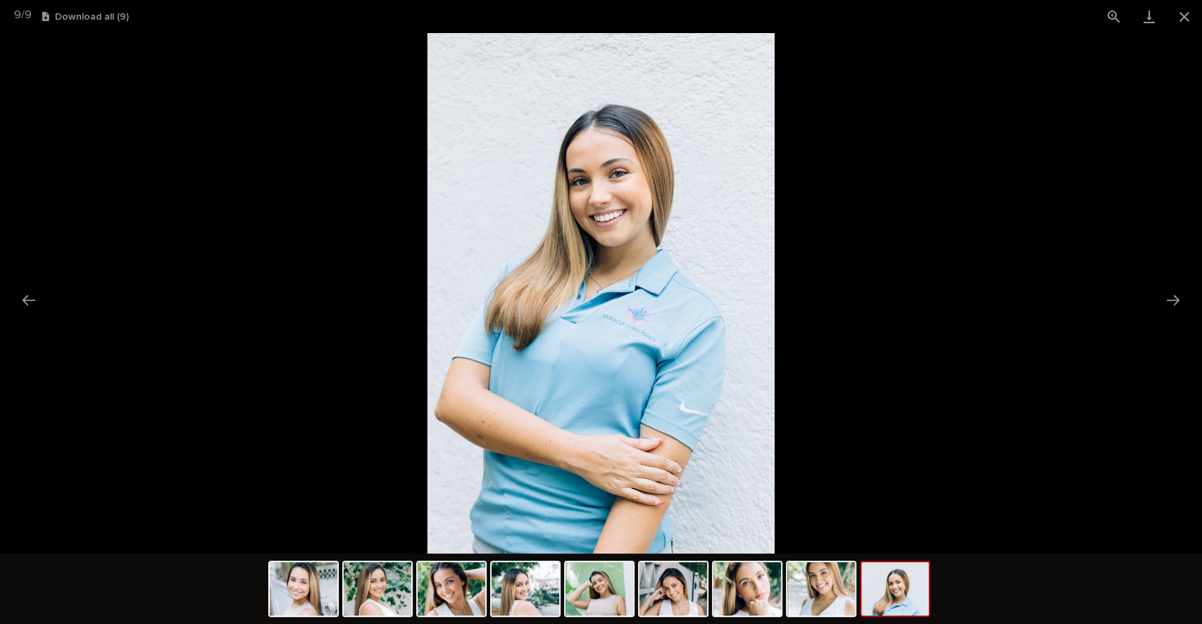
scroll to position [0, 0]
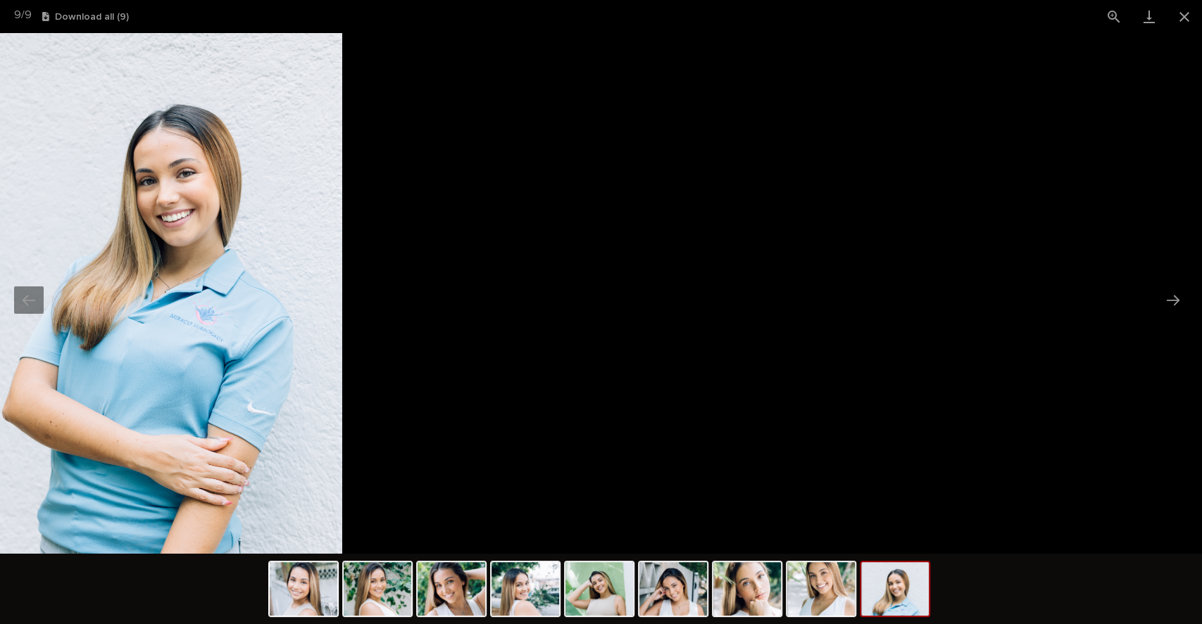
drag, startPoint x: 591, startPoint y: 345, endPoint x: 198, endPoint y: 194, distance: 420.8
click at [198, 194] on img at bounding box center [168, 293] width 347 height 521
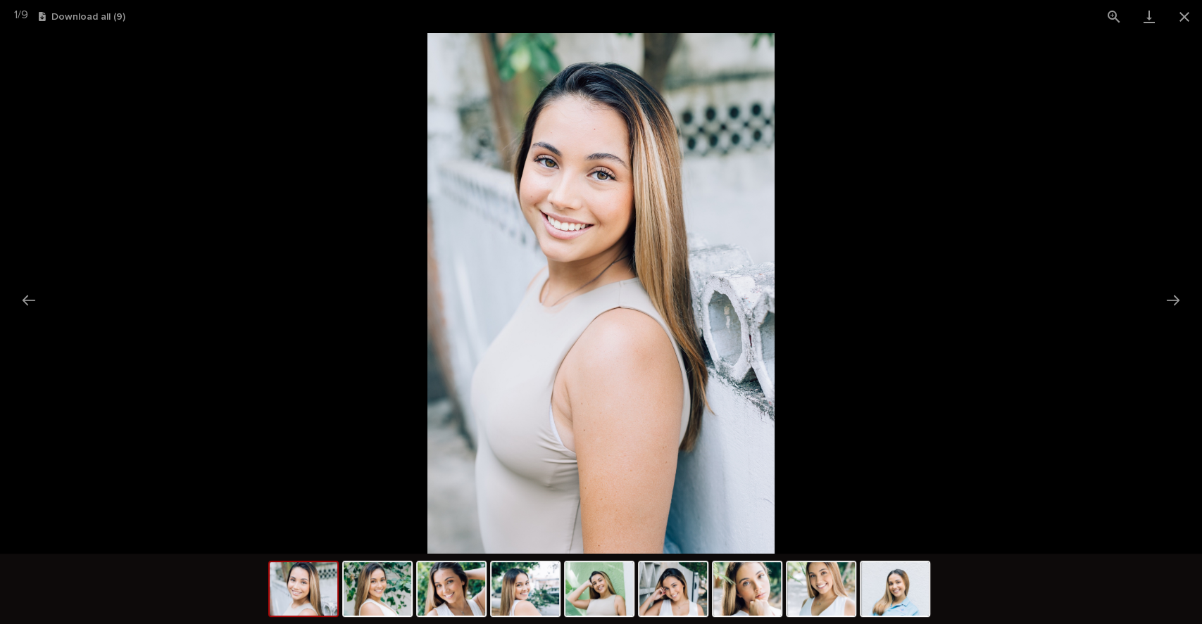
drag, startPoint x: 649, startPoint y: 329, endPoint x: 439, endPoint y: 334, distance: 210.6
click at [439, 334] on img at bounding box center [600, 293] width 347 height 521
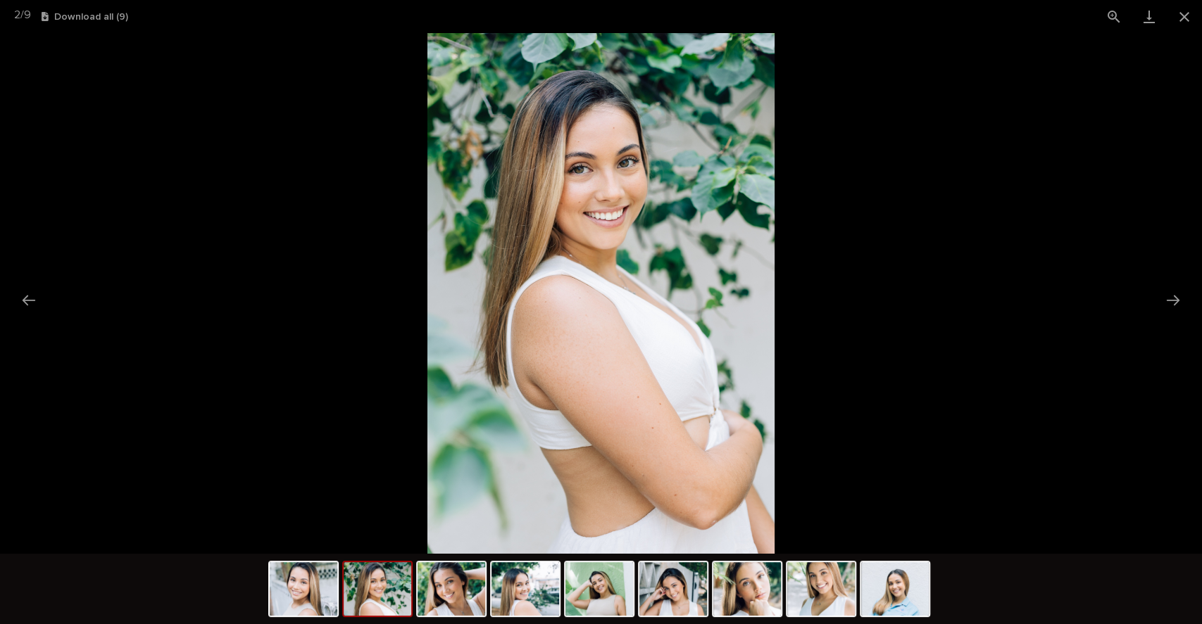
drag, startPoint x: 689, startPoint y: 332, endPoint x: 363, endPoint y: 264, distance: 333.0
click at [427, 264] on img at bounding box center [600, 293] width 347 height 521
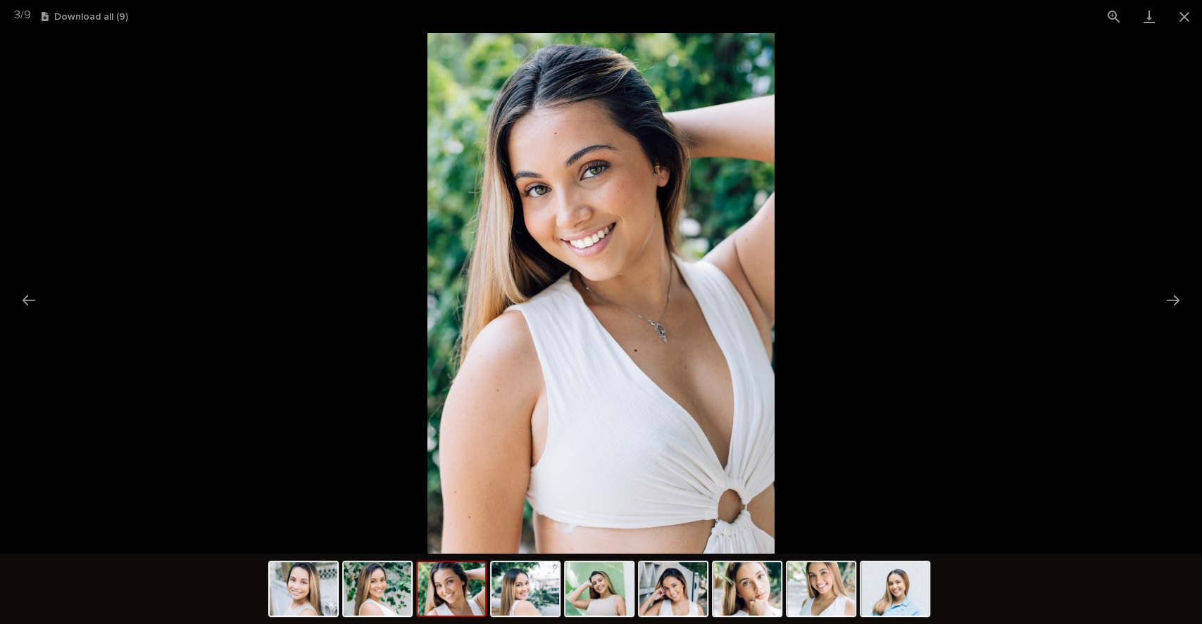
drag, startPoint x: 668, startPoint y: 303, endPoint x: 451, endPoint y: 264, distance: 220.3
click at [451, 264] on img at bounding box center [600, 293] width 347 height 521
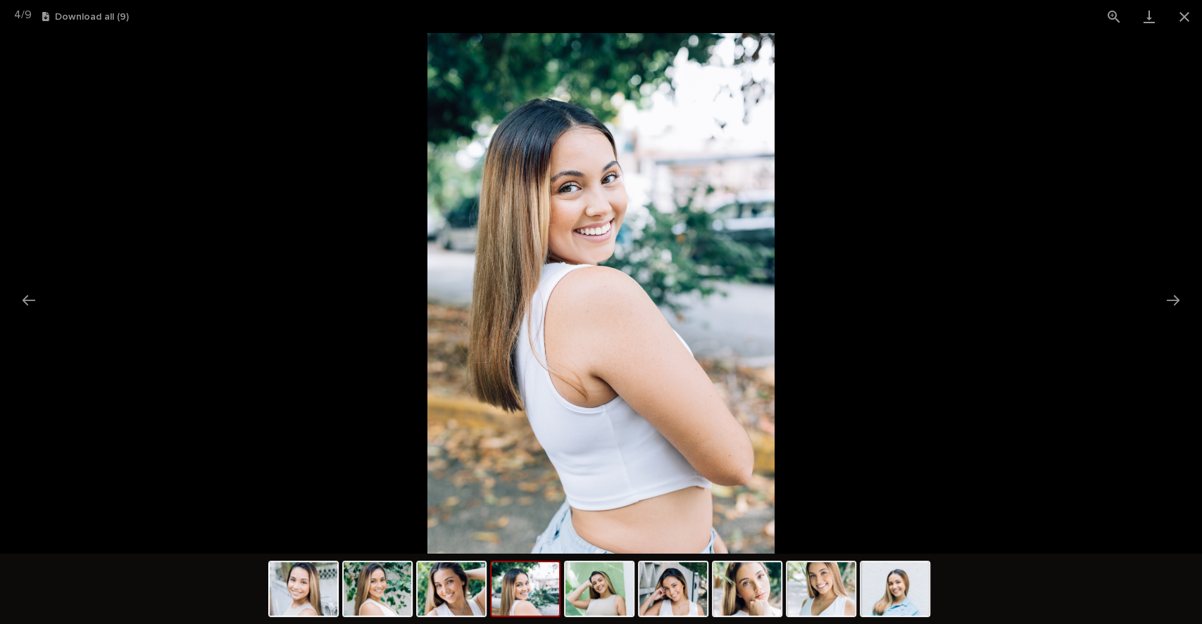
click at [305, 577] on img at bounding box center [304, 590] width 68 height 54
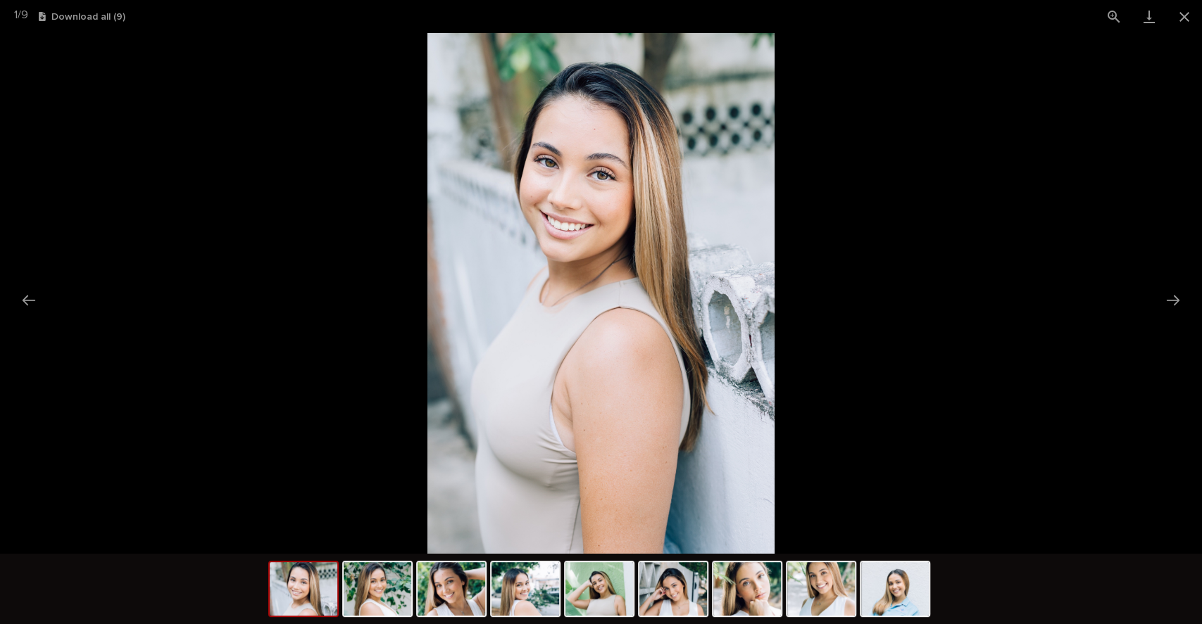
click at [382, 584] on img at bounding box center [378, 590] width 68 height 54
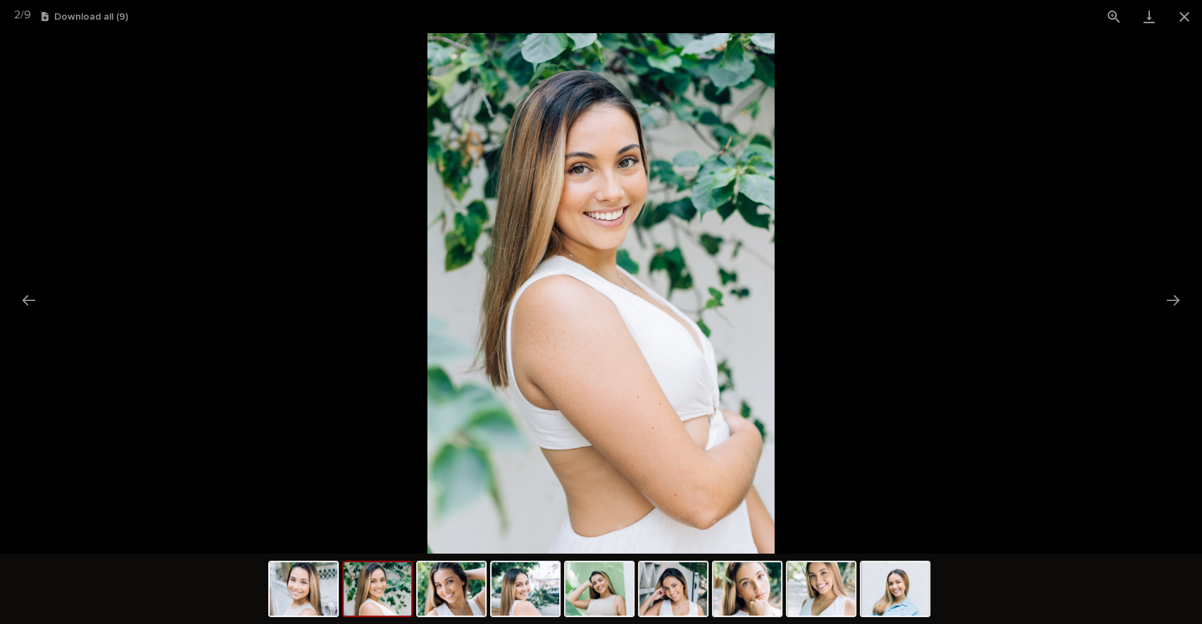
click at [451, 584] on img at bounding box center [451, 590] width 68 height 54
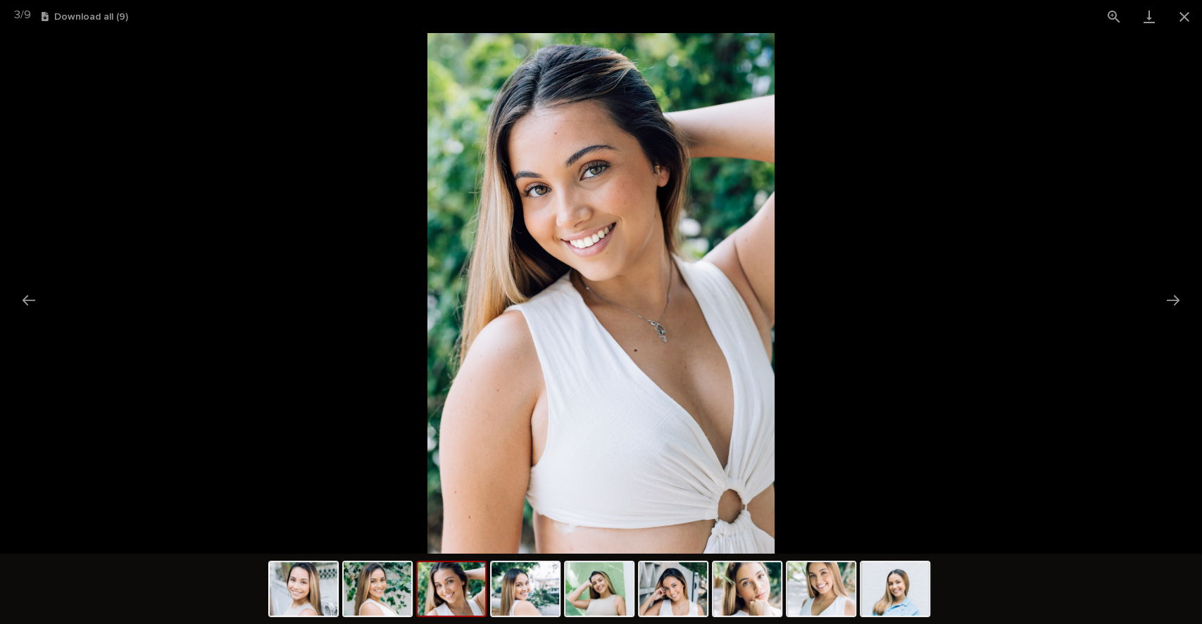
click at [552, 594] on img at bounding box center [525, 590] width 68 height 54
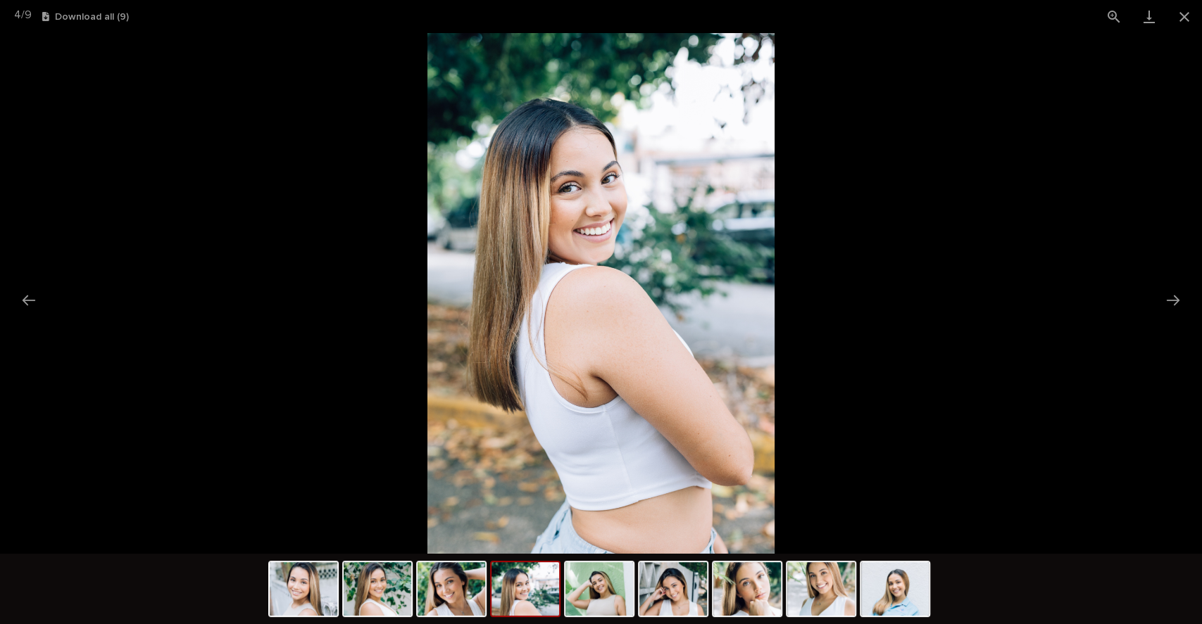
click at [599, 596] on img at bounding box center [599, 590] width 68 height 54
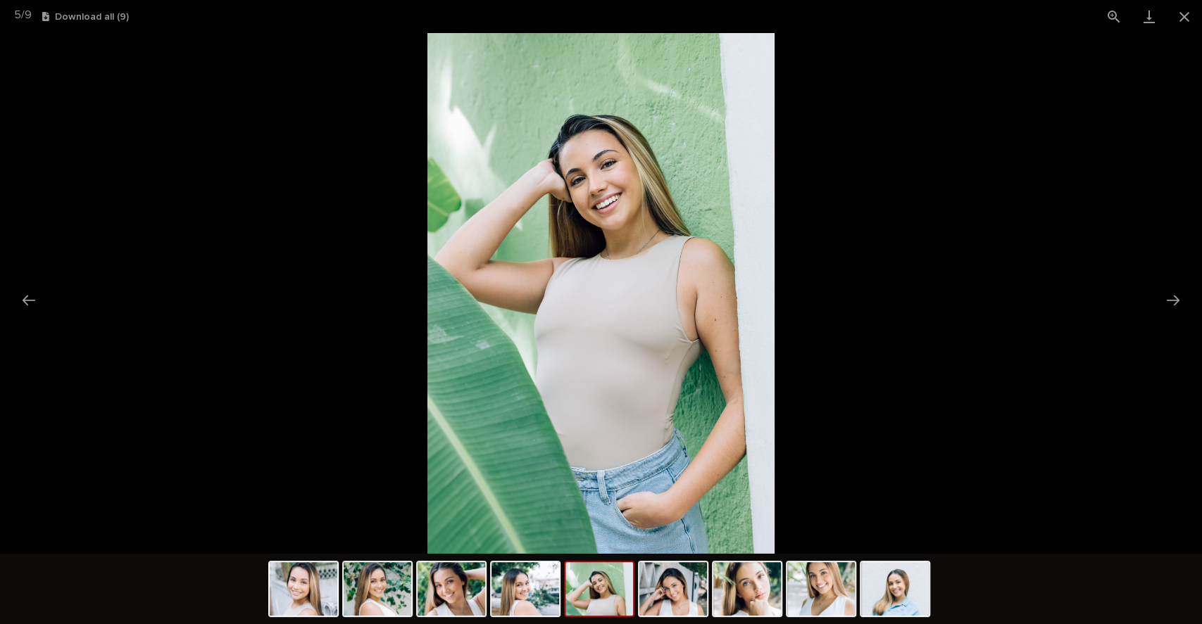
click at [703, 599] on img at bounding box center [673, 590] width 68 height 54
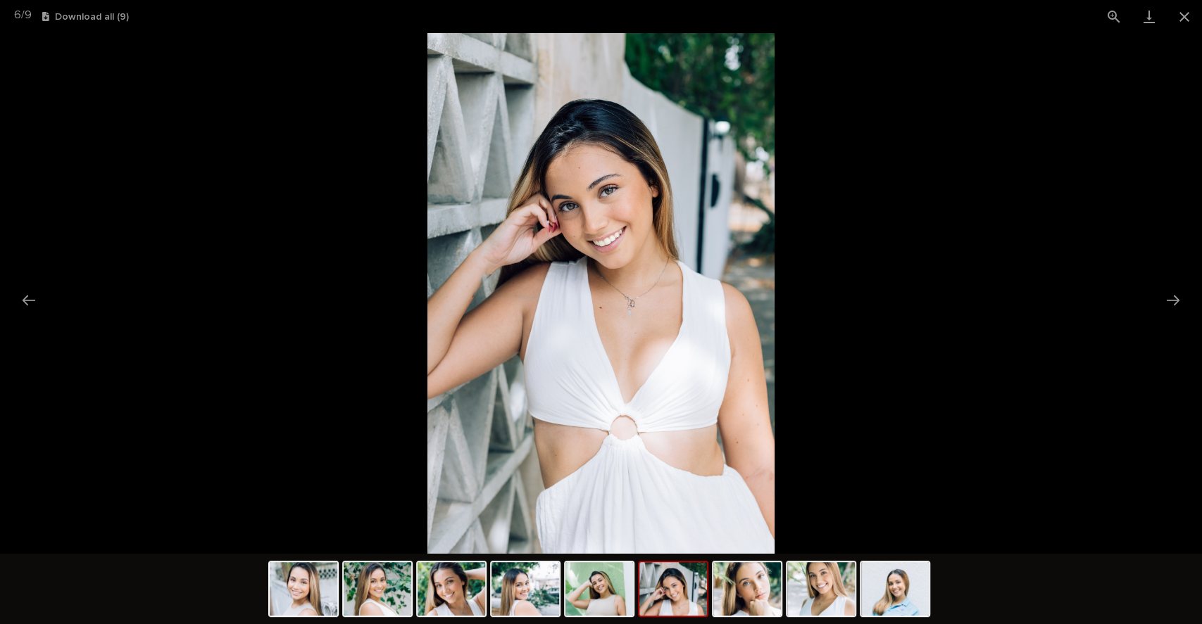
click at [759, 594] on img at bounding box center [747, 590] width 68 height 54
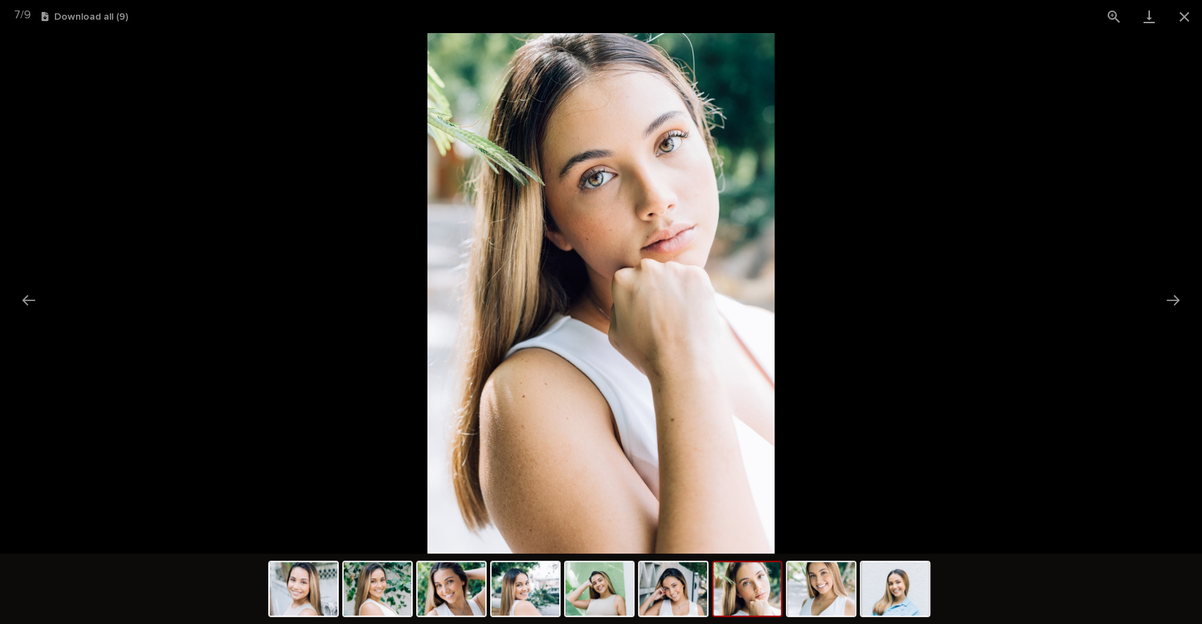
click at [825, 589] on img at bounding box center [821, 590] width 68 height 54
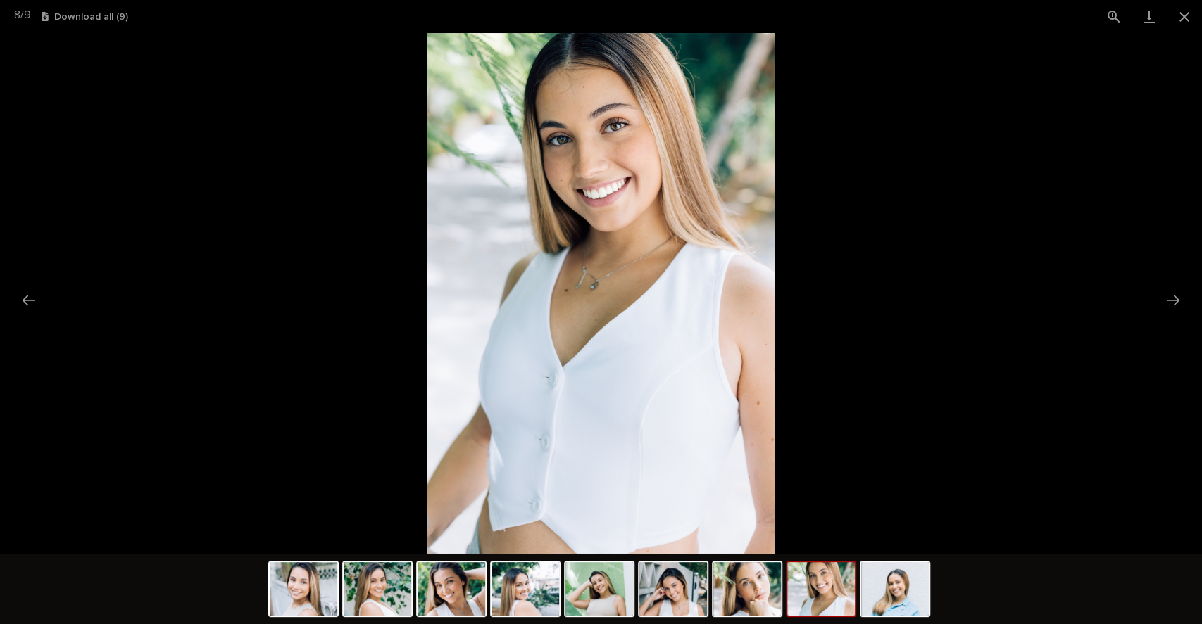
click at [867, 586] on img at bounding box center [895, 590] width 68 height 54
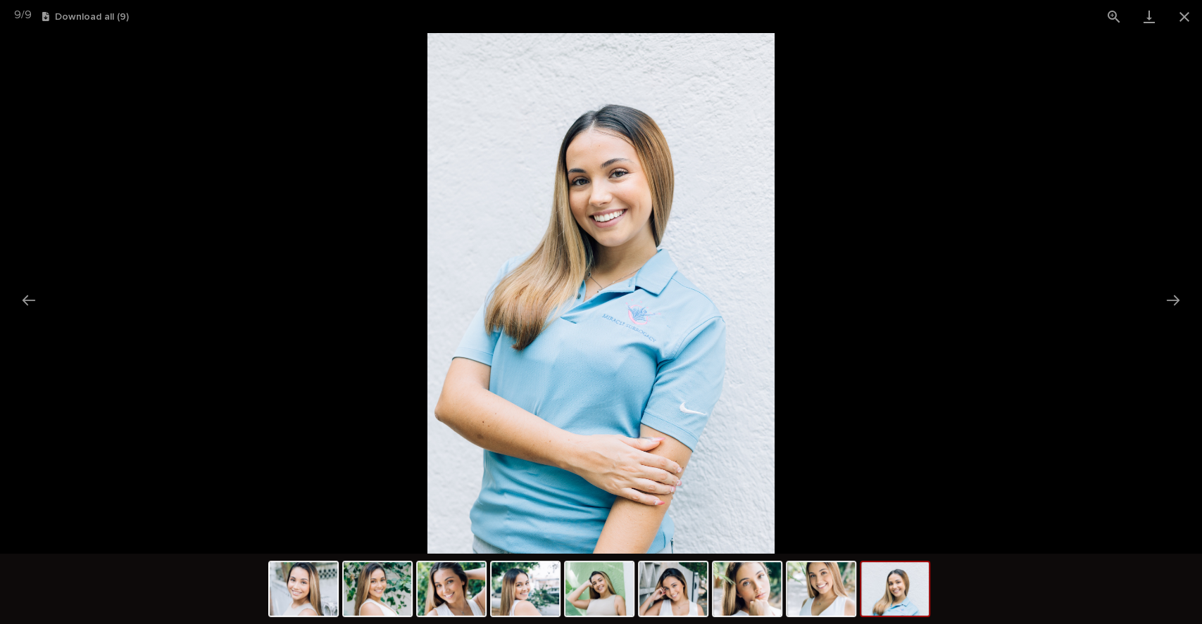
click at [1183, 16] on button "Close gallery" at bounding box center [1184, 16] width 35 height 33
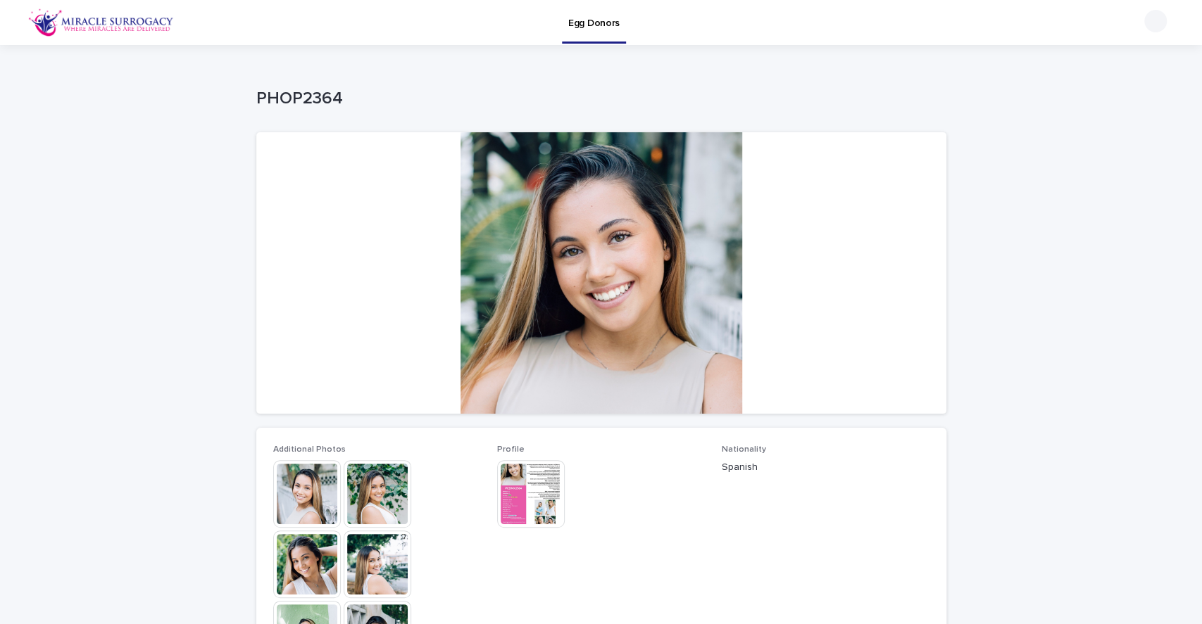
click at [303, 98] on p "PHOP2364" at bounding box center [598, 99] width 684 height 20
copy p "PHOP2364"
click at [884, 308] on div at bounding box center [601, 273] width 690 height 282
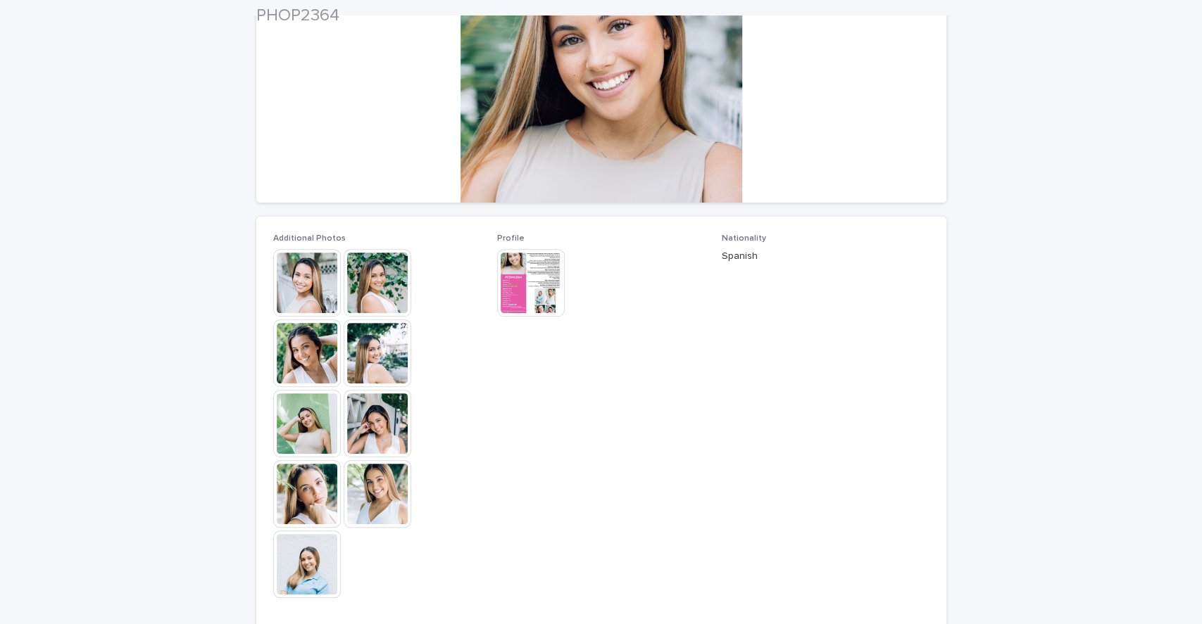
scroll to position [212, 0]
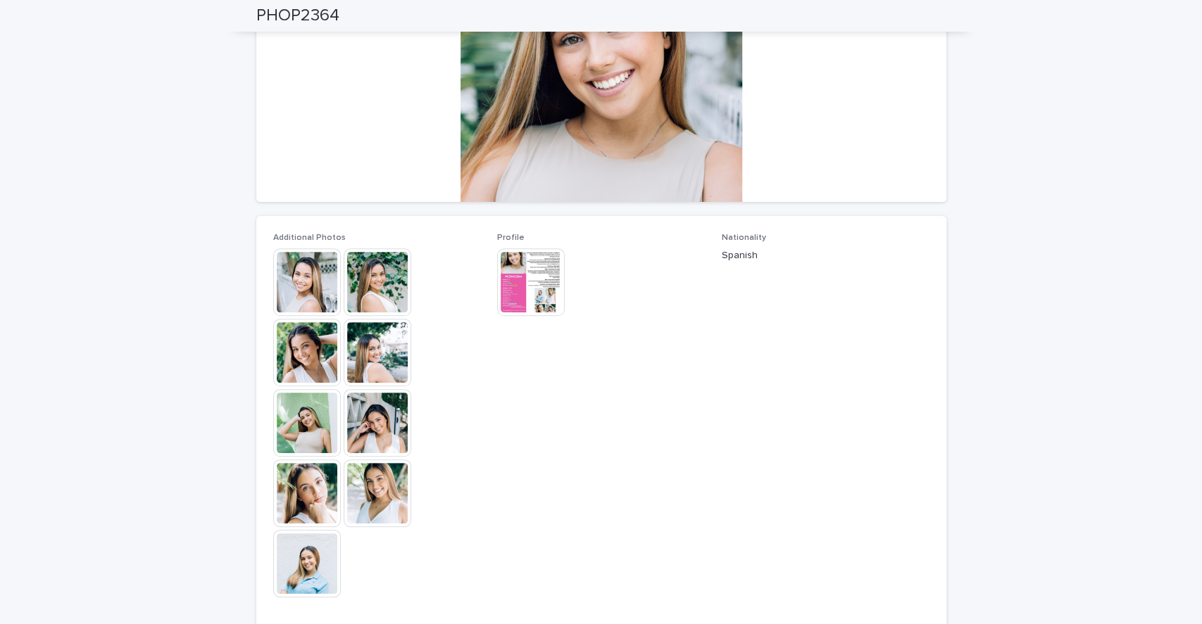
click at [529, 263] on img at bounding box center [531, 283] width 68 height 68
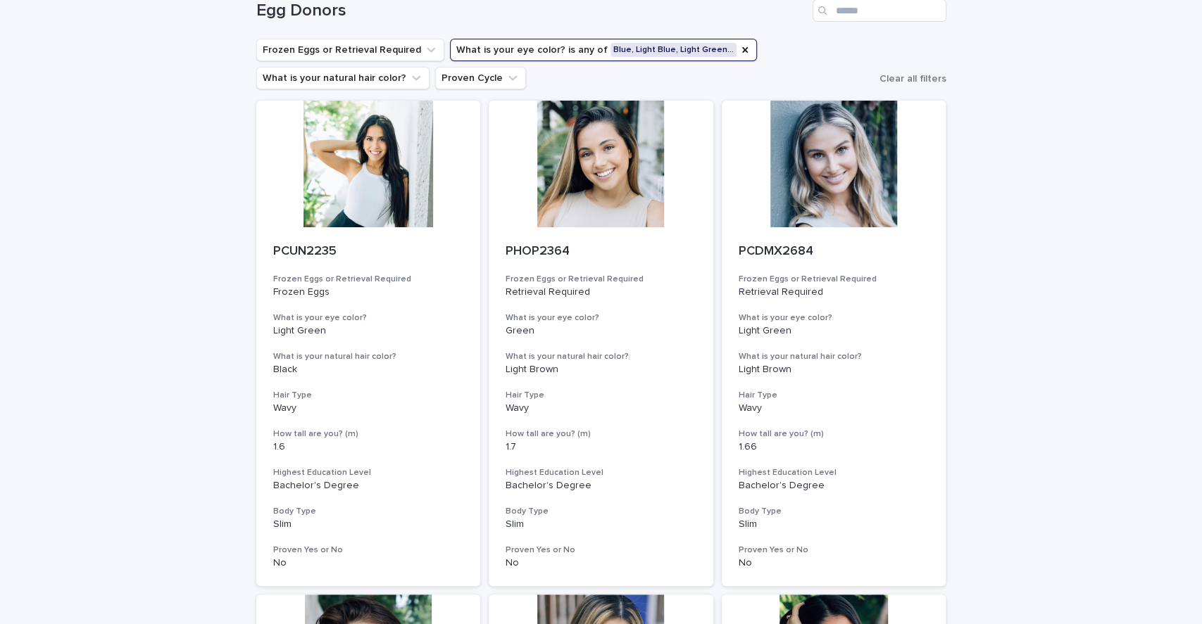
scroll to position [63, 0]
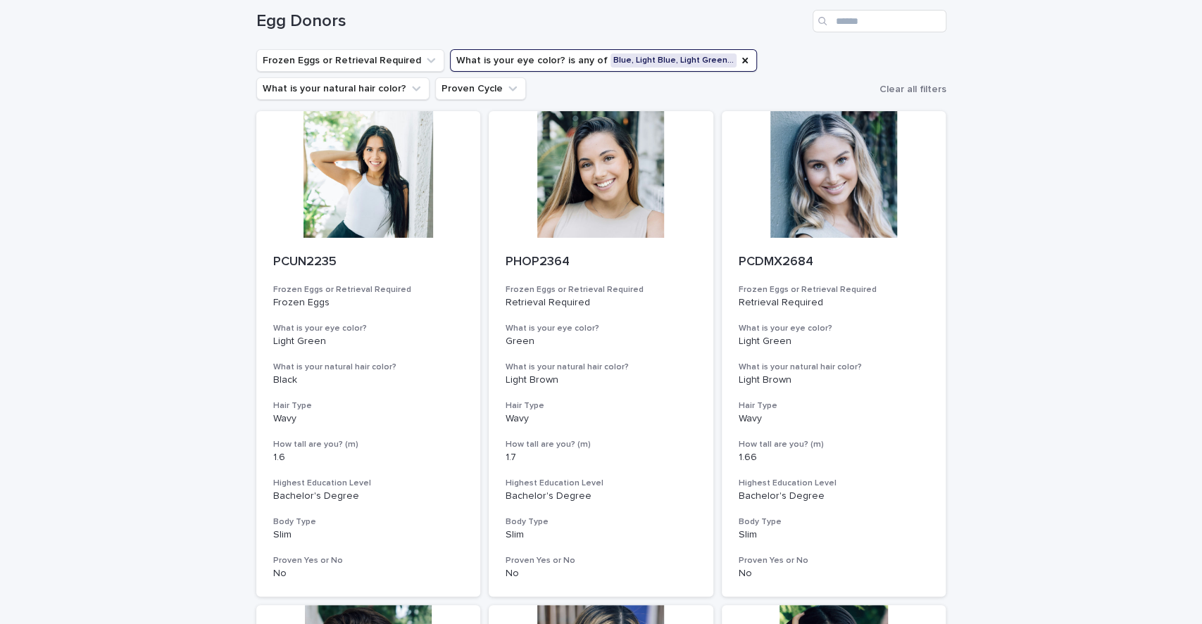
click at [642, 203] on div at bounding box center [601, 174] width 225 height 127
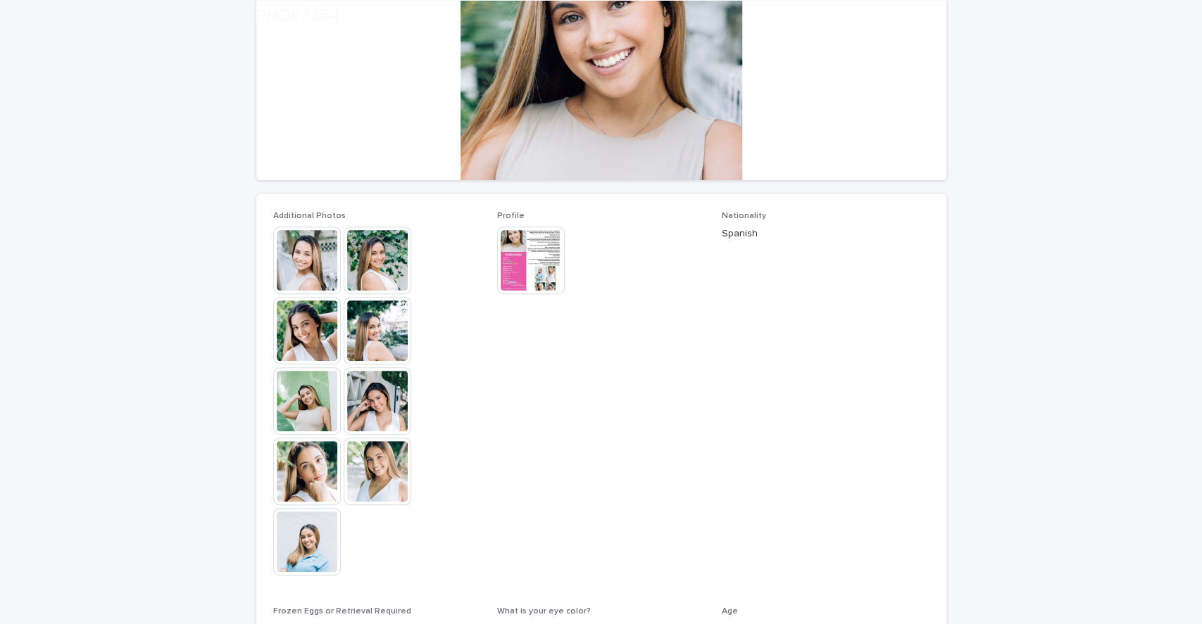
scroll to position [234, 0]
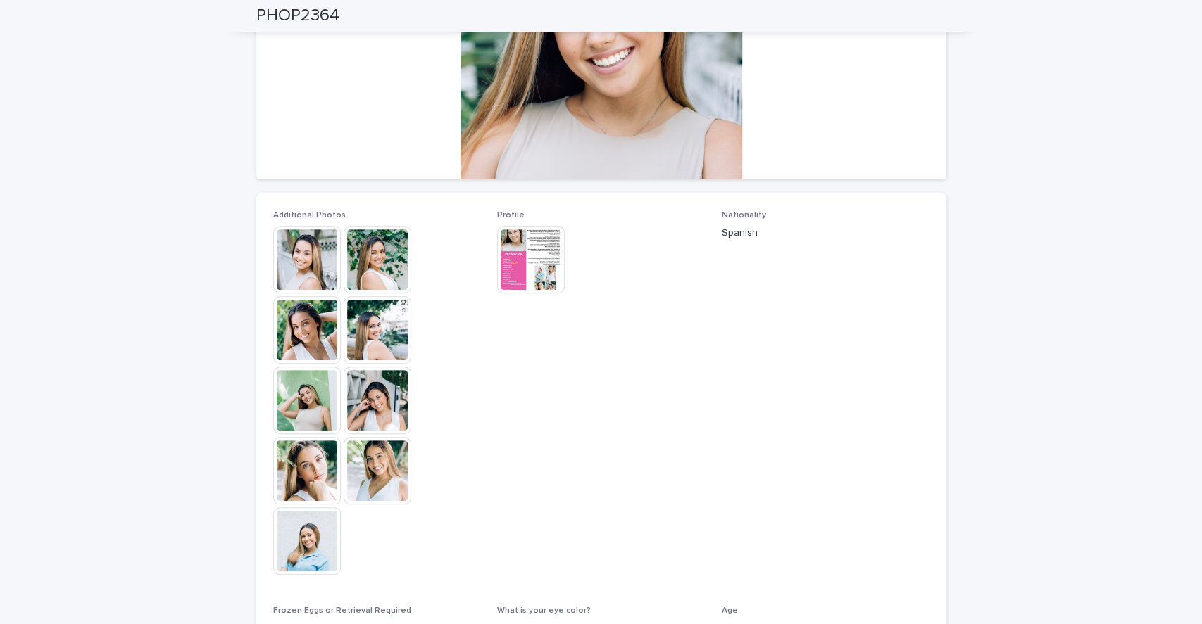
click at [256, 544] on div "Additional Photos This file cannot be opened Download File Profile This file ca…" at bounding box center [601, 525] width 690 height 662
click at [281, 544] on img at bounding box center [307, 542] width 68 height 68
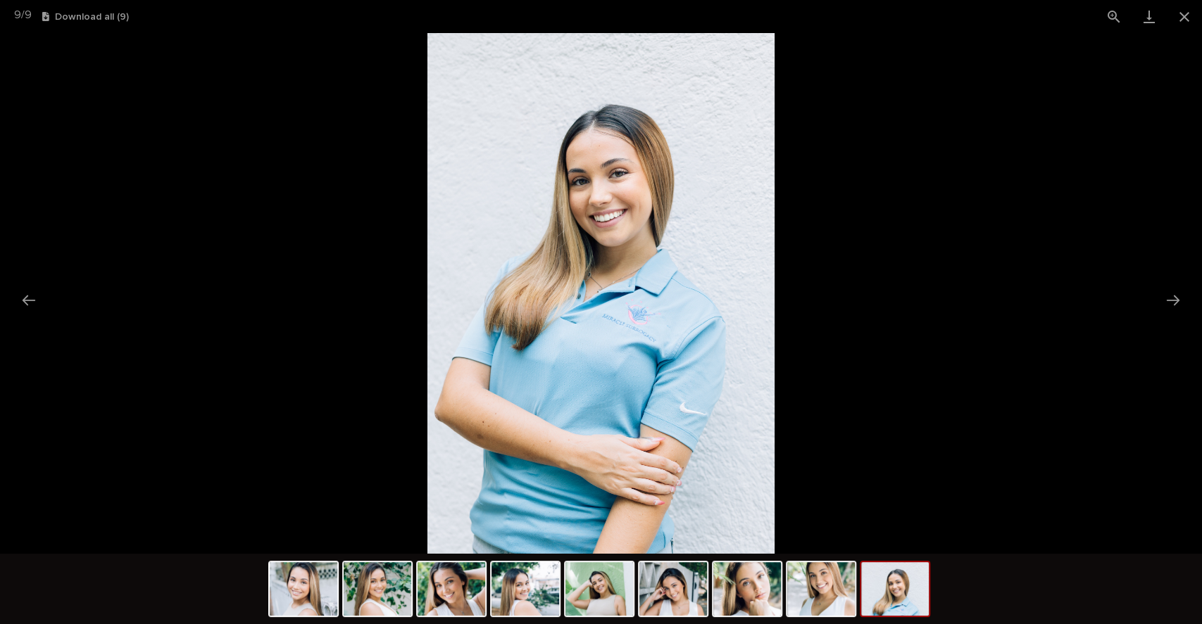
click at [1188, 5] on button "Close gallery" at bounding box center [1184, 16] width 35 height 33
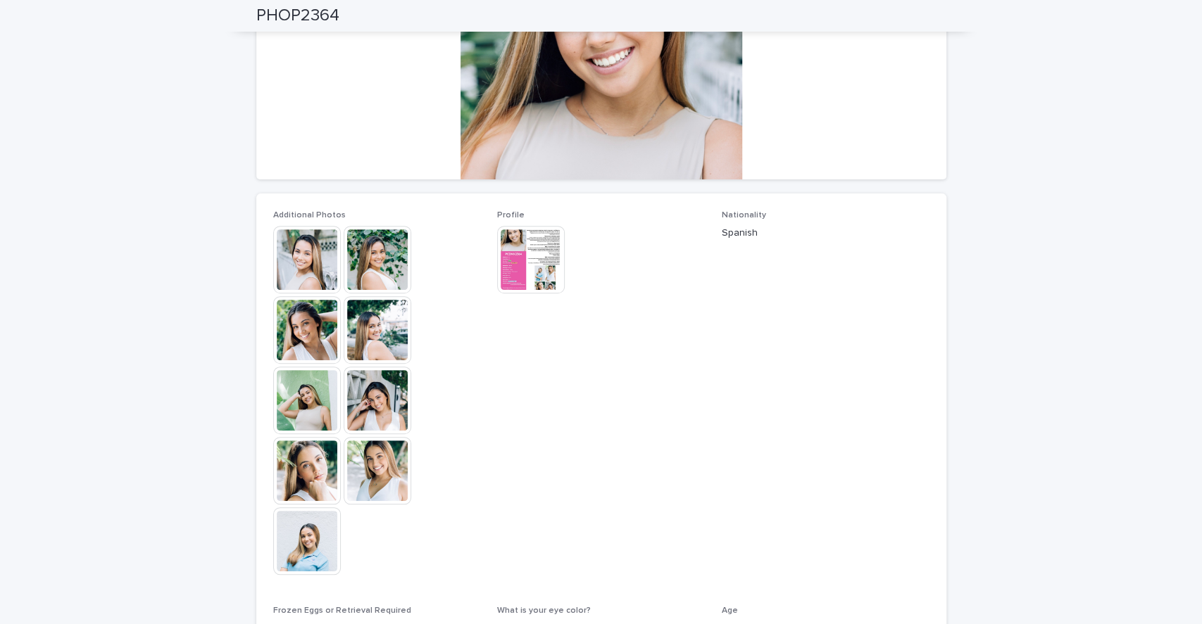
click at [560, 280] on div "This file cannot be opened Download File" at bounding box center [601, 261] width 208 height 70
click at [539, 275] on img at bounding box center [531, 260] width 68 height 68
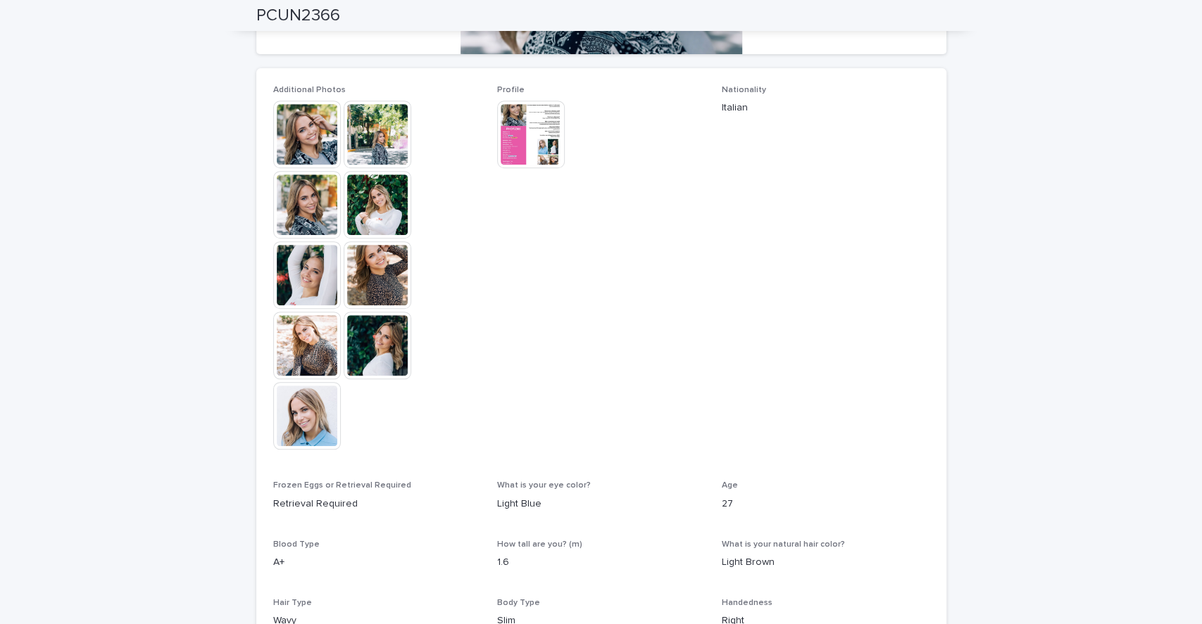
scroll to position [360, 0]
click at [377, 346] on img at bounding box center [378, 345] width 68 height 68
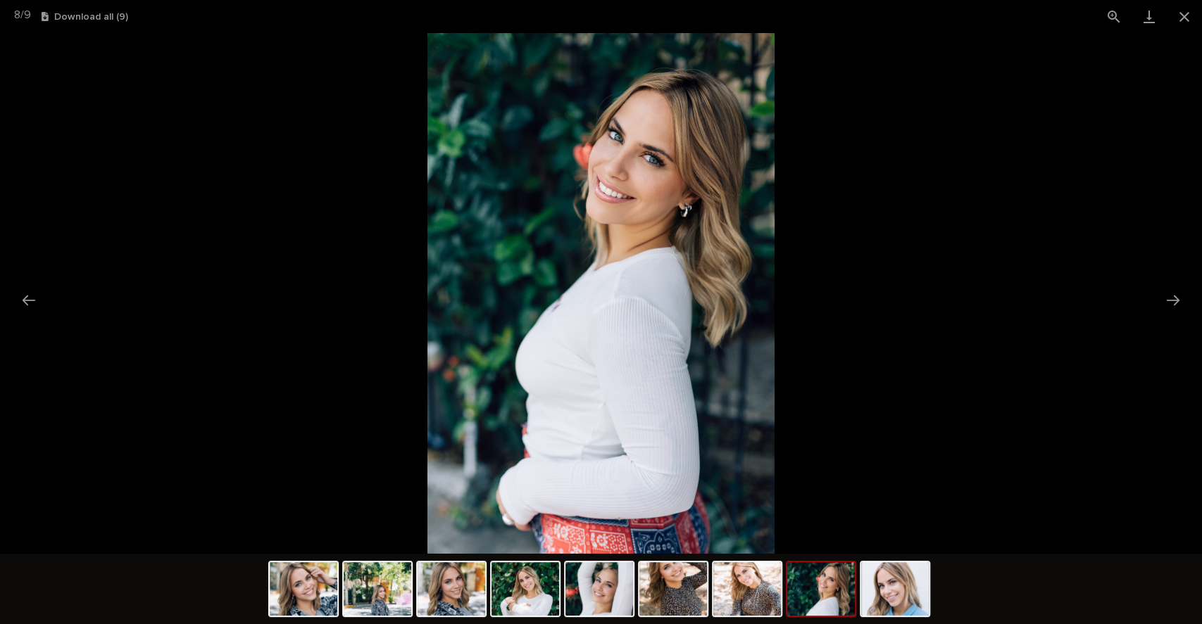
scroll to position [0, 0]
drag, startPoint x: 682, startPoint y: 359, endPoint x: 1149, endPoint y: 289, distance: 472.0
click at [774, 289] on img at bounding box center [600, 293] width 347 height 521
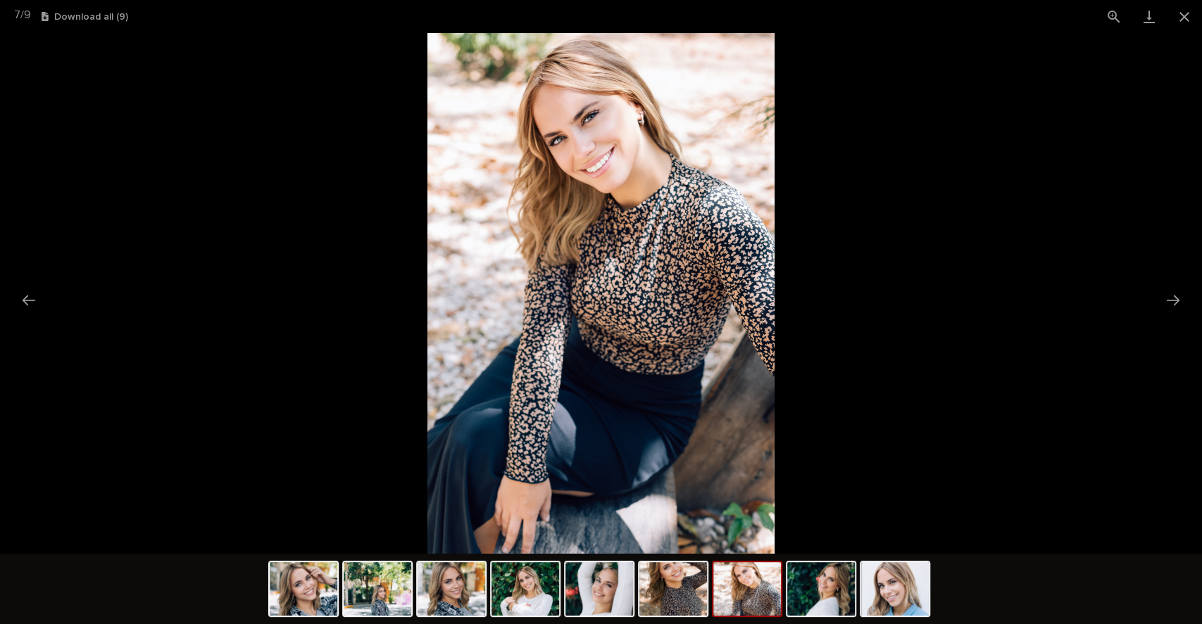
drag, startPoint x: 659, startPoint y: 301, endPoint x: 929, endPoint y: 301, distance: 270.4
click at [774, 301] on img at bounding box center [600, 293] width 347 height 521
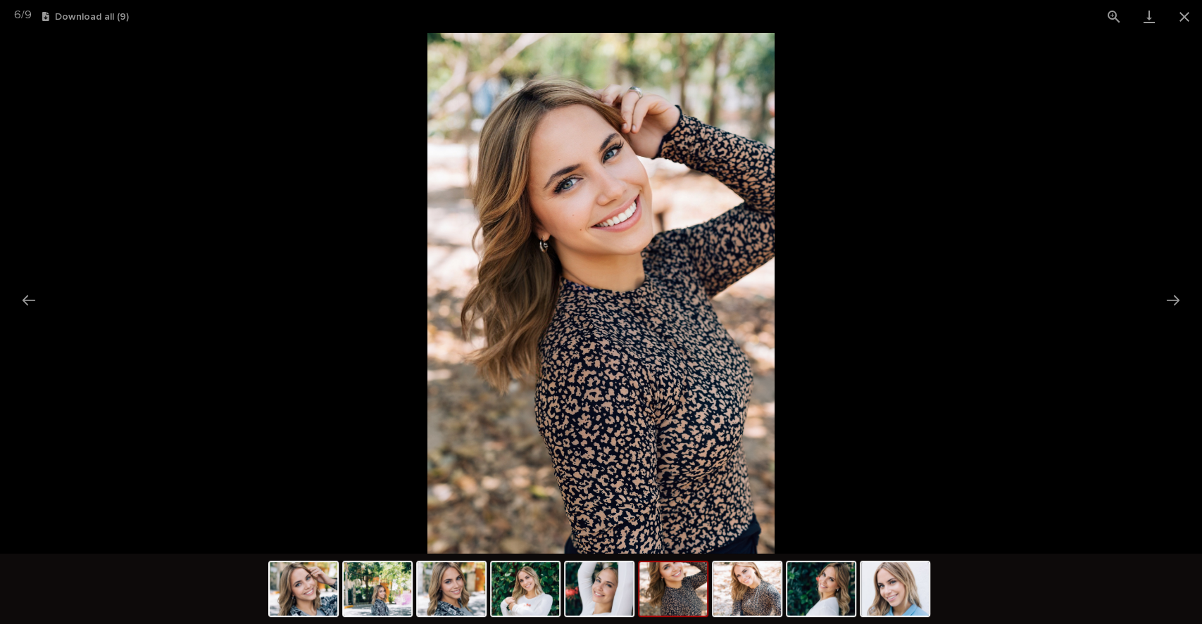
drag, startPoint x: 629, startPoint y: 261, endPoint x: 827, endPoint y: 221, distance: 201.9
click at [774, 221] on img at bounding box center [600, 293] width 347 height 521
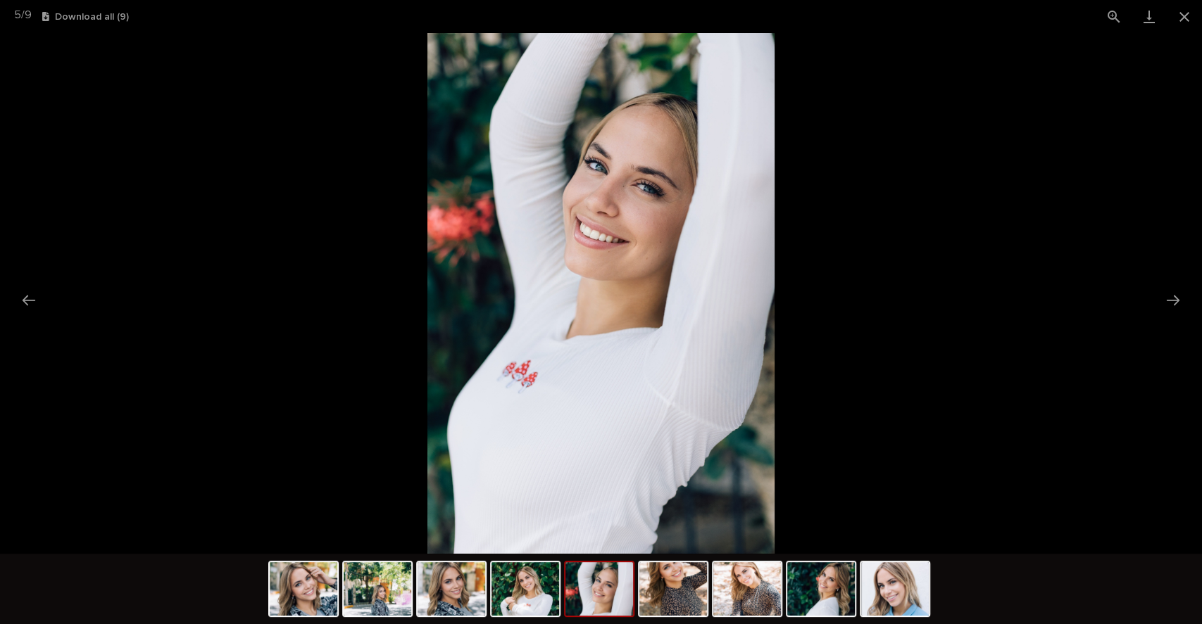
drag, startPoint x: 791, startPoint y: 287, endPoint x: 894, endPoint y: 308, distance: 105.6
click at [774, 308] on img at bounding box center [600, 293] width 347 height 521
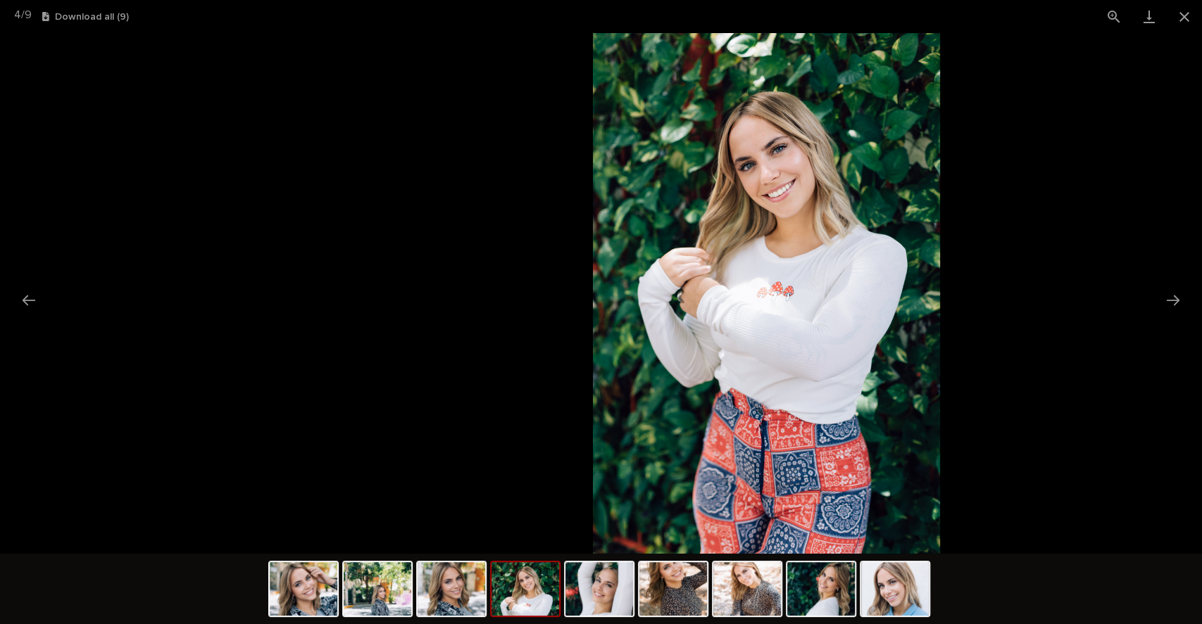
drag, startPoint x: 592, startPoint y: 339, endPoint x: 929, endPoint y: 363, distance: 338.1
click at [929, 363] on img at bounding box center [766, 293] width 347 height 521
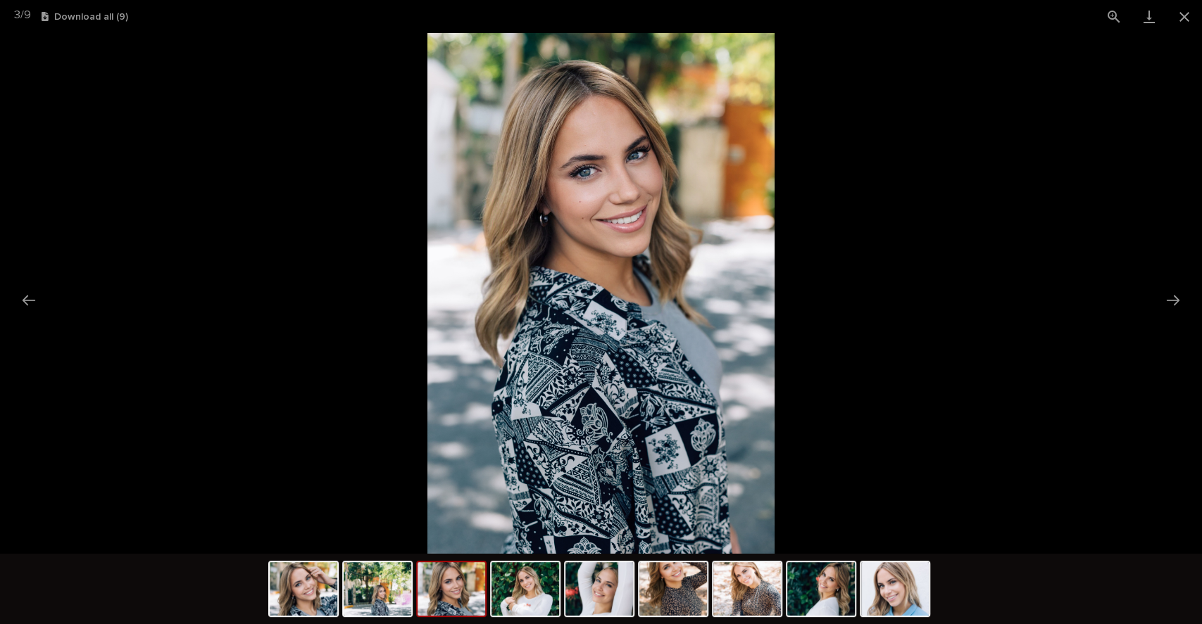
drag, startPoint x: 828, startPoint y: 363, endPoint x: 558, endPoint y: 362, distance: 270.4
click at [558, 362] on picture at bounding box center [601, 293] width 1202 height 521
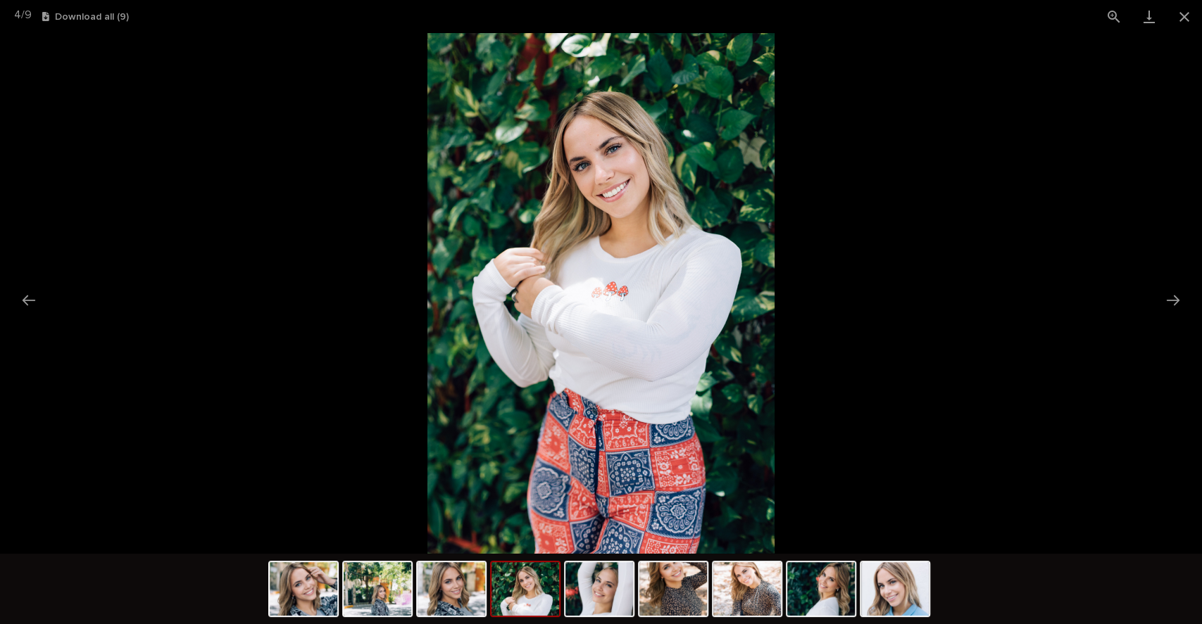
drag, startPoint x: 699, startPoint y: 268, endPoint x: 970, endPoint y: 282, distance: 271.4
click at [774, 282] on img at bounding box center [600, 293] width 347 height 521
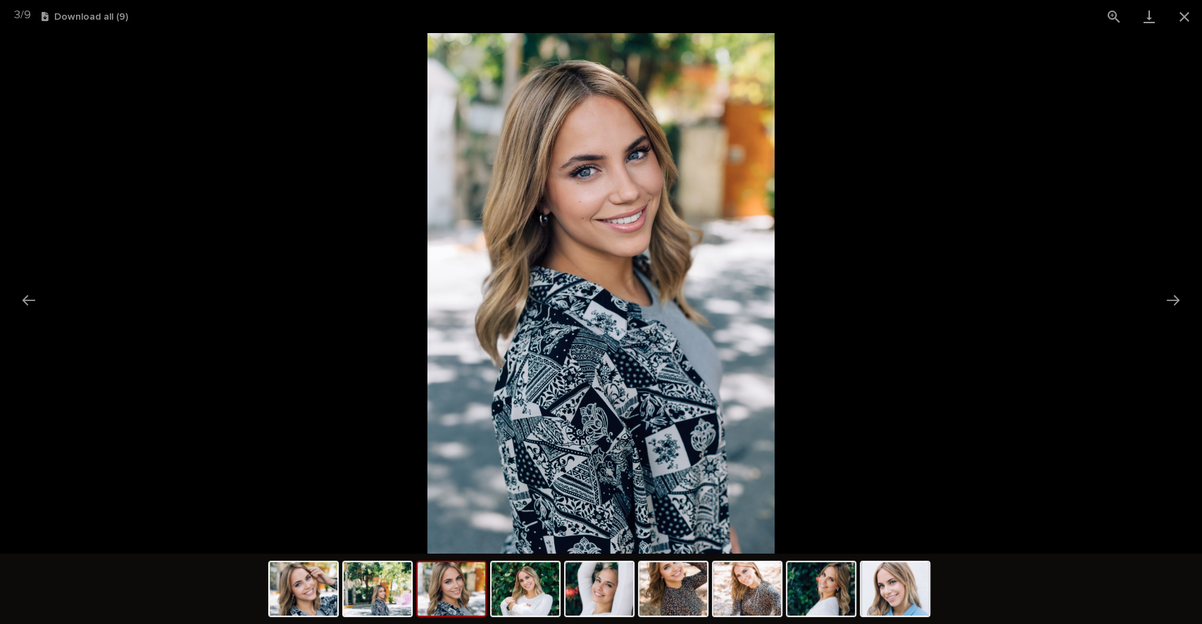
drag, startPoint x: 691, startPoint y: 283, endPoint x: 916, endPoint y: 297, distance: 225.7
click at [774, 297] on img at bounding box center [600, 293] width 347 height 521
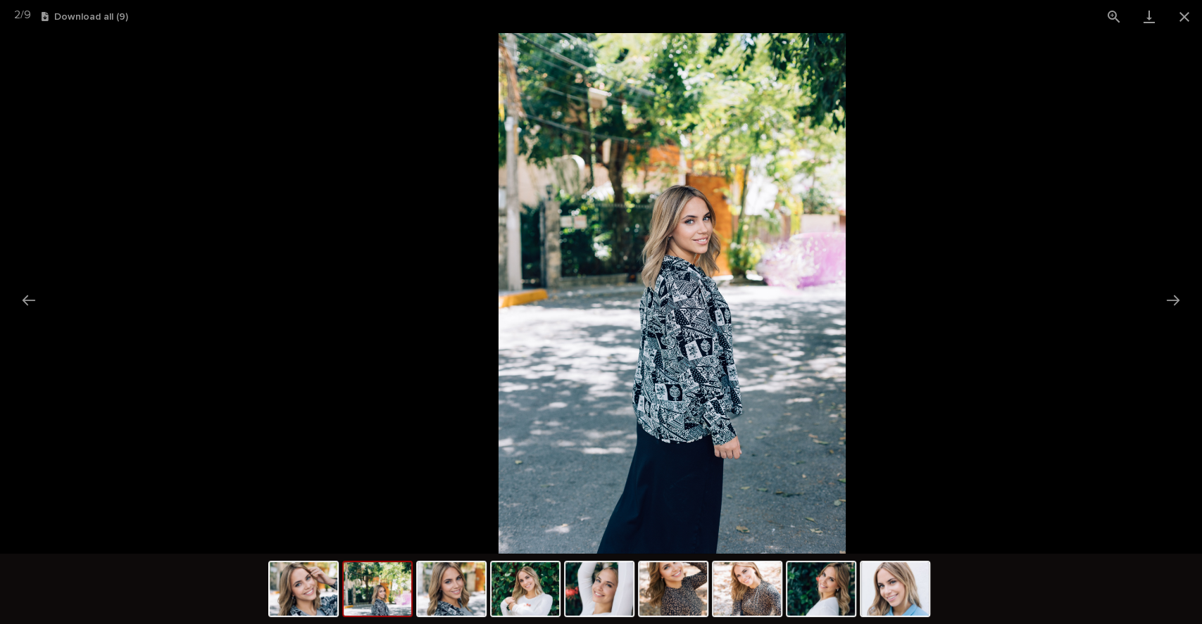
drag, startPoint x: 584, startPoint y: 248, endPoint x: 1036, endPoint y: 328, distance: 459.1
click at [846, 328] on img at bounding box center [671, 293] width 347 height 521
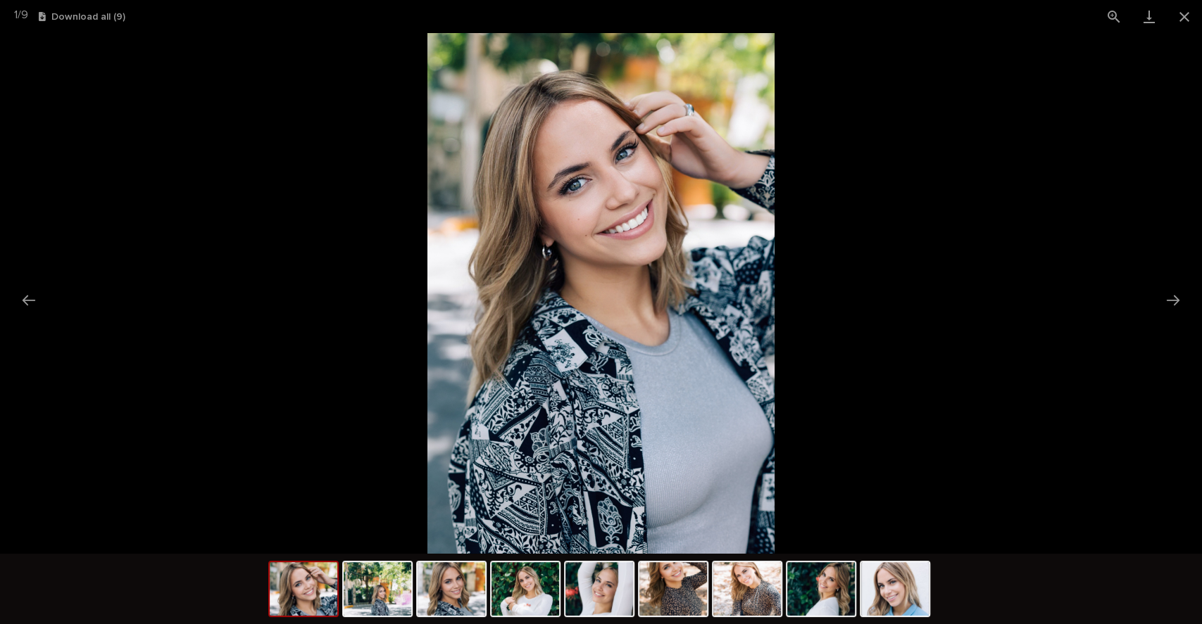
drag, startPoint x: 590, startPoint y: 365, endPoint x: 796, endPoint y: 318, distance: 211.5
click at [774, 318] on img at bounding box center [600, 293] width 347 height 521
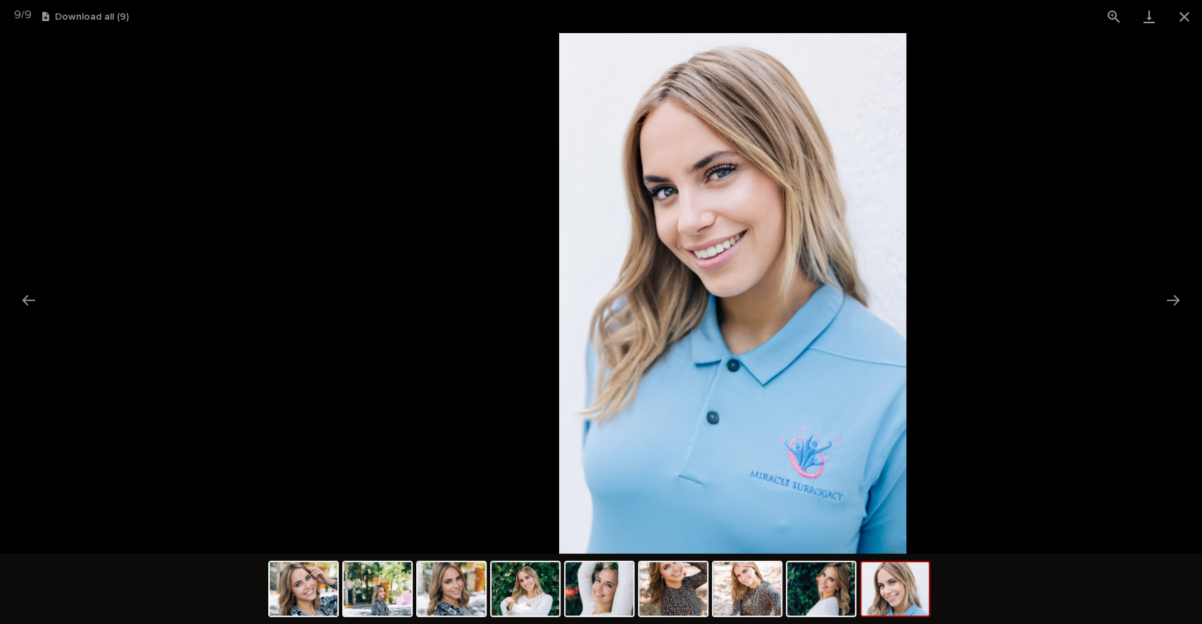
drag, startPoint x: 672, startPoint y: 307, endPoint x: 1024, endPoint y: 305, distance: 352.0
click at [906, 305] on img at bounding box center [732, 293] width 347 height 521
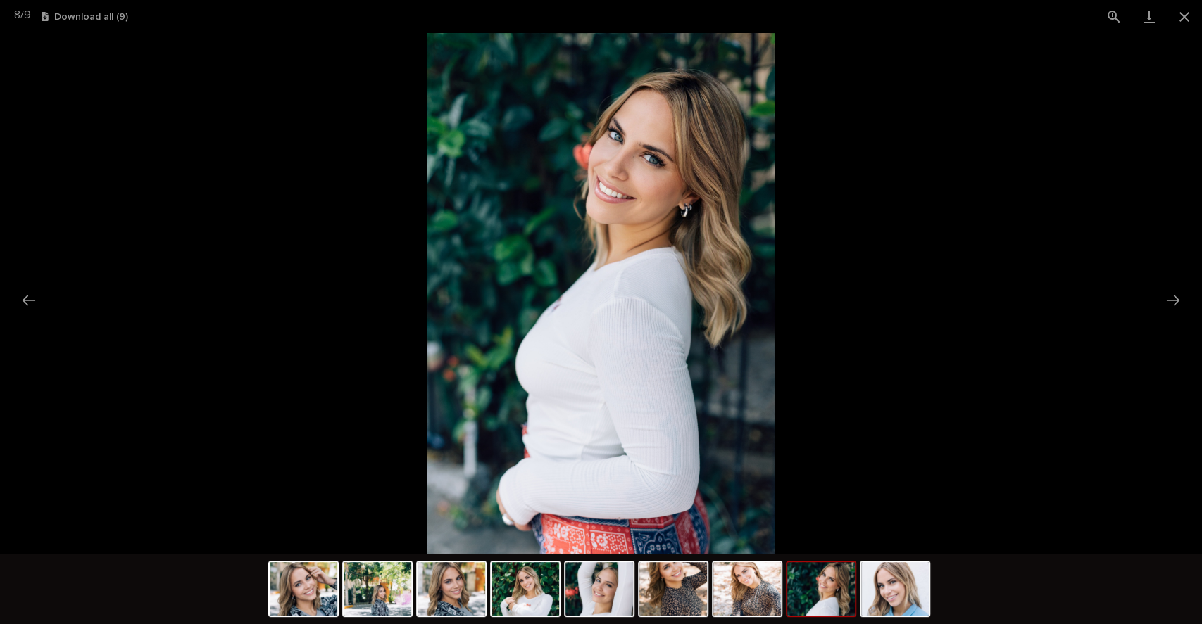
click at [1177, 20] on button "Close gallery" at bounding box center [1184, 16] width 35 height 33
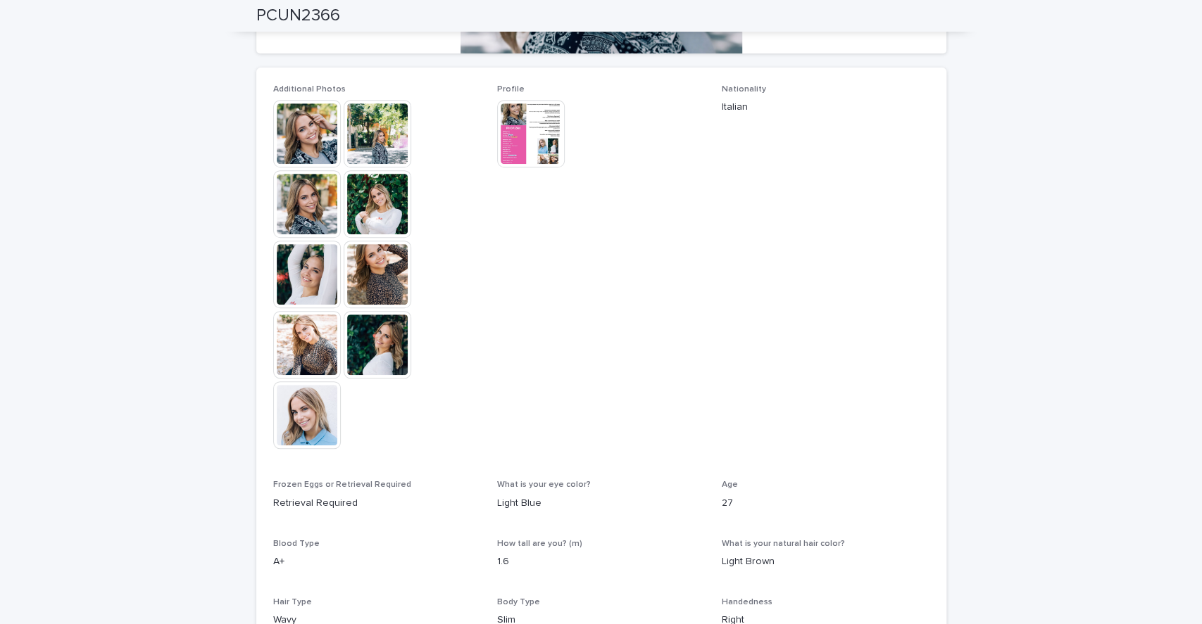
scroll to position [572, 0]
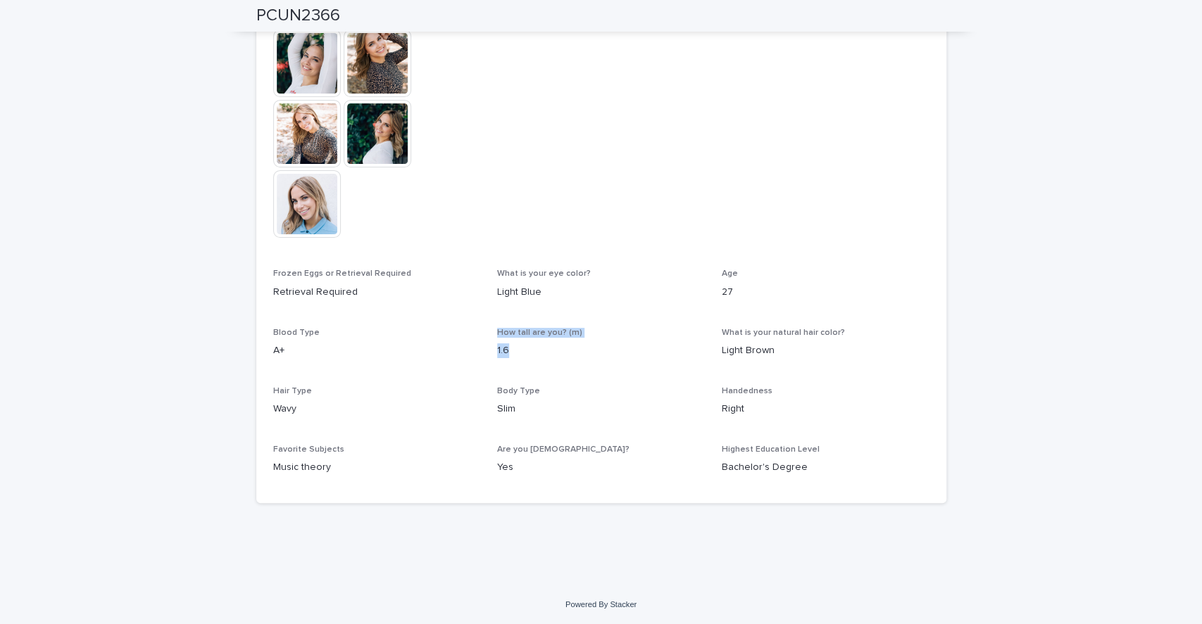
drag, startPoint x: 473, startPoint y: 351, endPoint x: 579, endPoint y: 353, distance: 105.6
click at [579, 353] on div "Additional Photos This file cannot be opened Download File Profile This file ca…" at bounding box center [601, 179] width 656 height 613
drag, startPoint x: 671, startPoint y: 503, endPoint x: 597, endPoint y: 479, distance: 77.7
click at [597, 479] on div "Are you athetlic? Yes" at bounding box center [601, 466] width 208 height 42
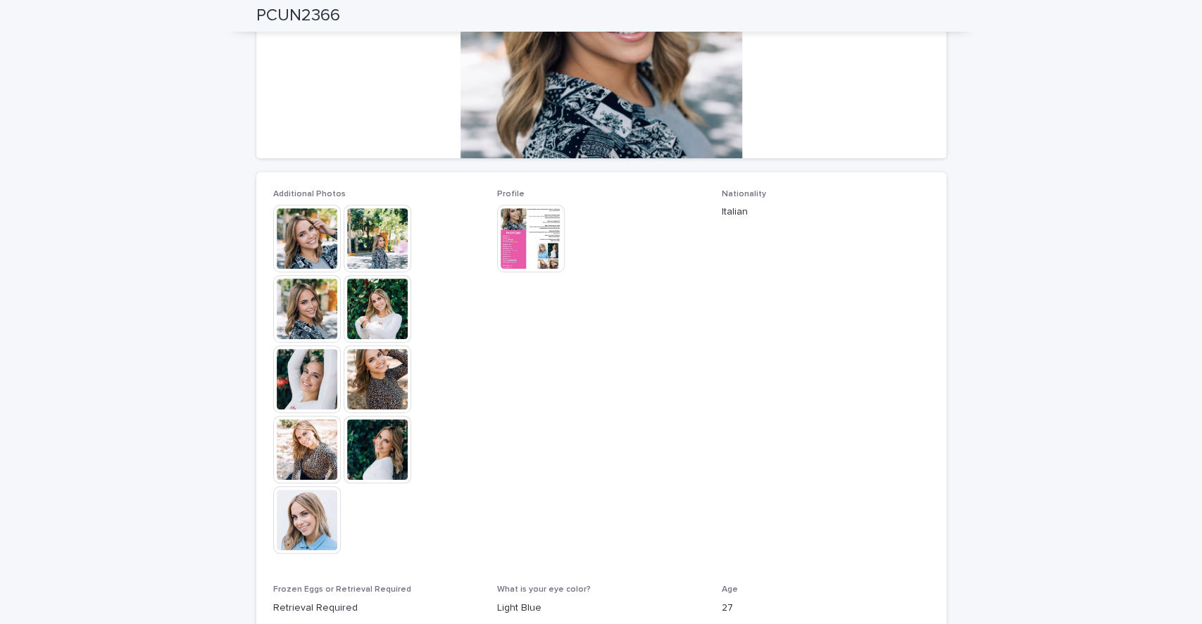
scroll to position [205, 0]
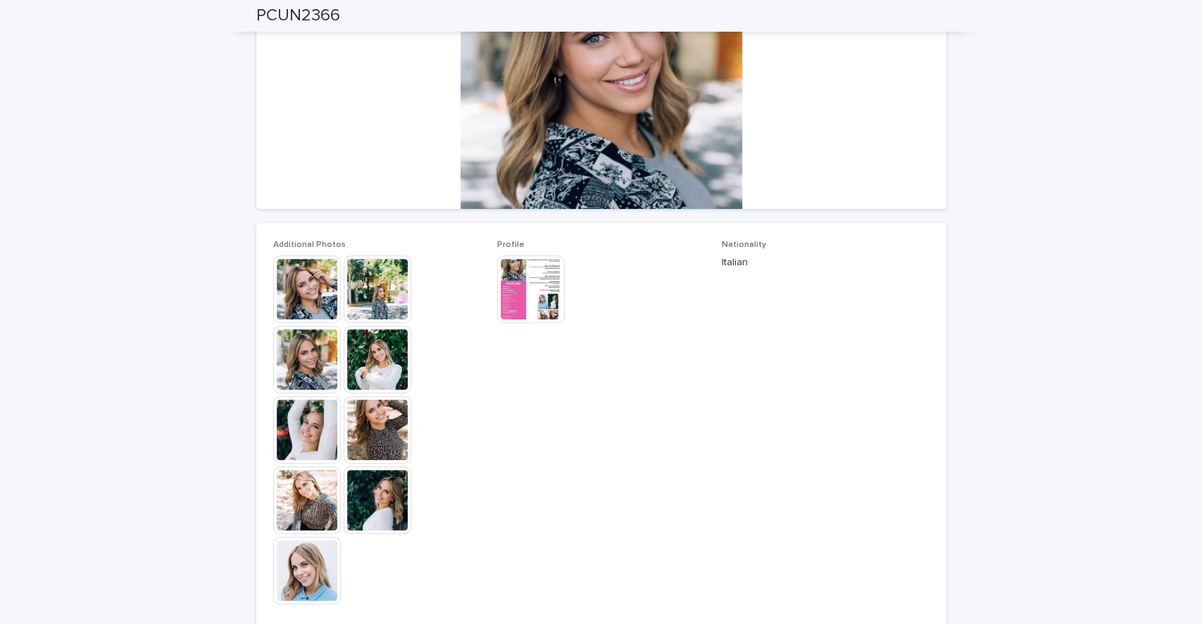
click at [505, 274] on img at bounding box center [531, 290] width 68 height 68
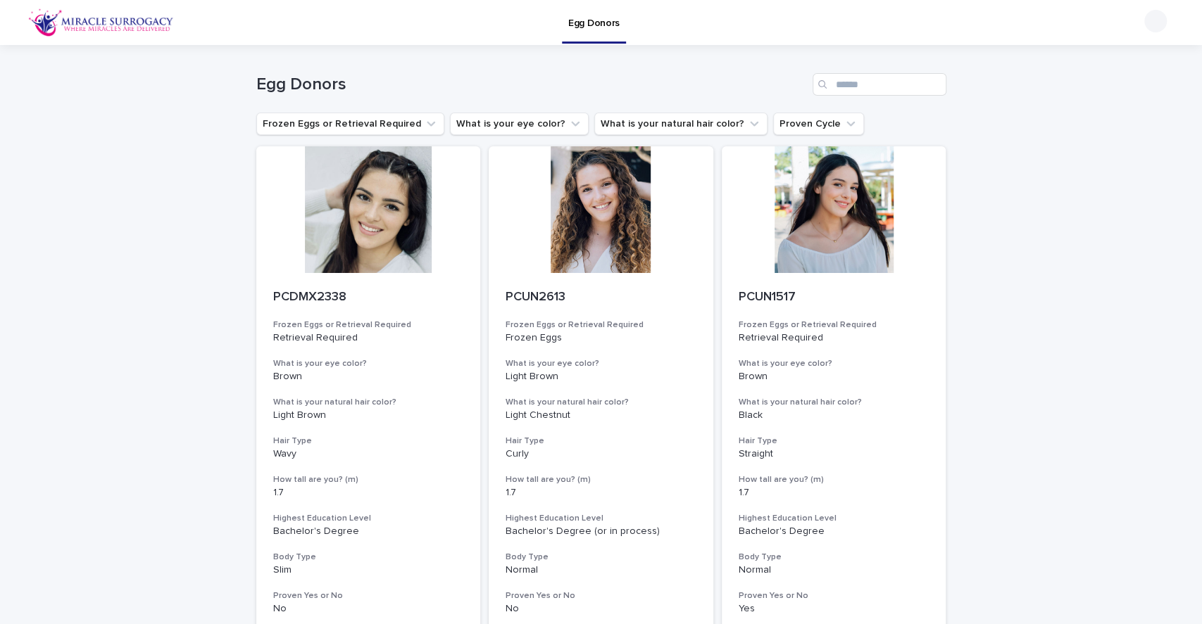
click at [615, 199] on div at bounding box center [601, 209] width 225 height 127
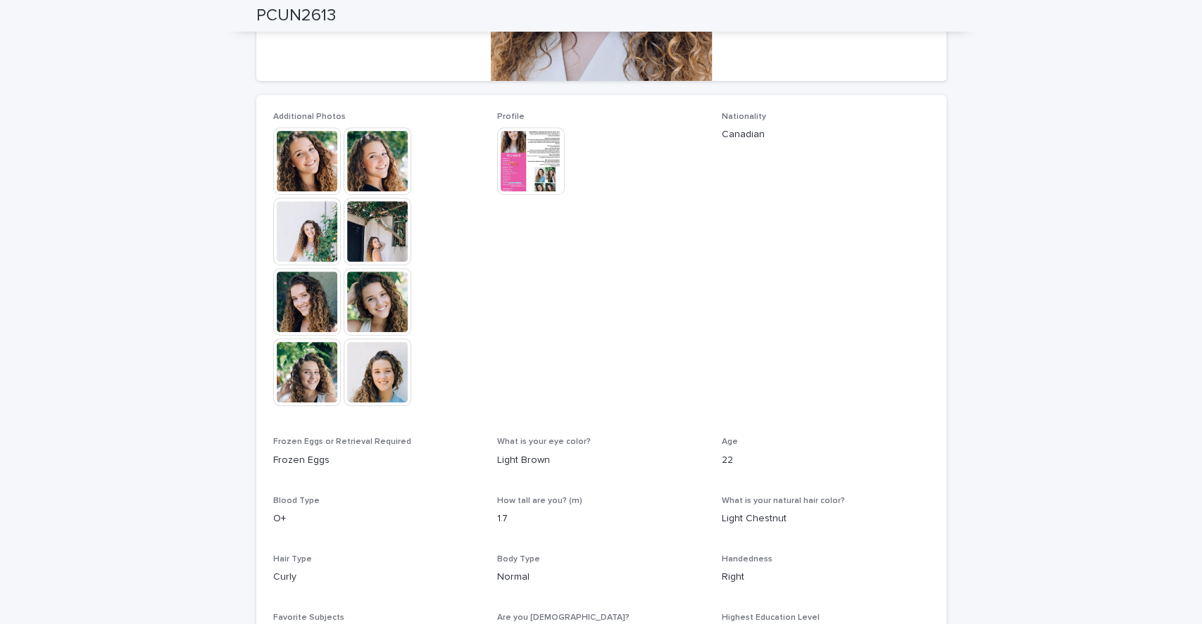
scroll to position [334, 0]
click at [305, 246] on img at bounding box center [307, 231] width 68 height 68
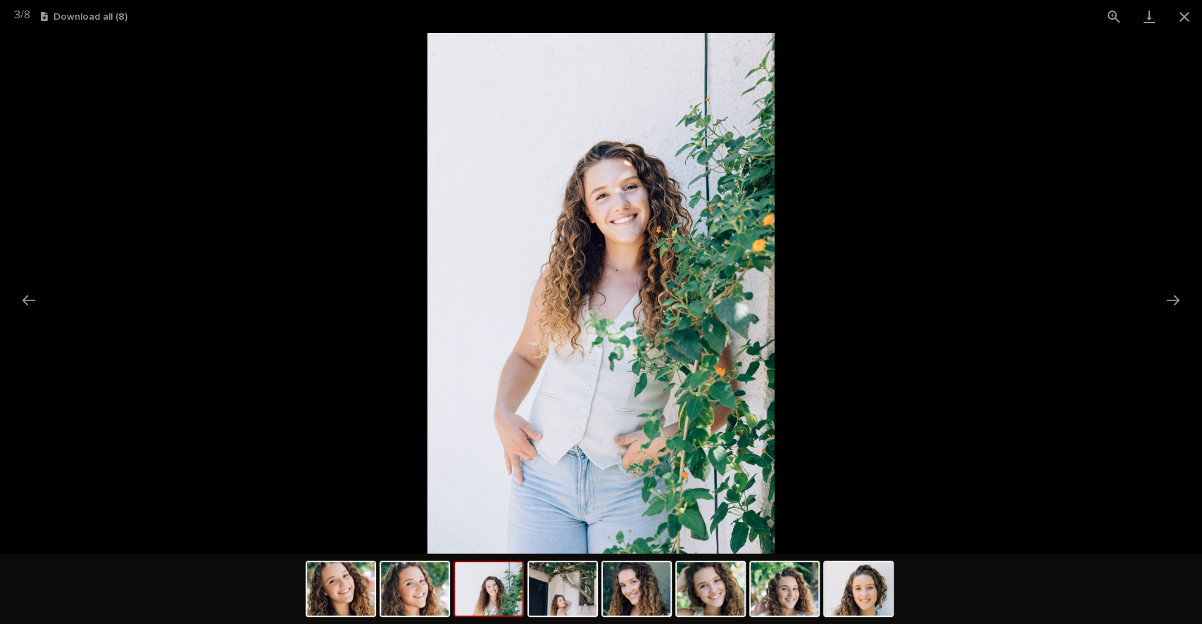
click at [848, 593] on img at bounding box center [858, 590] width 68 height 54
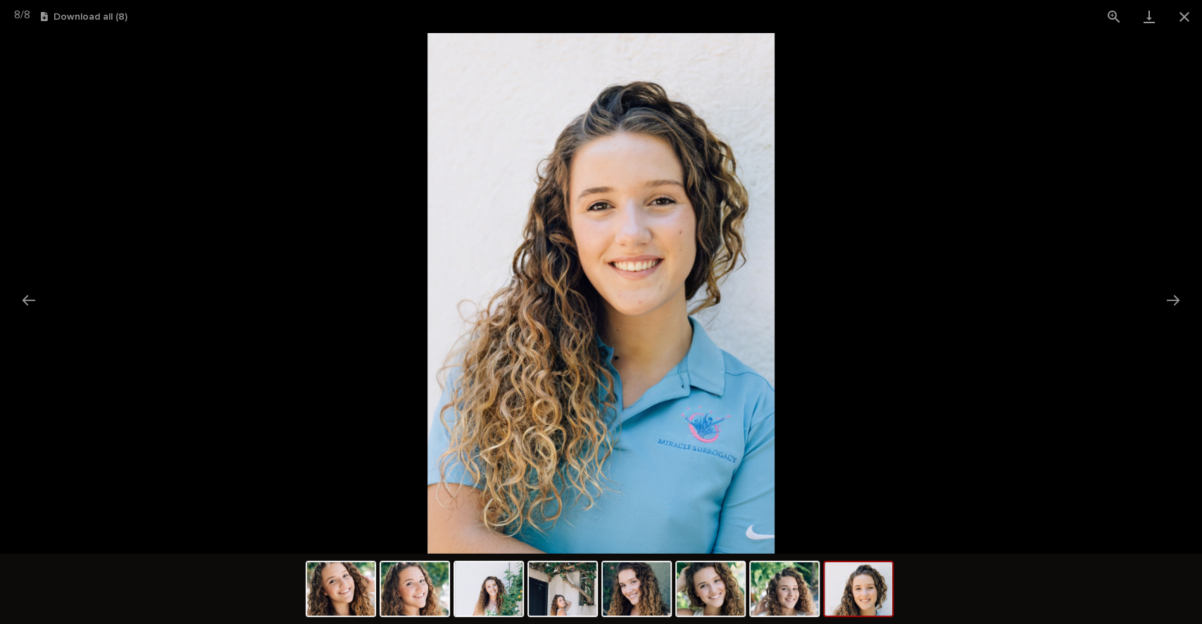
click at [548, 598] on img at bounding box center [563, 590] width 68 height 54
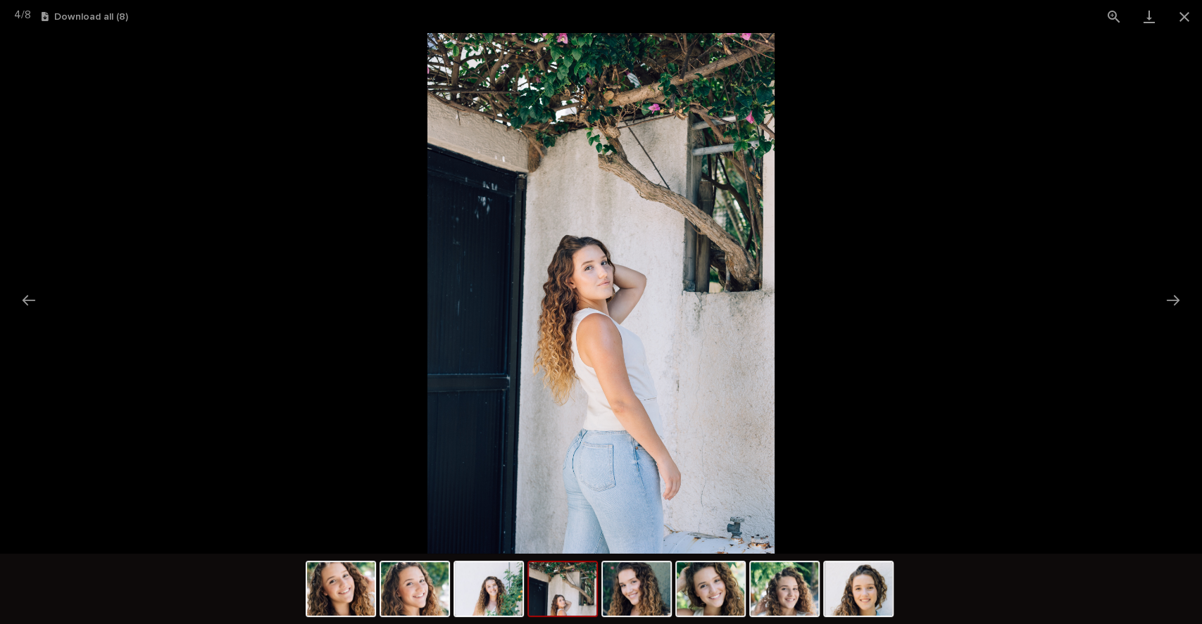
click at [1174, 18] on button "Close gallery" at bounding box center [1184, 16] width 35 height 33
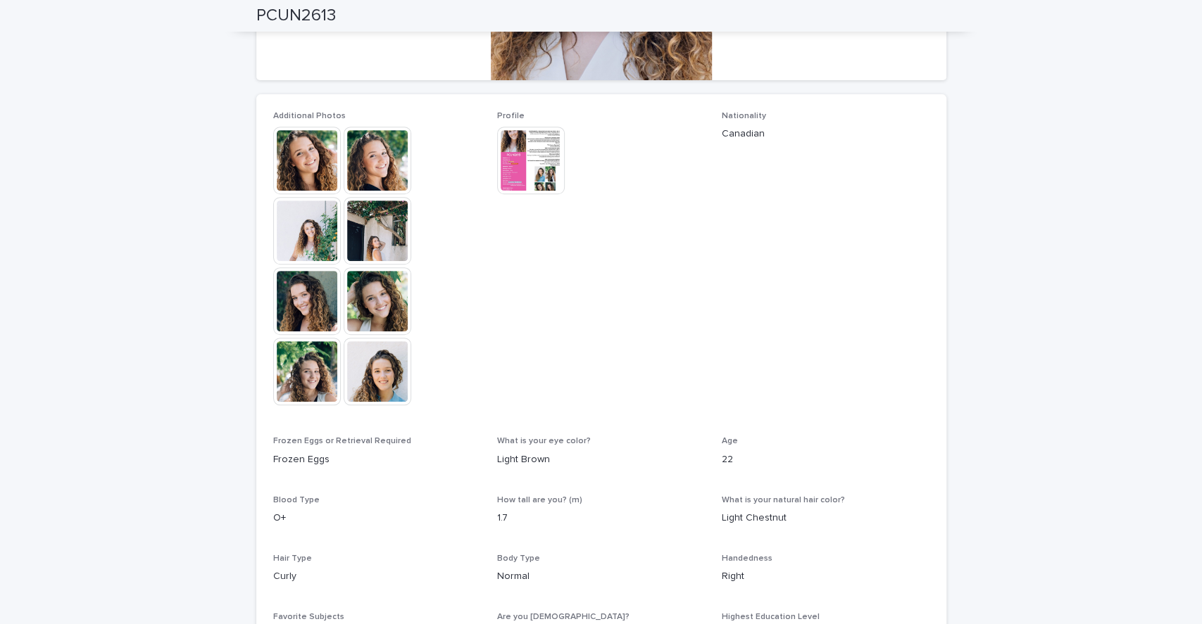
scroll to position [0, 0]
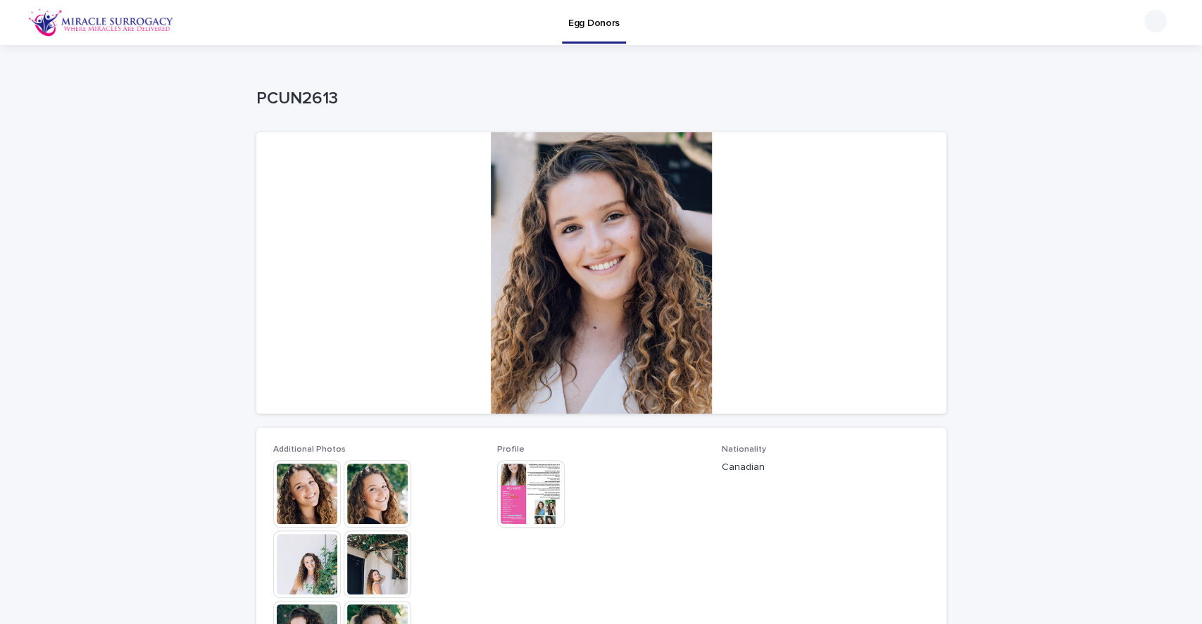
click at [551, 369] on div at bounding box center [601, 273] width 690 height 282
click at [622, 227] on div at bounding box center [601, 273] width 690 height 282
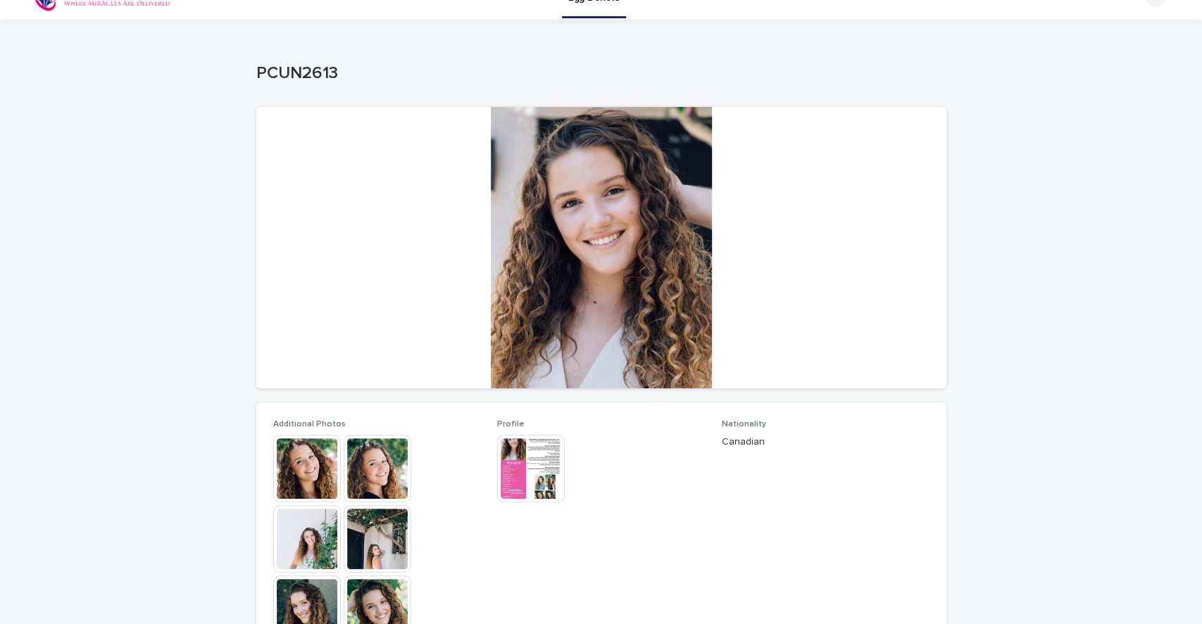
scroll to position [27, 0]
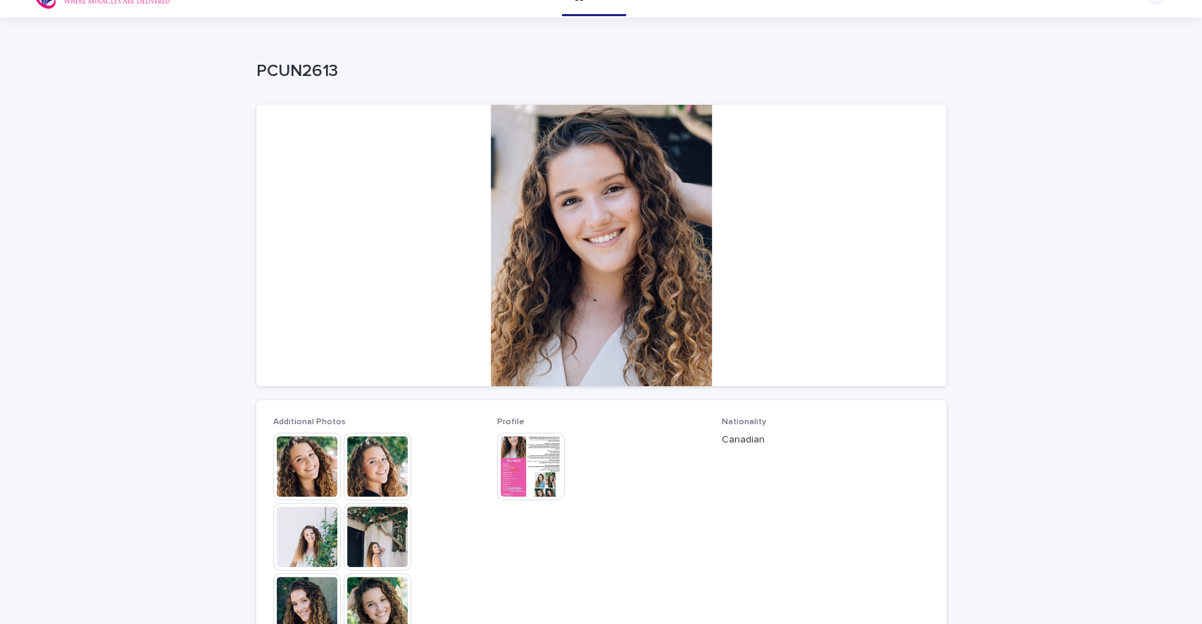
click at [517, 489] on img at bounding box center [531, 467] width 68 height 68
